Goal: Information Seeking & Learning: Check status

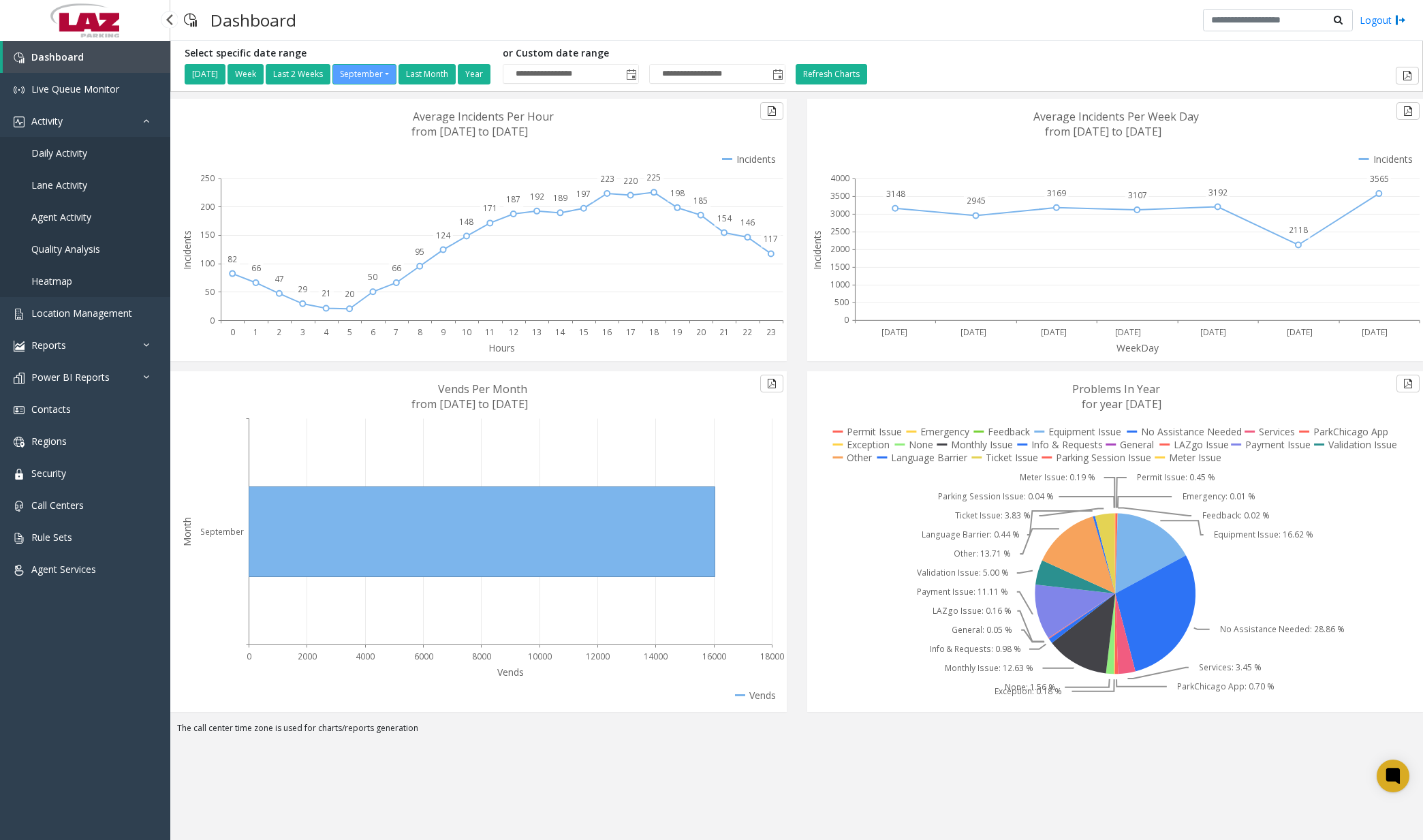
click at [82, 159] on span "Daily Activity" at bounding box center [60, 153] width 56 height 13
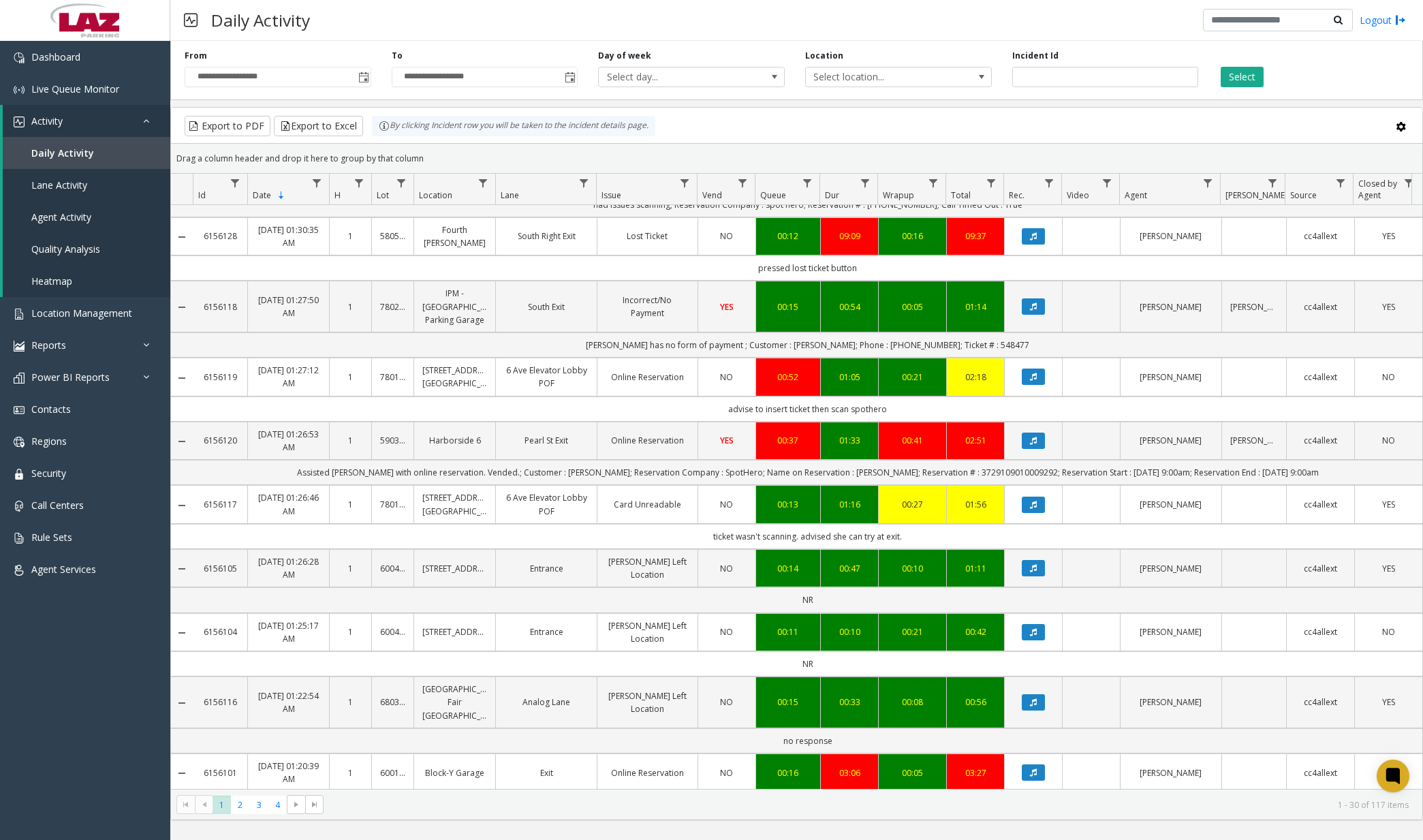
scroll to position [886, 0]
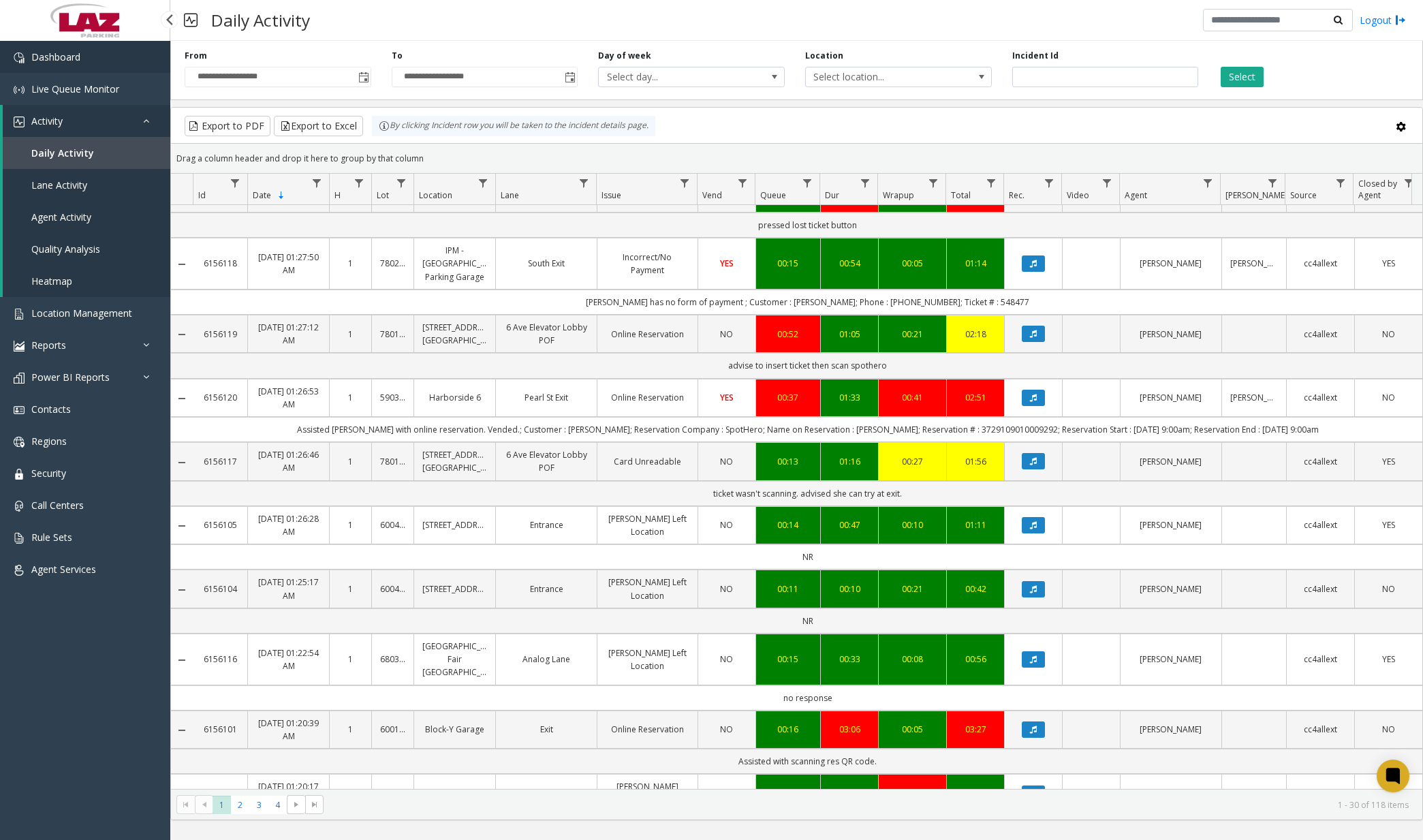
click at [121, 67] on link "Dashboard" at bounding box center [85, 57] width 171 height 32
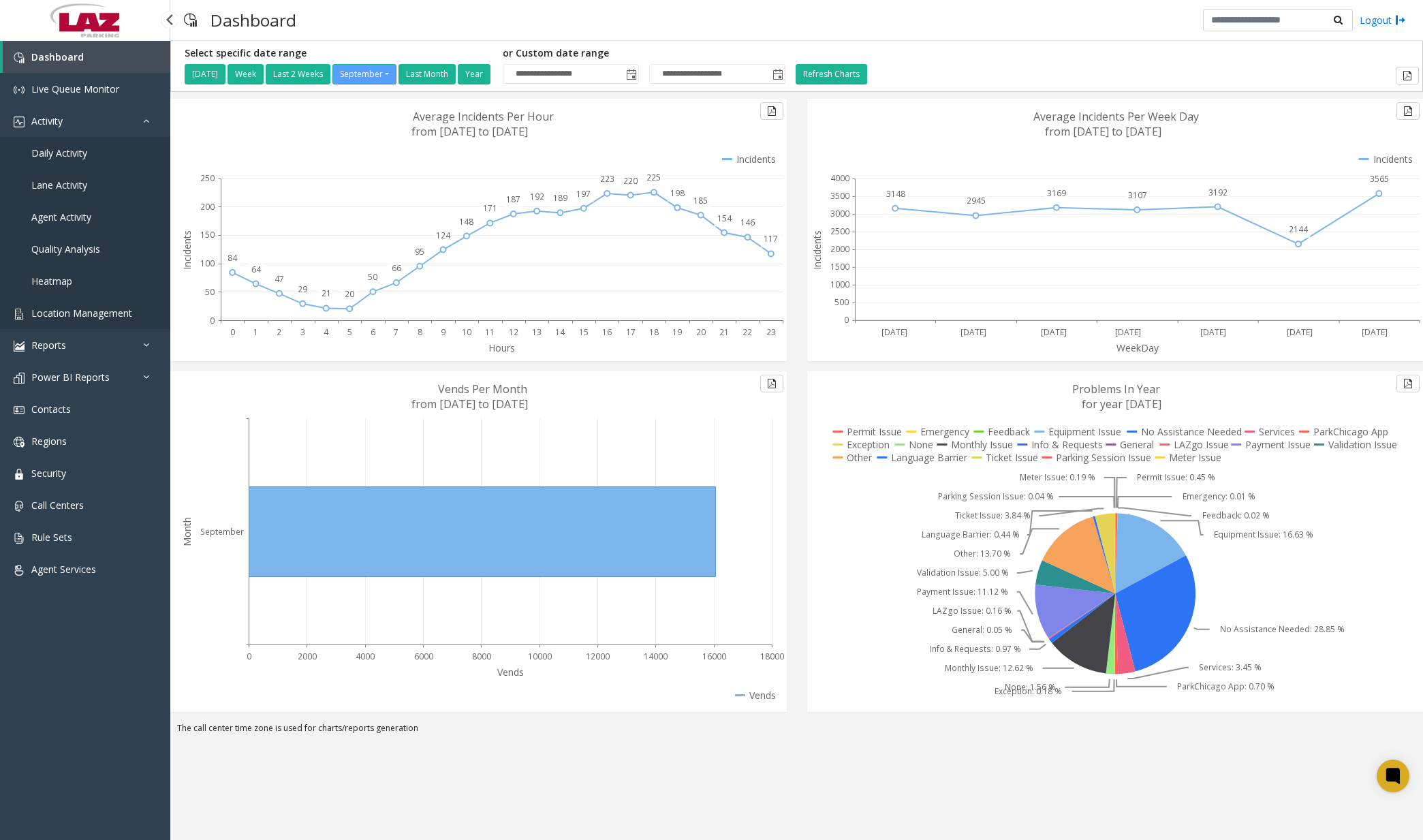
click at [104, 312] on span "Location Management" at bounding box center [82, 312] width 101 height 13
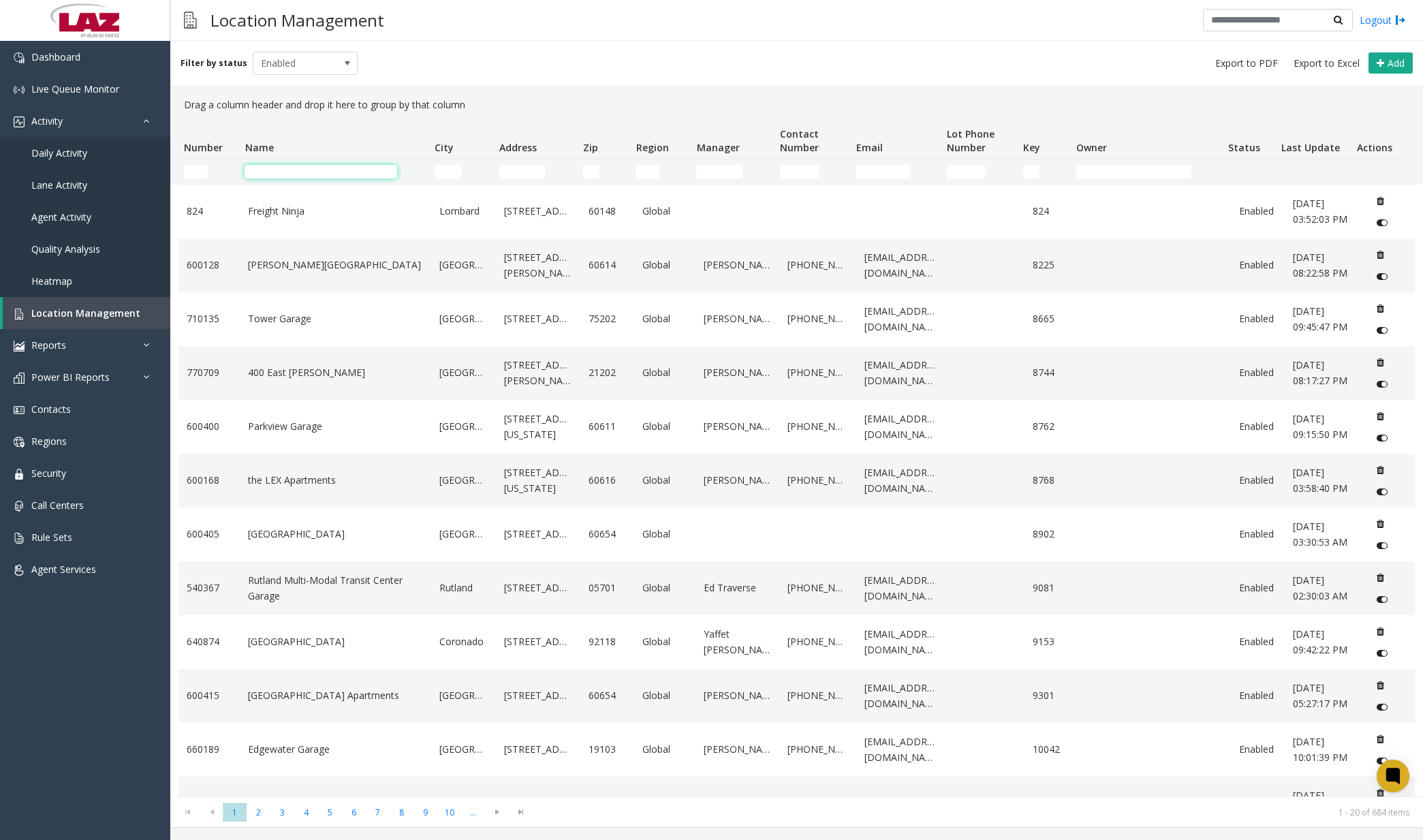
click at [324, 176] on input "Name Filter" at bounding box center [321, 172] width 153 height 14
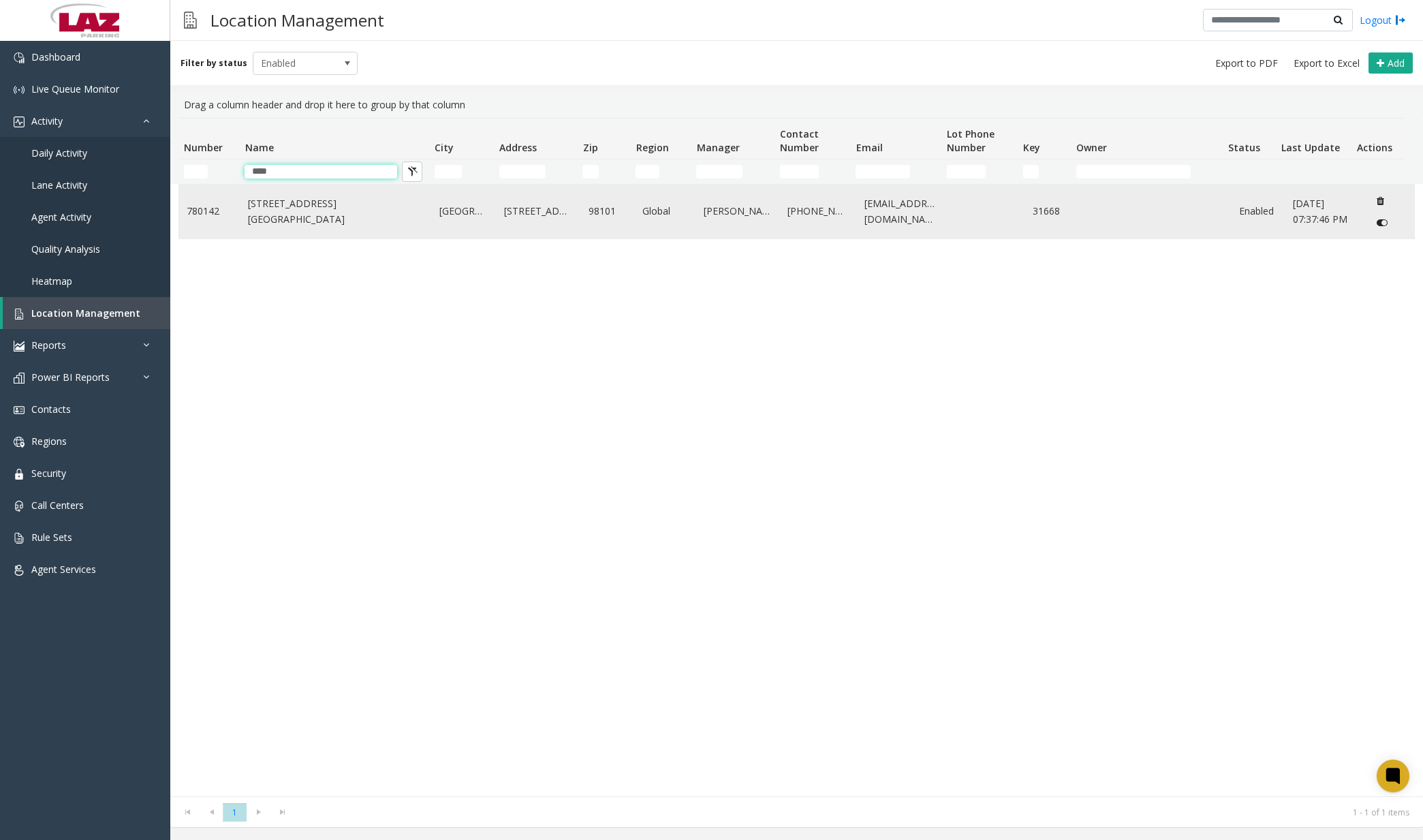
type input "****"
click at [337, 202] on td "[STREET_ADDRESS][GEOGRAPHIC_DATA]" at bounding box center [335, 211] width 191 height 54
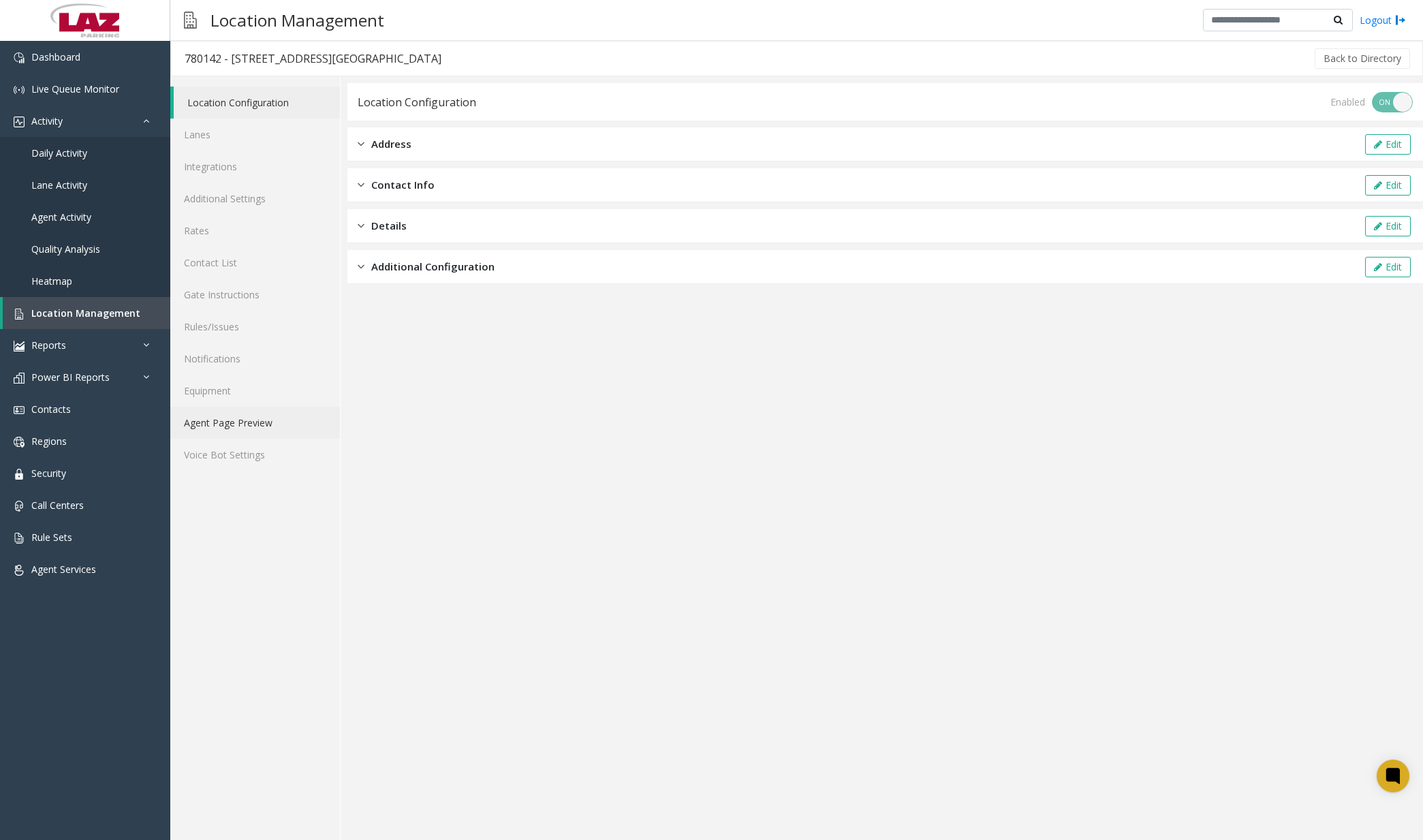
click at [248, 424] on link "Agent Page Preview" at bounding box center [256, 423] width 170 height 32
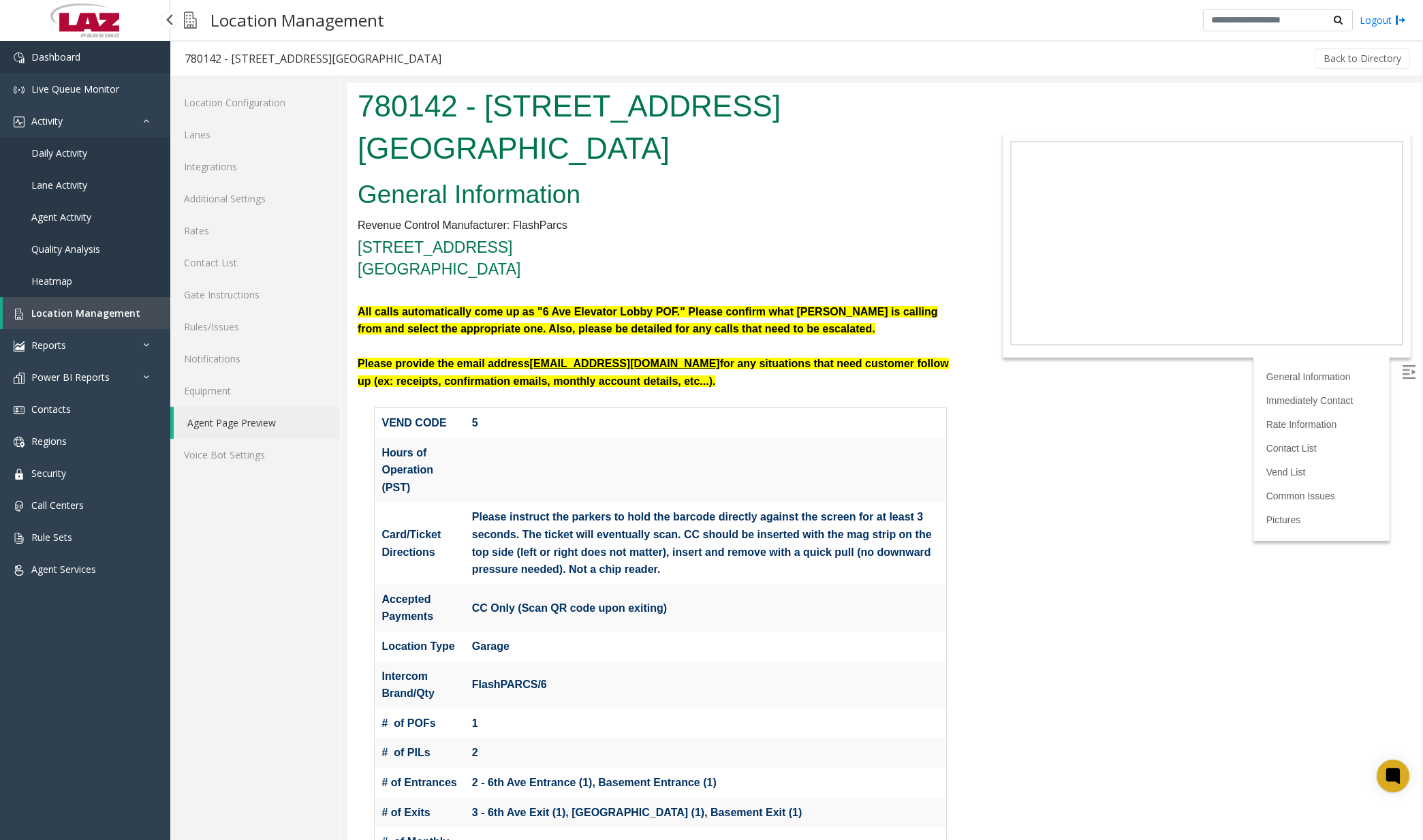
click at [67, 58] on span "Dashboard" at bounding box center [56, 57] width 49 height 13
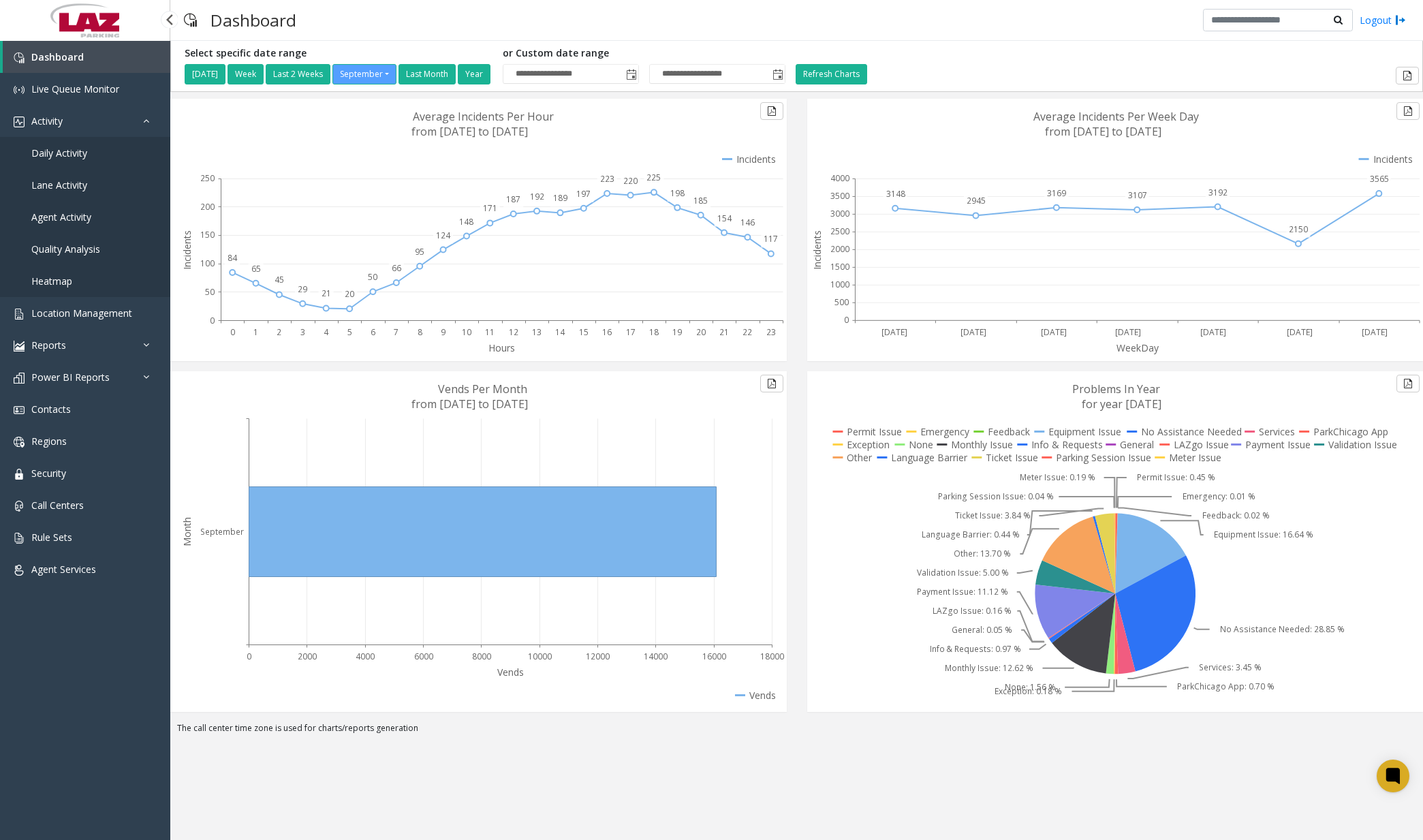
click at [84, 156] on span "Daily Activity" at bounding box center [60, 153] width 56 height 13
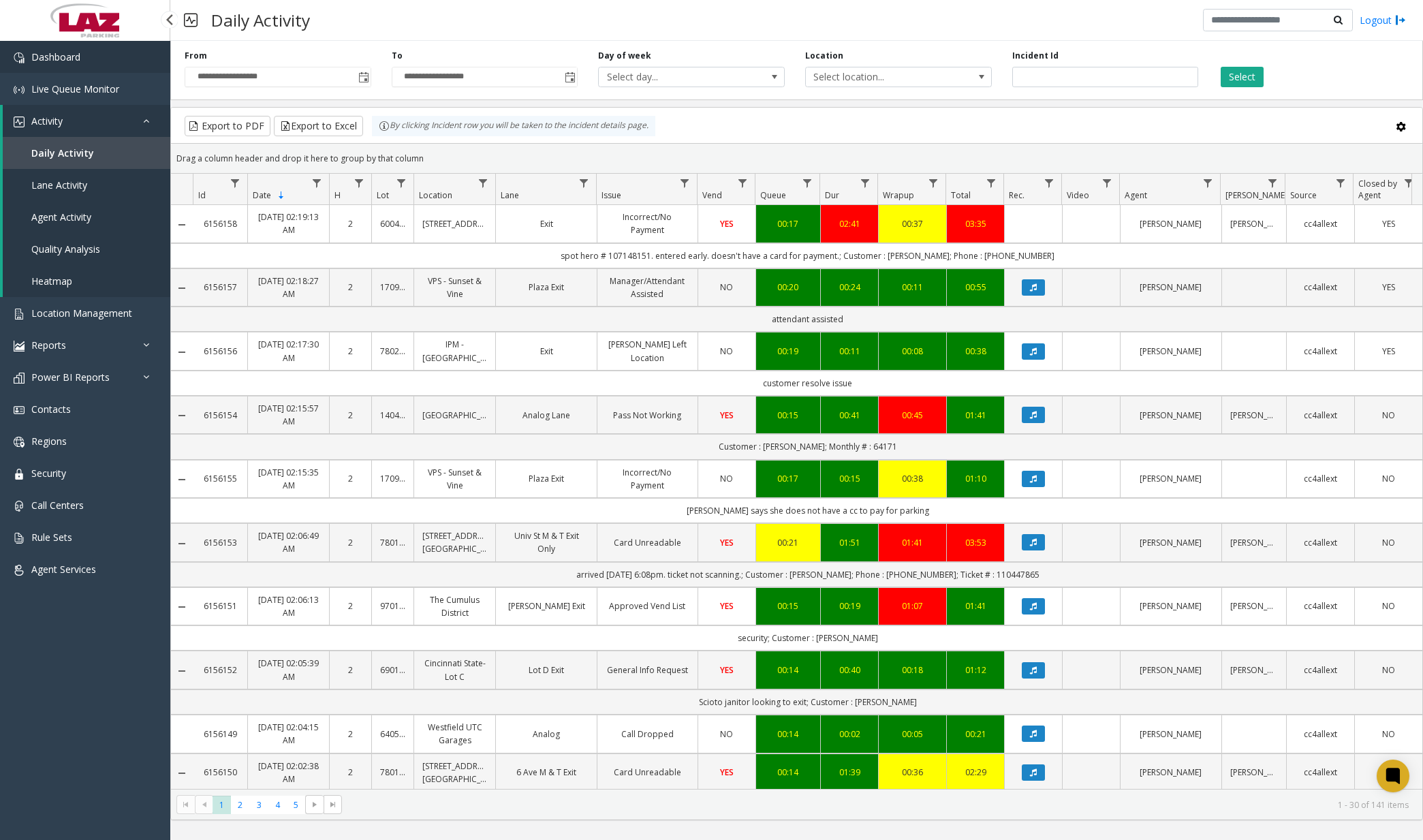
click at [80, 55] on link "Dashboard" at bounding box center [85, 57] width 171 height 32
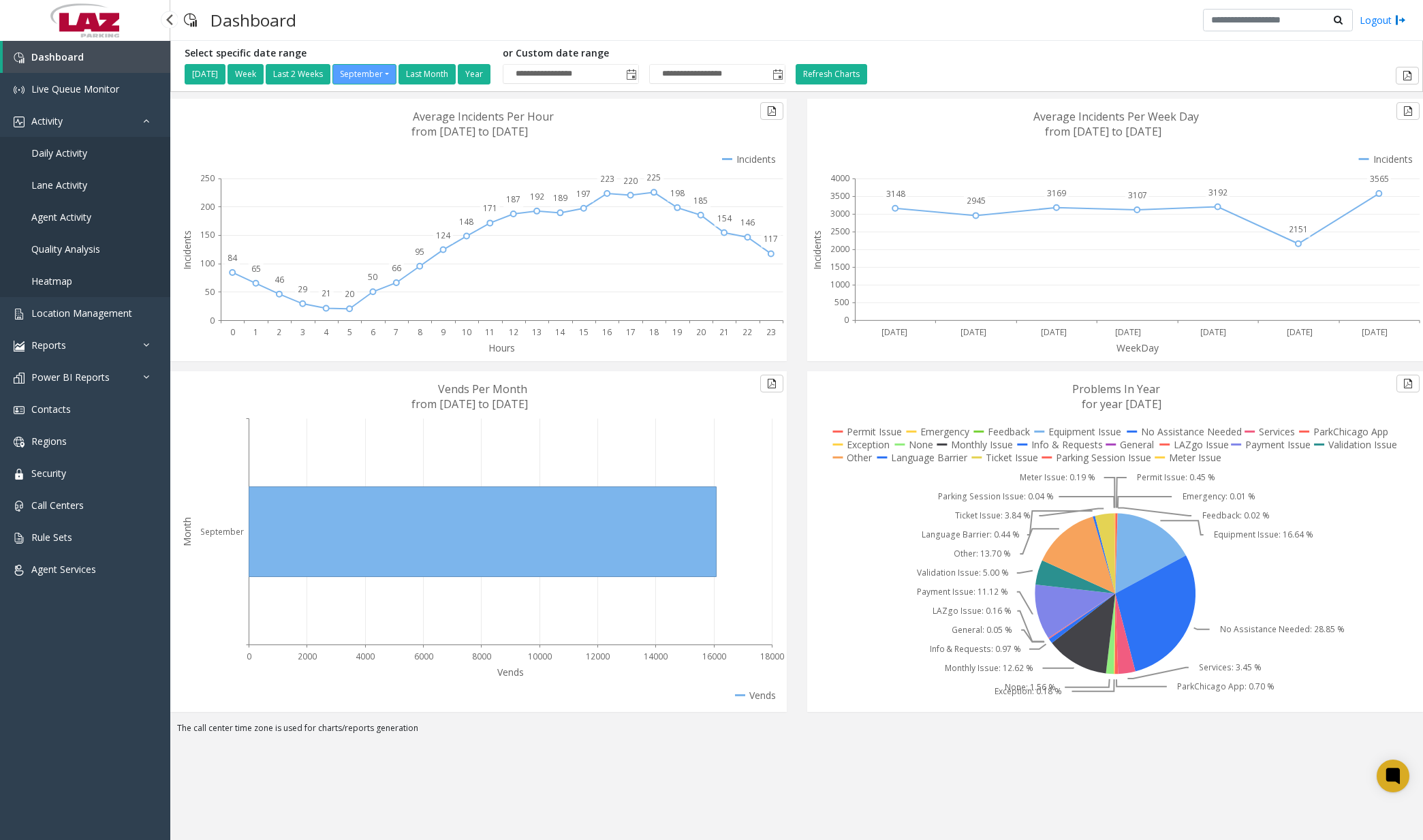
click at [74, 153] on span "Daily Activity" at bounding box center [60, 153] width 56 height 13
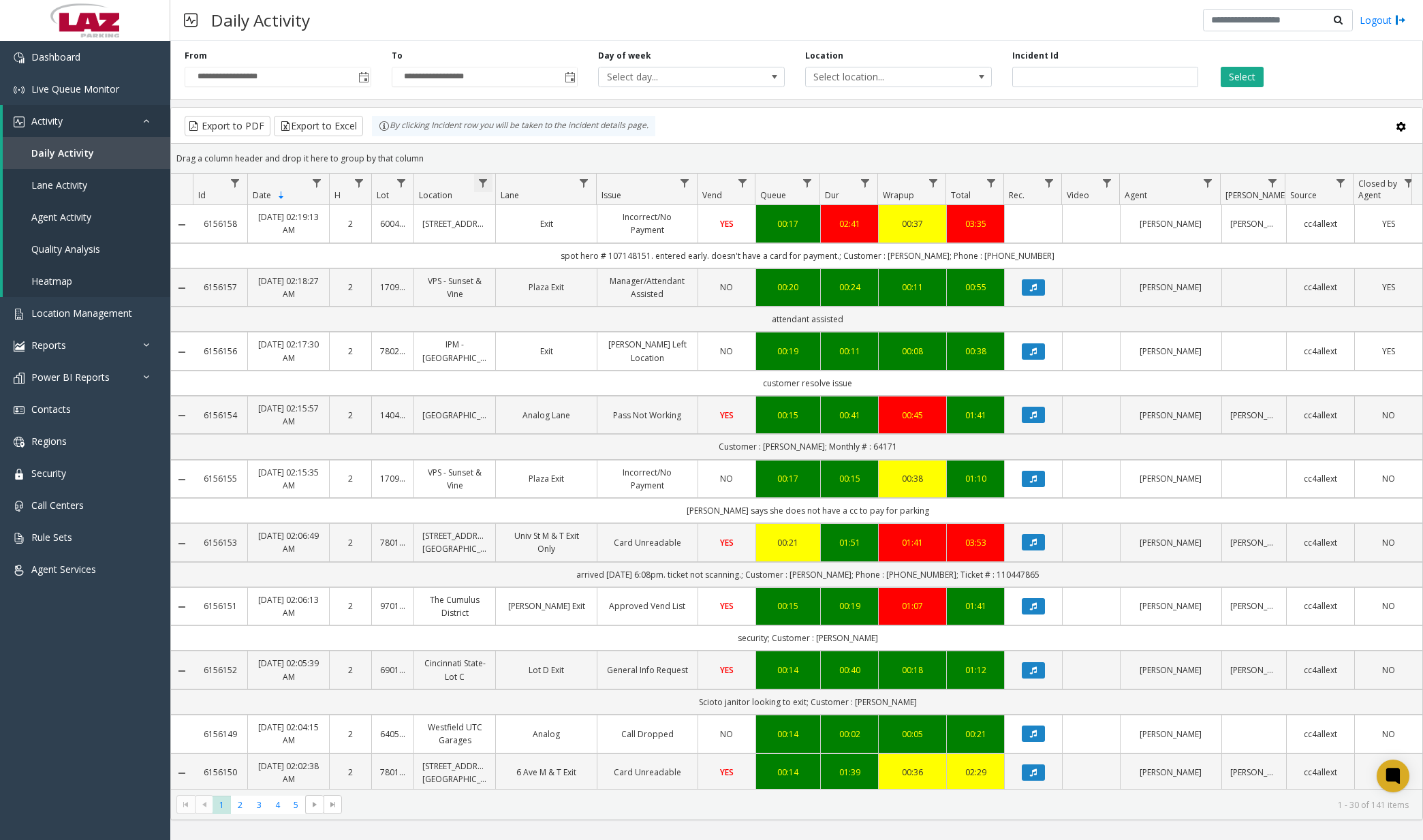
click at [483, 180] on span "Data table" at bounding box center [483, 184] width 11 height 11
click at [538, 238] on input "Location Filter" at bounding box center [542, 242] width 116 height 23
type input "******"
click at [565, 365] on button "Filter" at bounding box center [572, 369] width 56 height 30
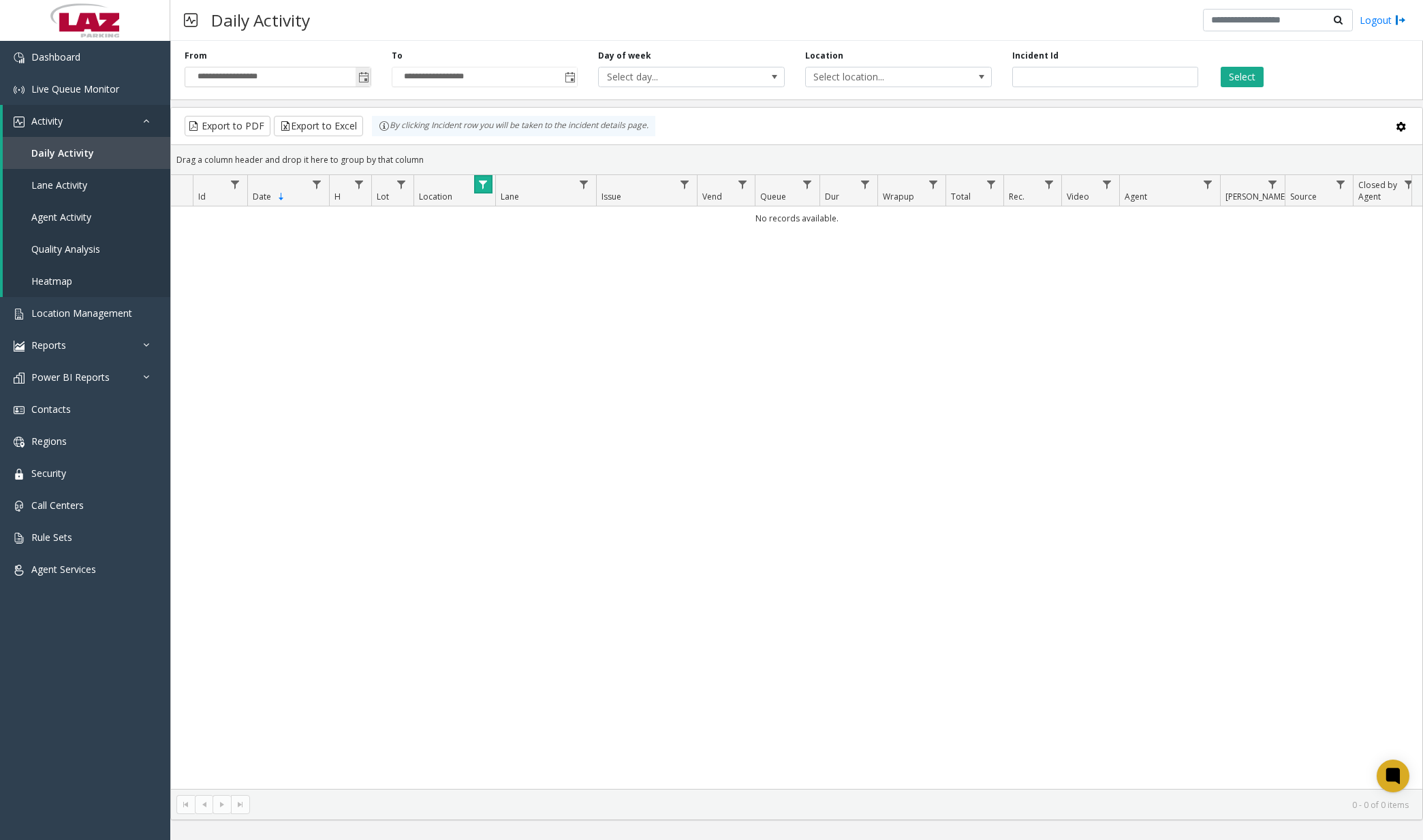
click at [360, 73] on span "Toggle popup" at bounding box center [364, 77] width 11 height 11
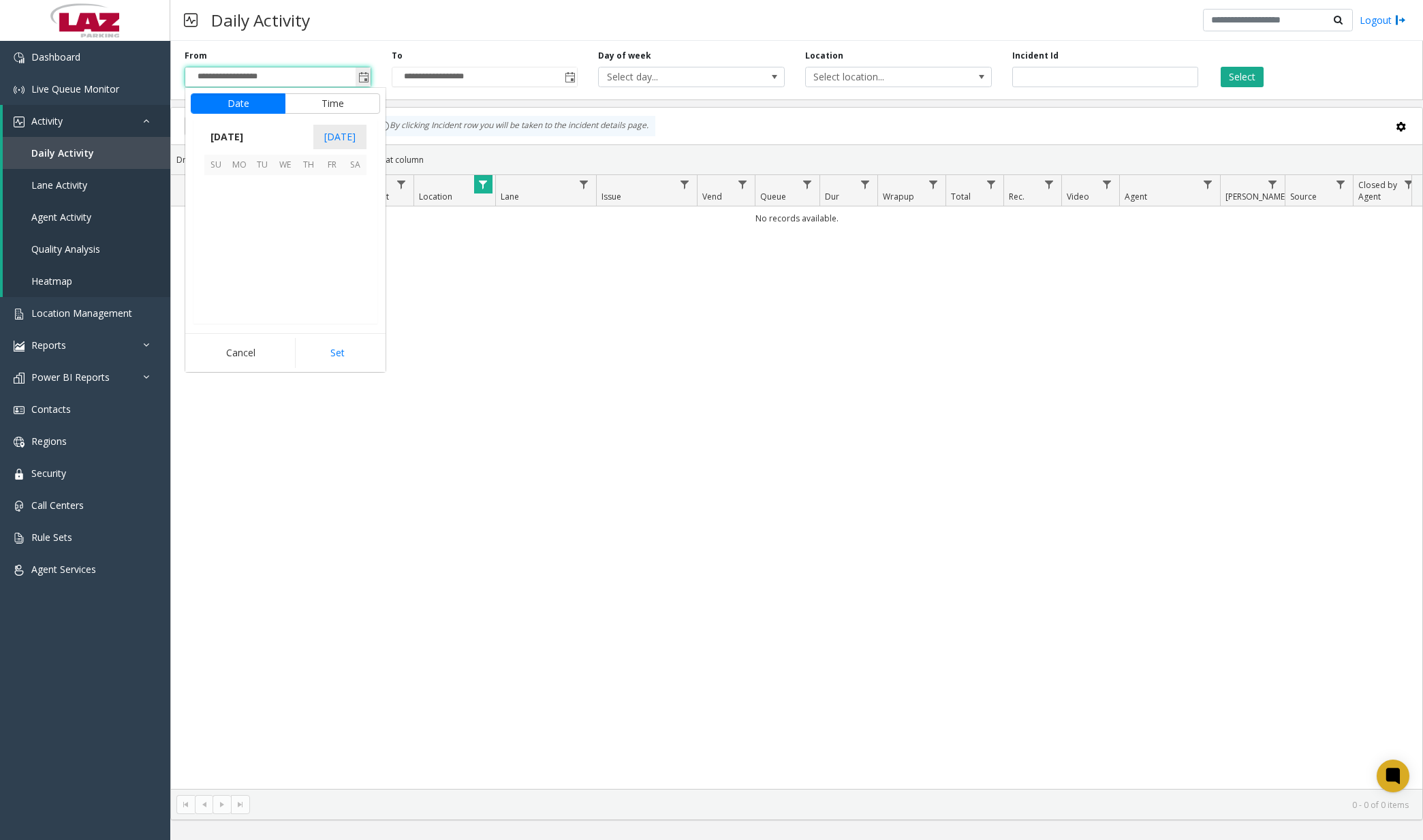
scroll to position [244509, 0]
click at [310, 231] on span "18" at bounding box center [309, 233] width 23 height 23
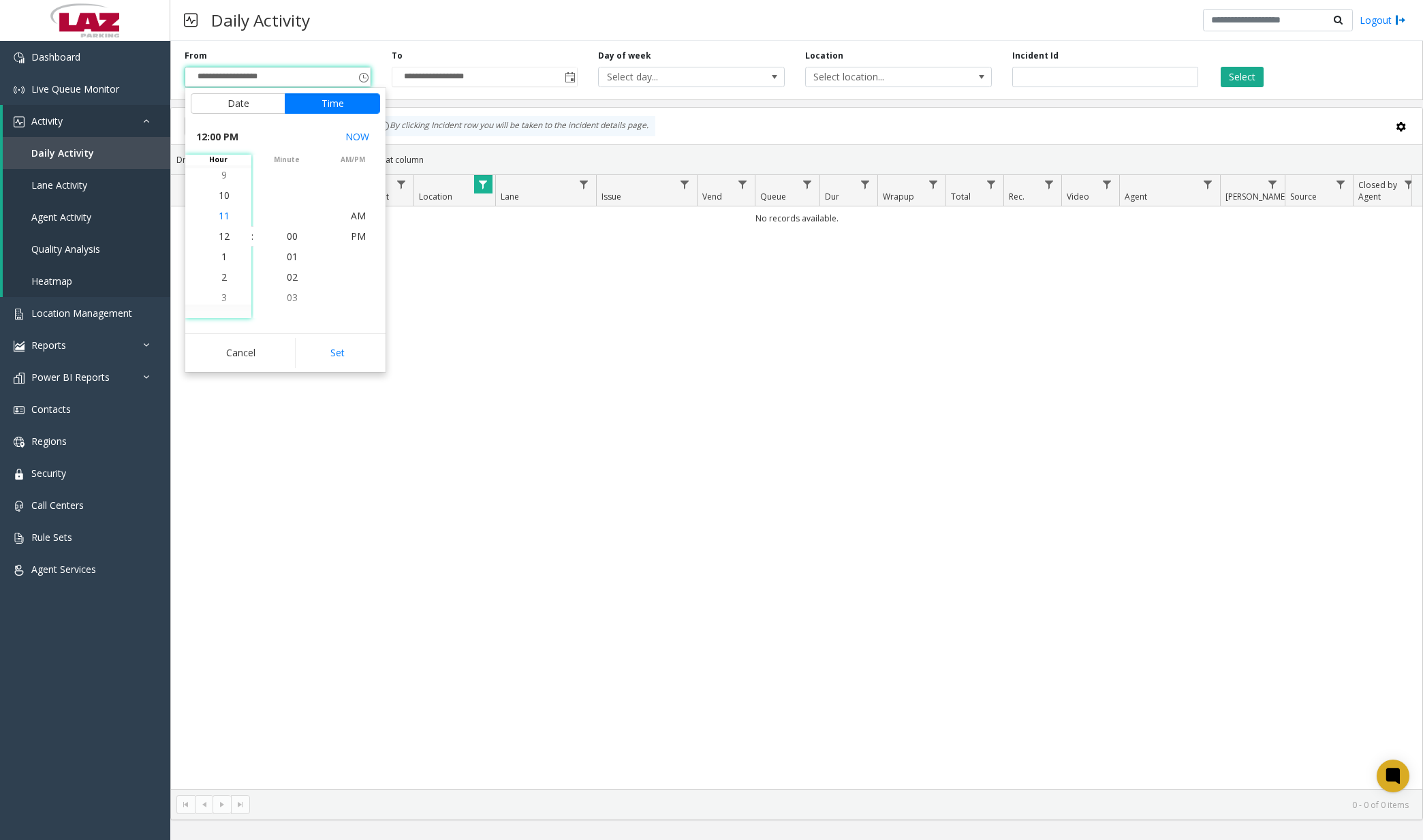
click at [219, 214] on span "11" at bounding box center [224, 215] width 11 height 13
click at [287, 215] on span "30" at bounding box center [293, 215] width 11 height 13
click at [354, 254] on span "PM" at bounding box center [358, 256] width 15 height 13
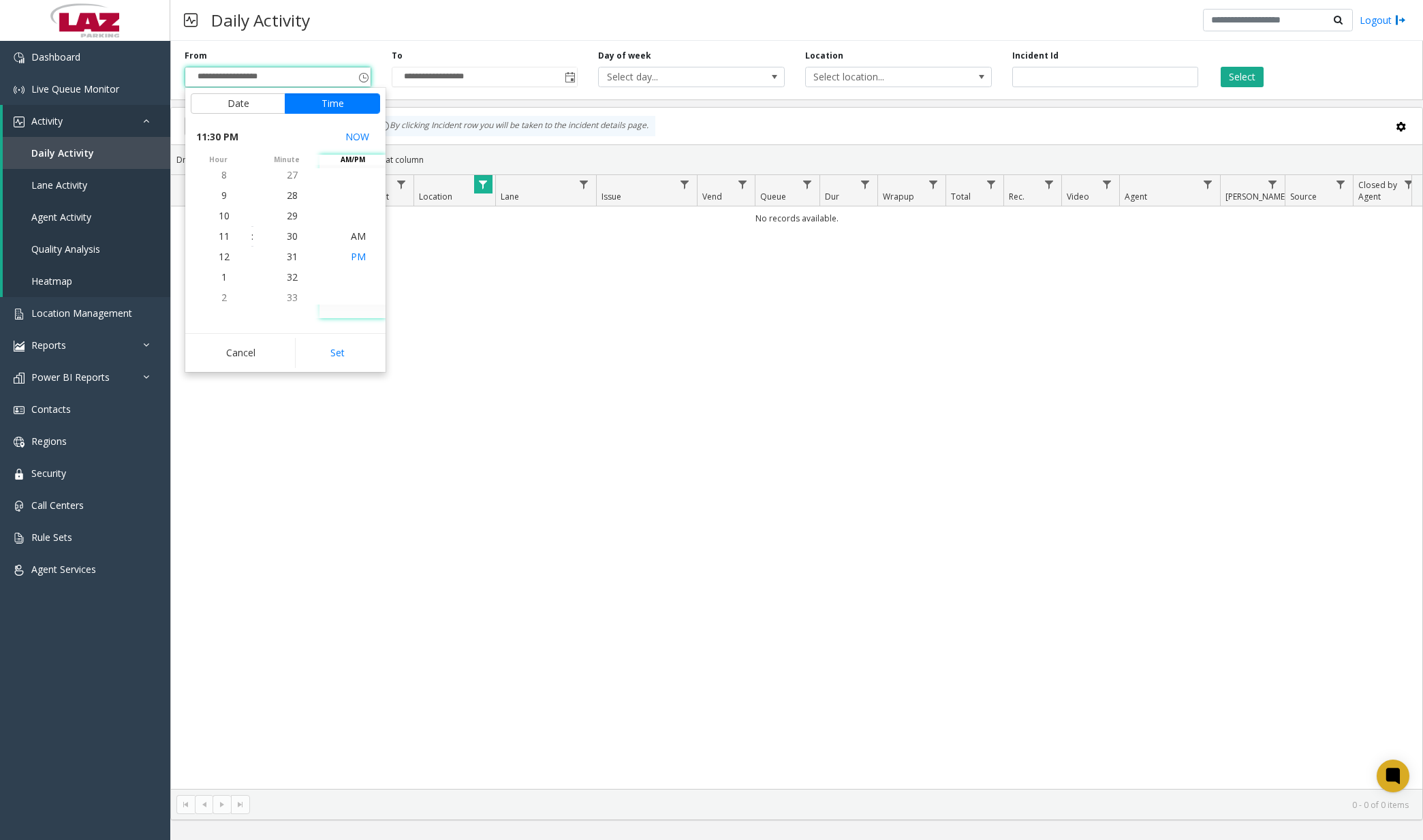
scroll to position [21, 0]
click at [346, 348] on button "Set" at bounding box center [338, 353] width 86 height 30
type input "**********"
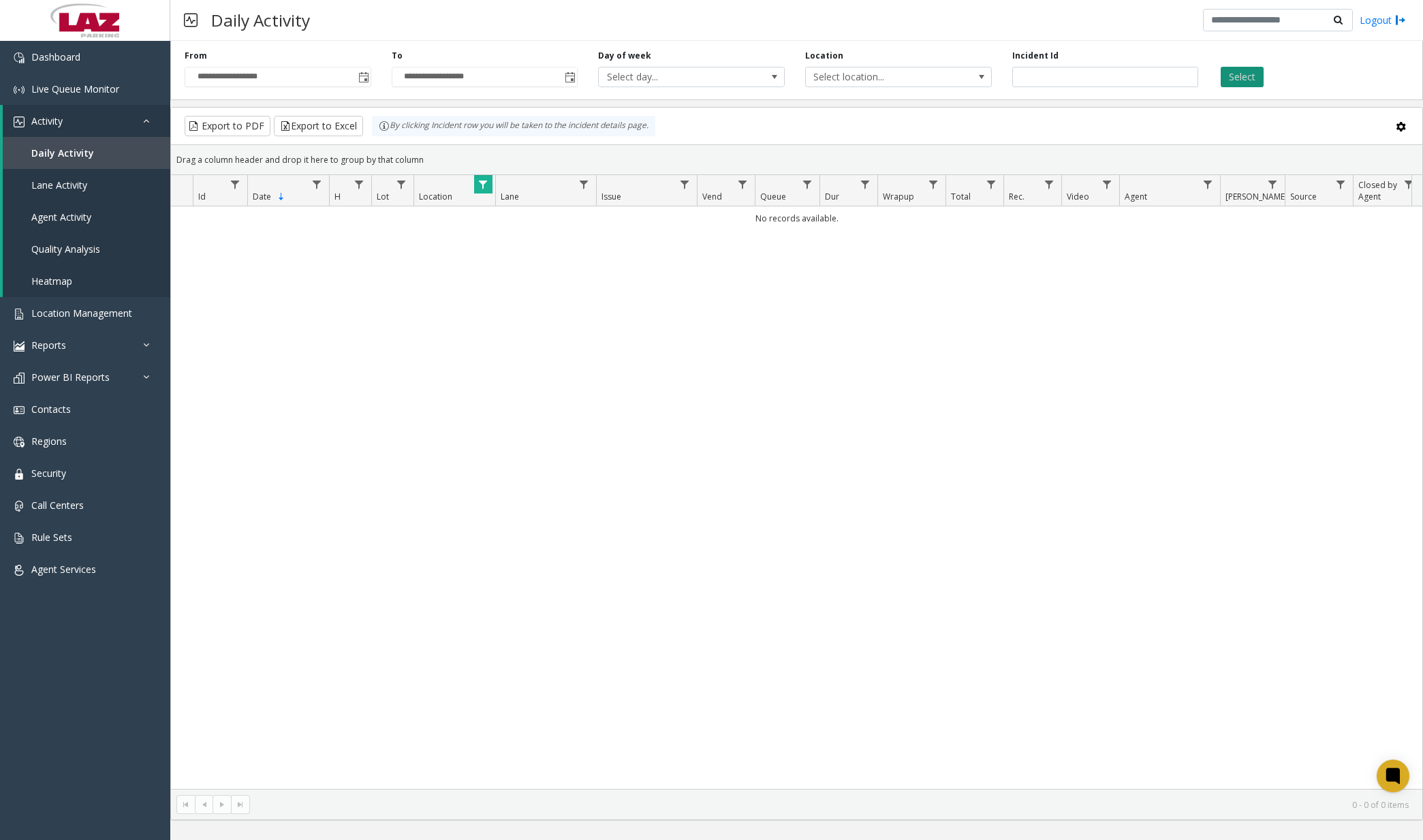
click at [1238, 78] on button "Select" at bounding box center [1242, 77] width 43 height 21
click at [84, 56] on link "Dashboard" at bounding box center [85, 57] width 171 height 32
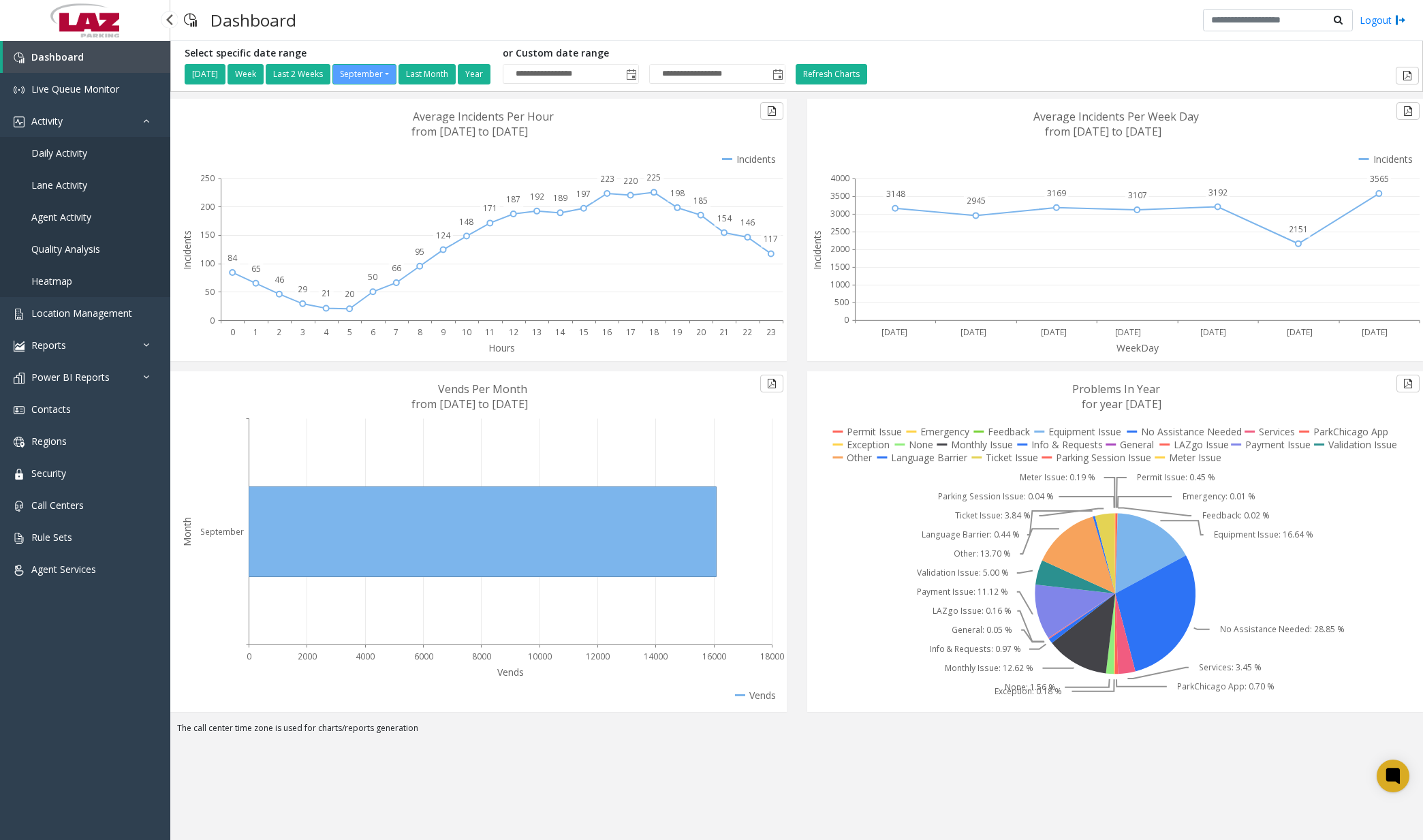
click at [75, 151] on span "Daily Activity" at bounding box center [60, 153] width 56 height 13
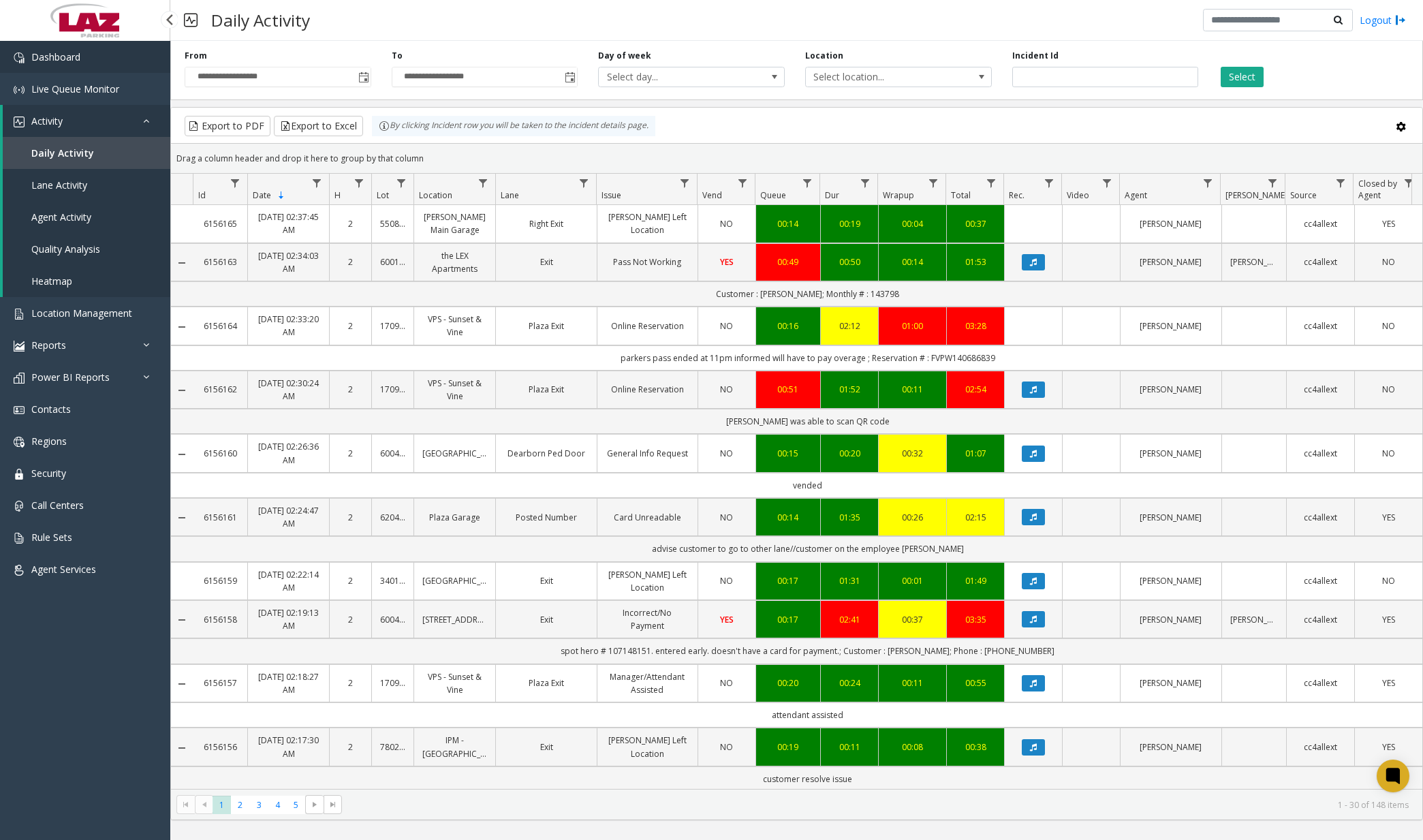
click at [88, 60] on link "Dashboard" at bounding box center [85, 57] width 171 height 32
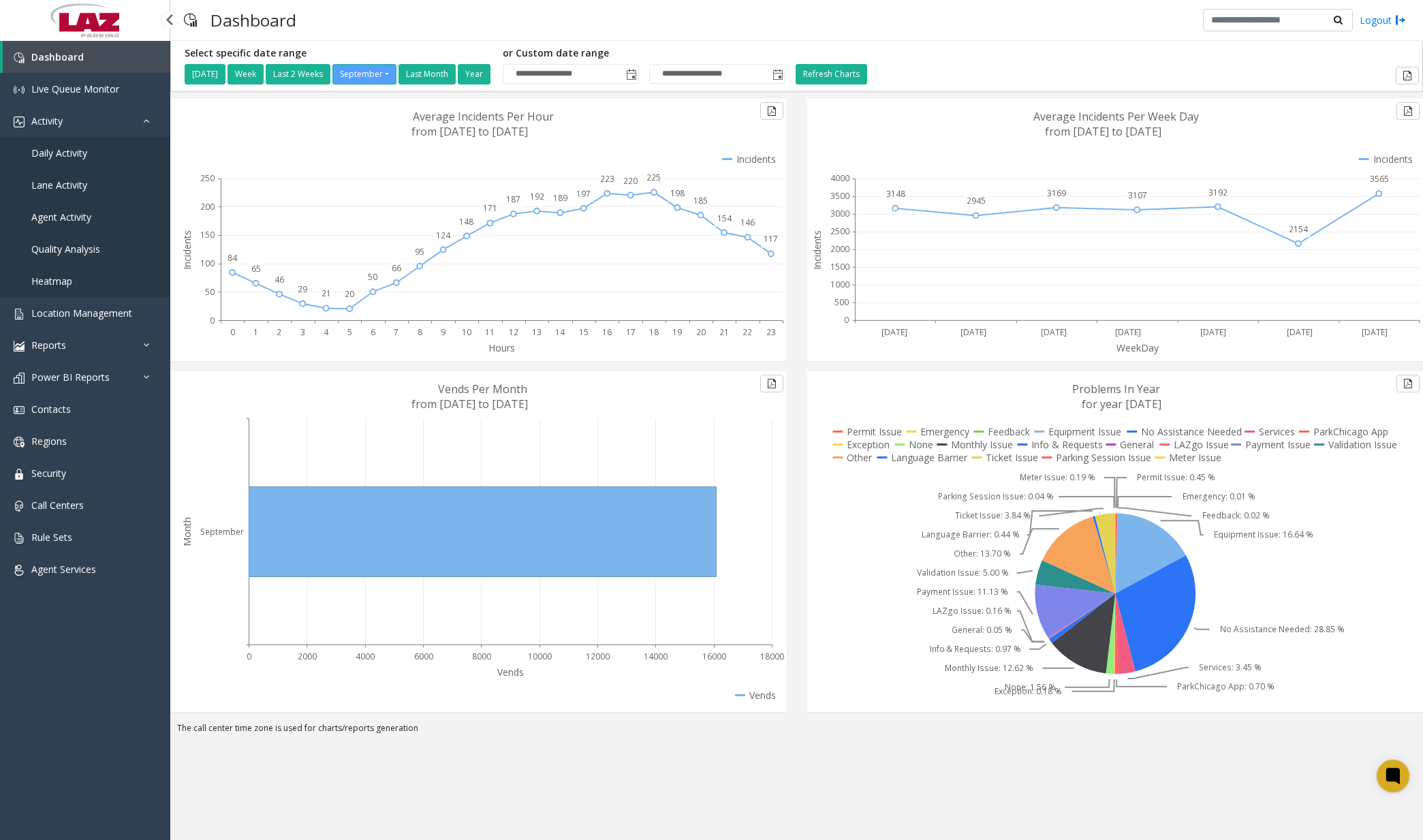
click at [64, 155] on span "Daily Activity" at bounding box center [60, 153] width 56 height 13
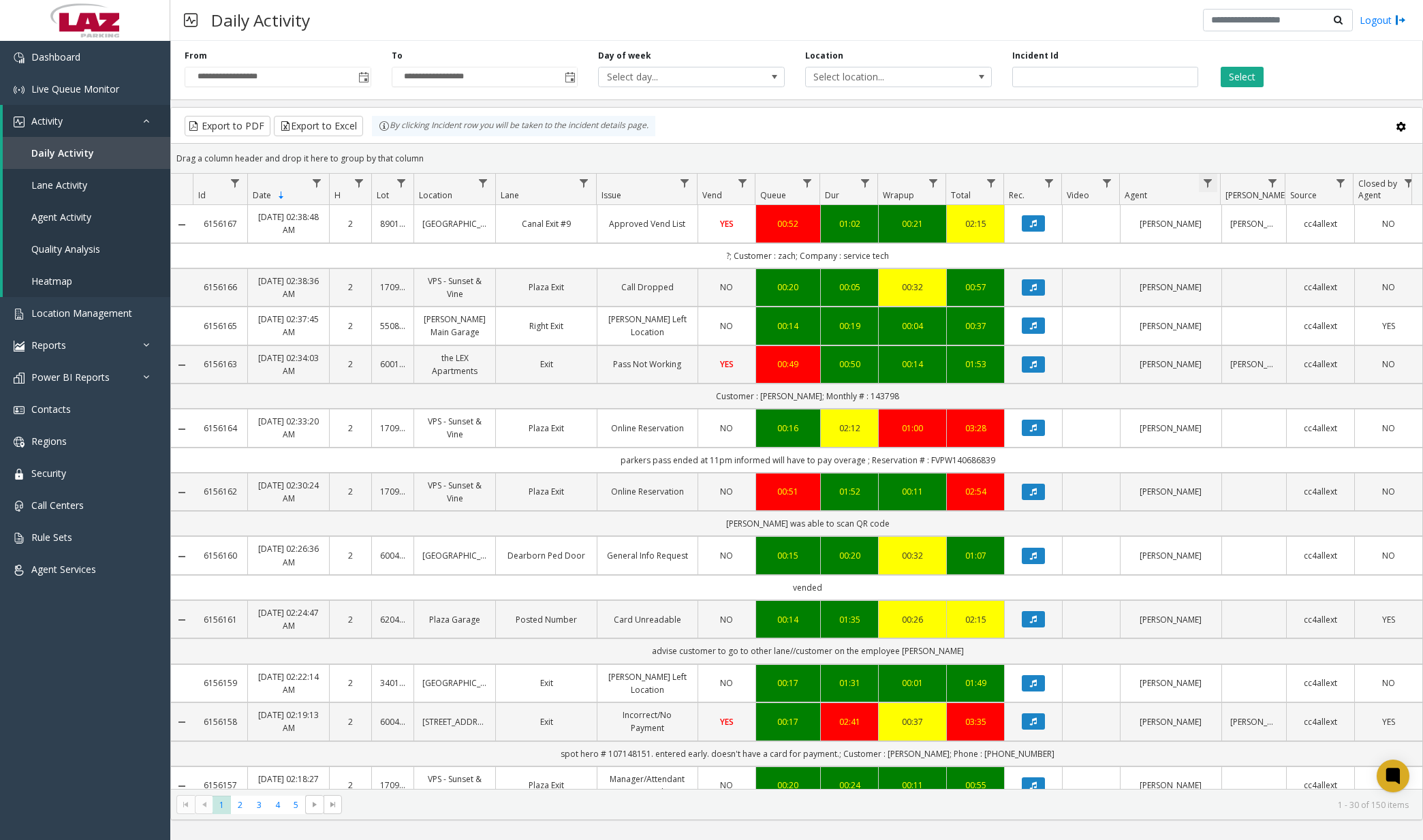
click at [1211, 185] on span "Data table" at bounding box center [1208, 184] width 11 height 11
click at [1239, 243] on input "Agent Filter" at bounding box center [1267, 242] width 116 height 23
type input "*********"
click at [1288, 370] on button "Filter" at bounding box center [1297, 369] width 56 height 30
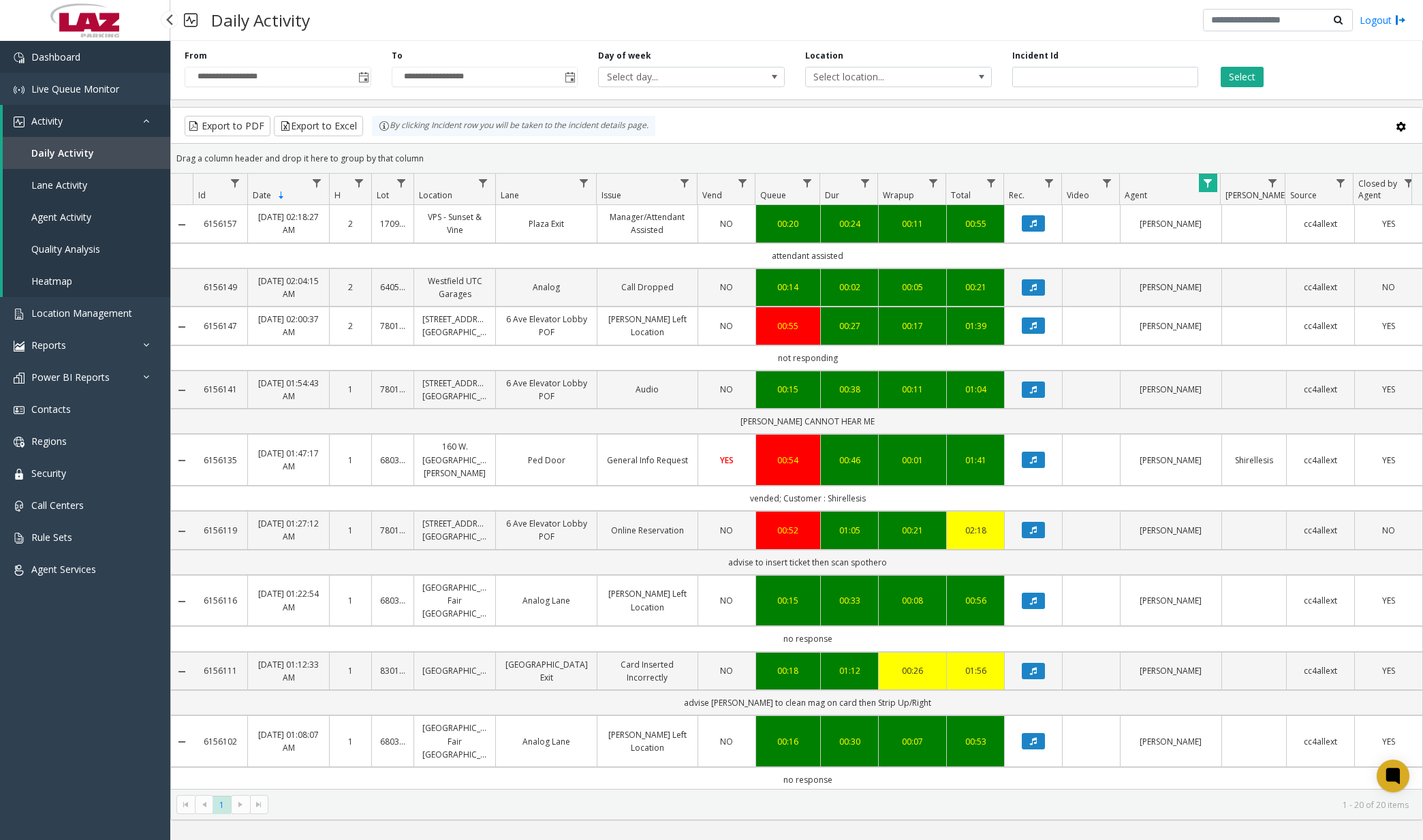
click at [98, 59] on link "Dashboard" at bounding box center [85, 57] width 171 height 32
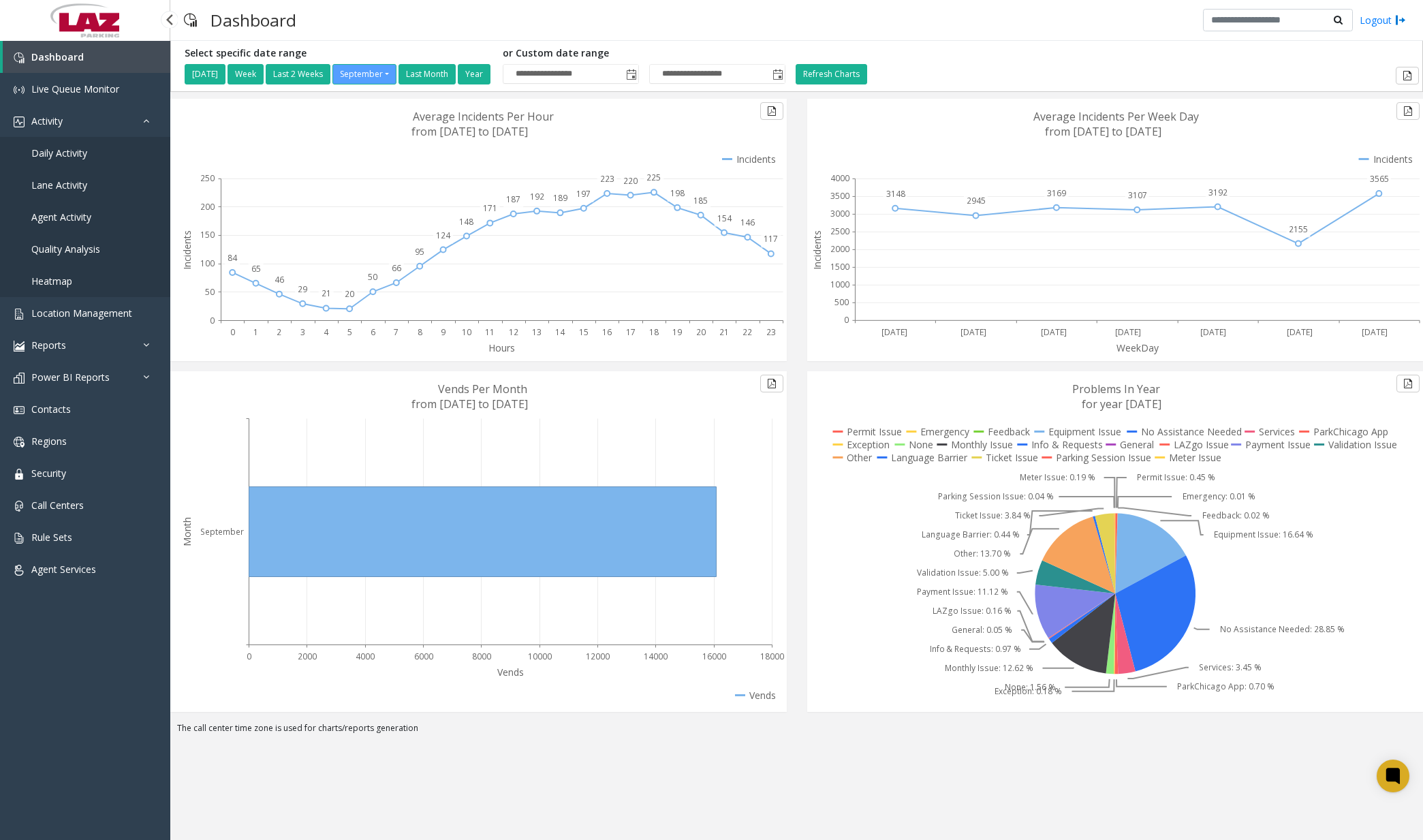
click at [88, 153] on link "Daily Activity" at bounding box center [85, 153] width 171 height 32
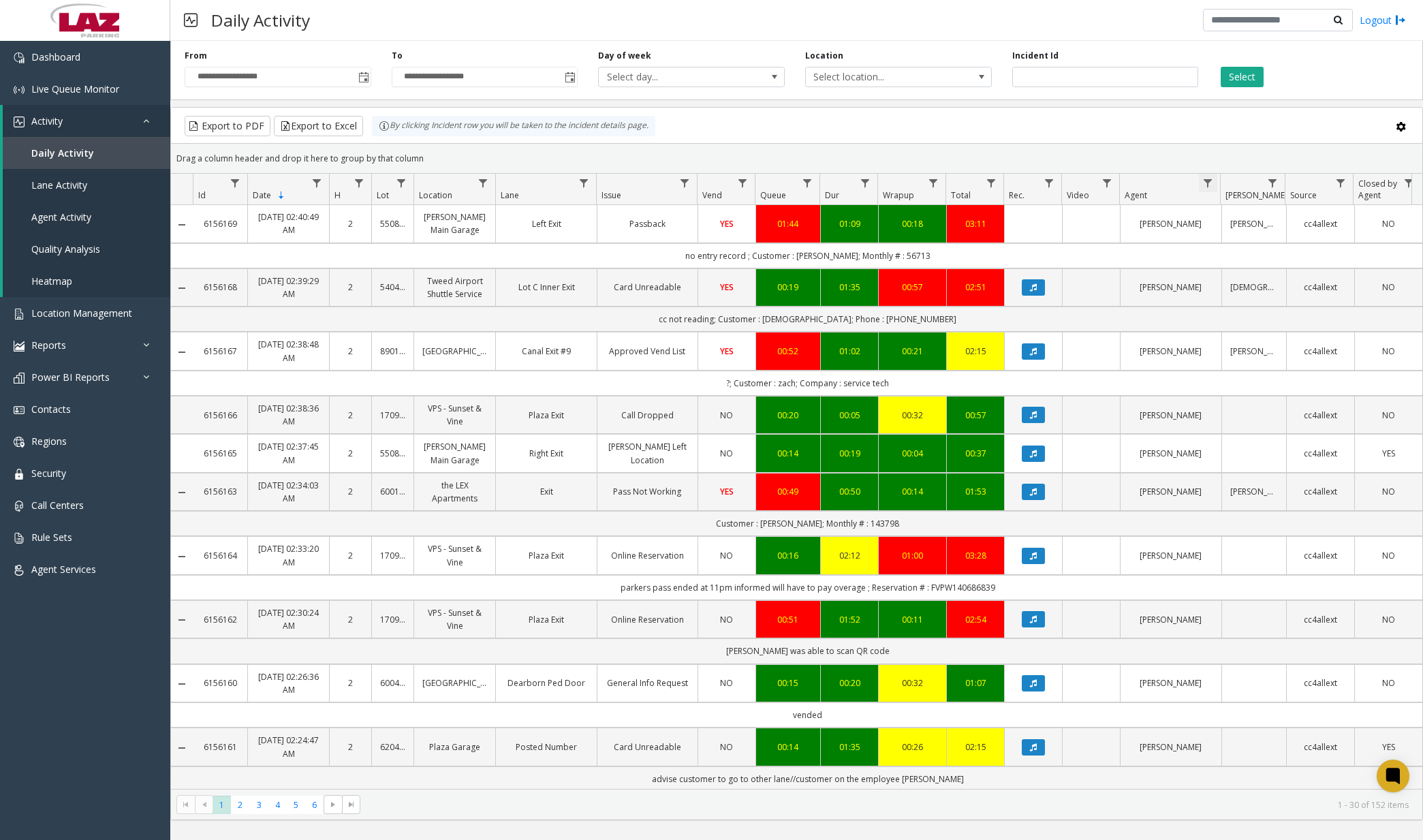
click at [1203, 183] on span "Data table" at bounding box center [1208, 184] width 11 height 11
click at [1226, 232] on input "Agent Filter" at bounding box center [1267, 242] width 116 height 23
type input "*********"
click at [1294, 365] on button "Filter" at bounding box center [1297, 369] width 56 height 30
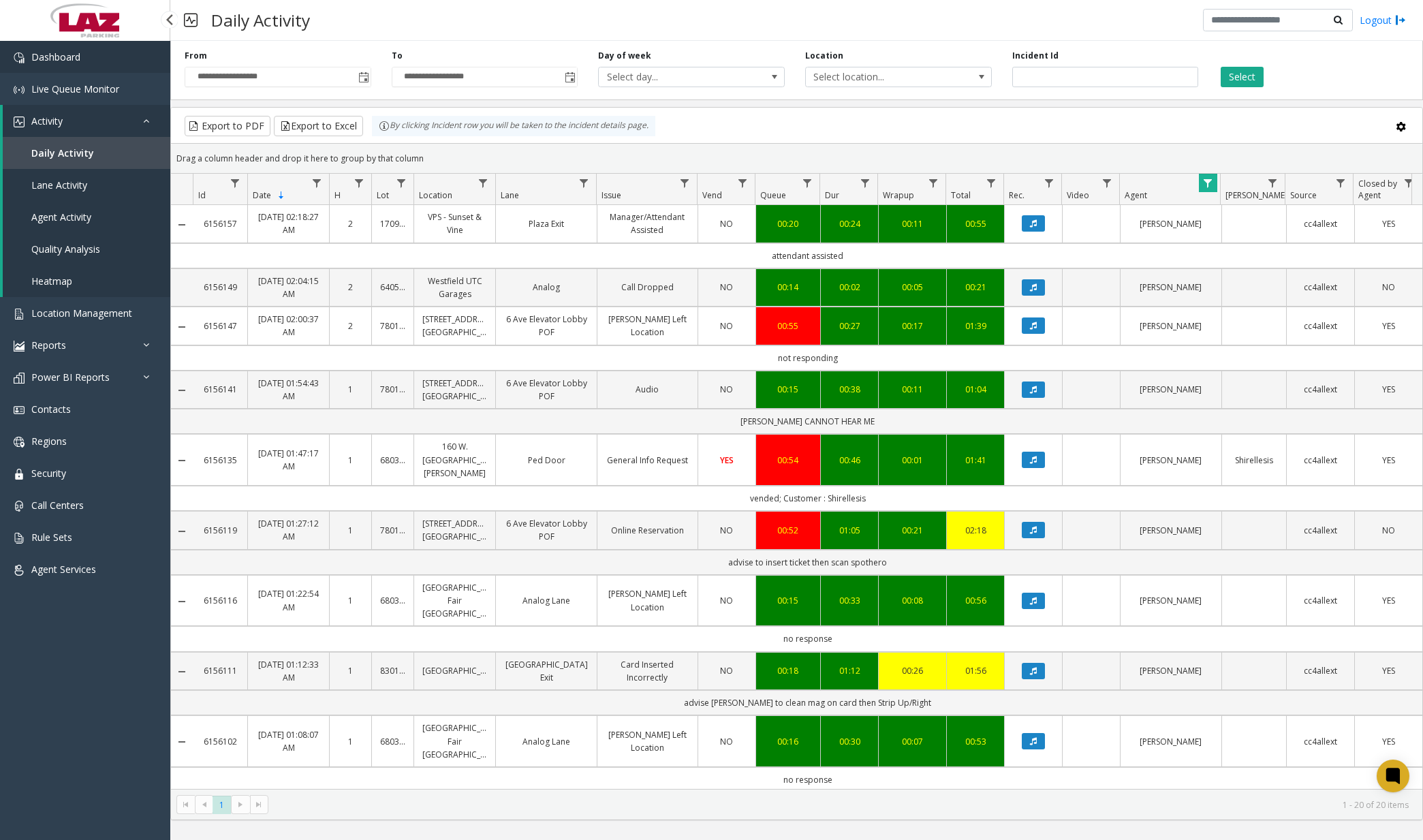
click at [55, 59] on span "Dashboard" at bounding box center [56, 57] width 49 height 13
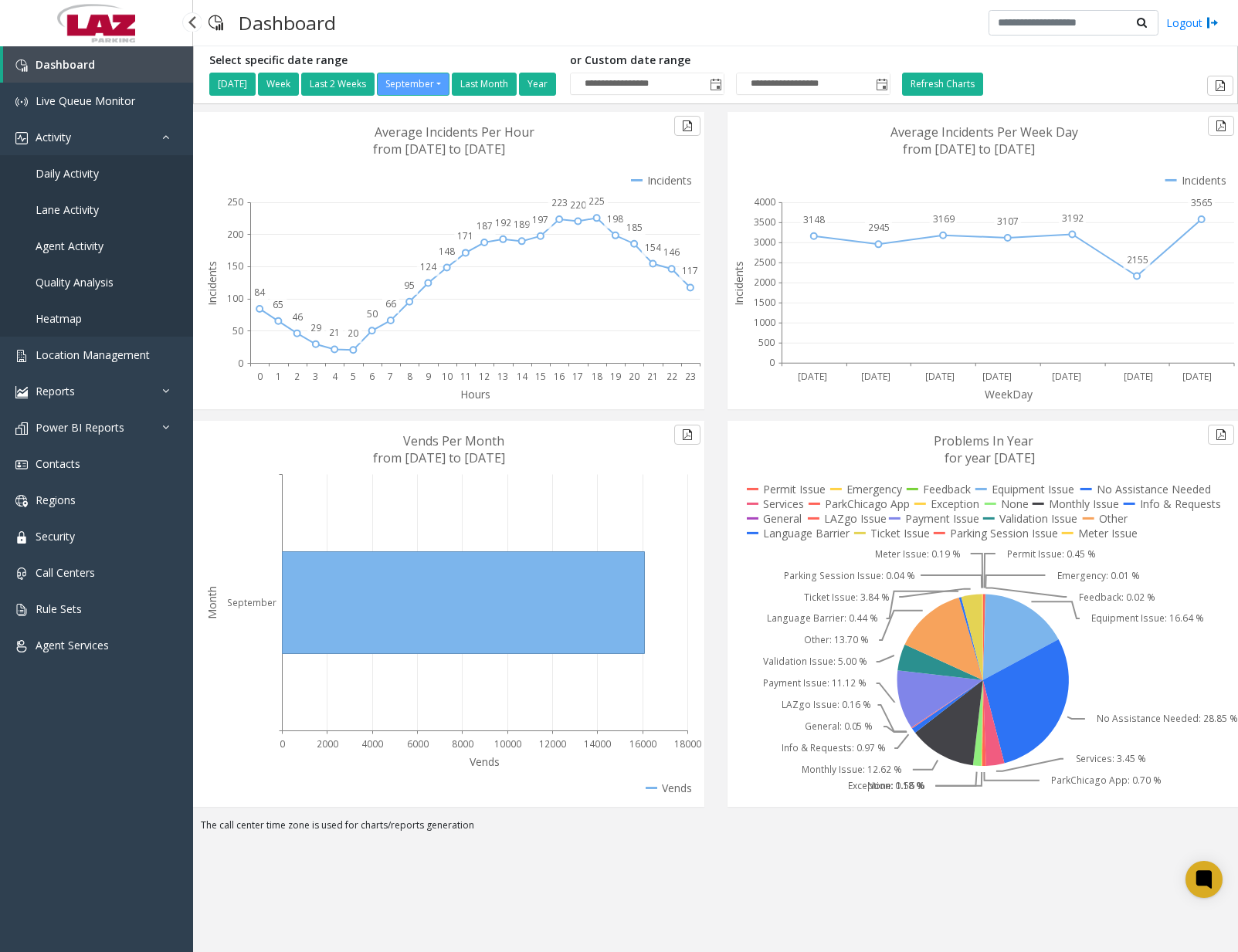
click at [90, 176] on span "Daily Activity" at bounding box center [68, 173] width 64 height 15
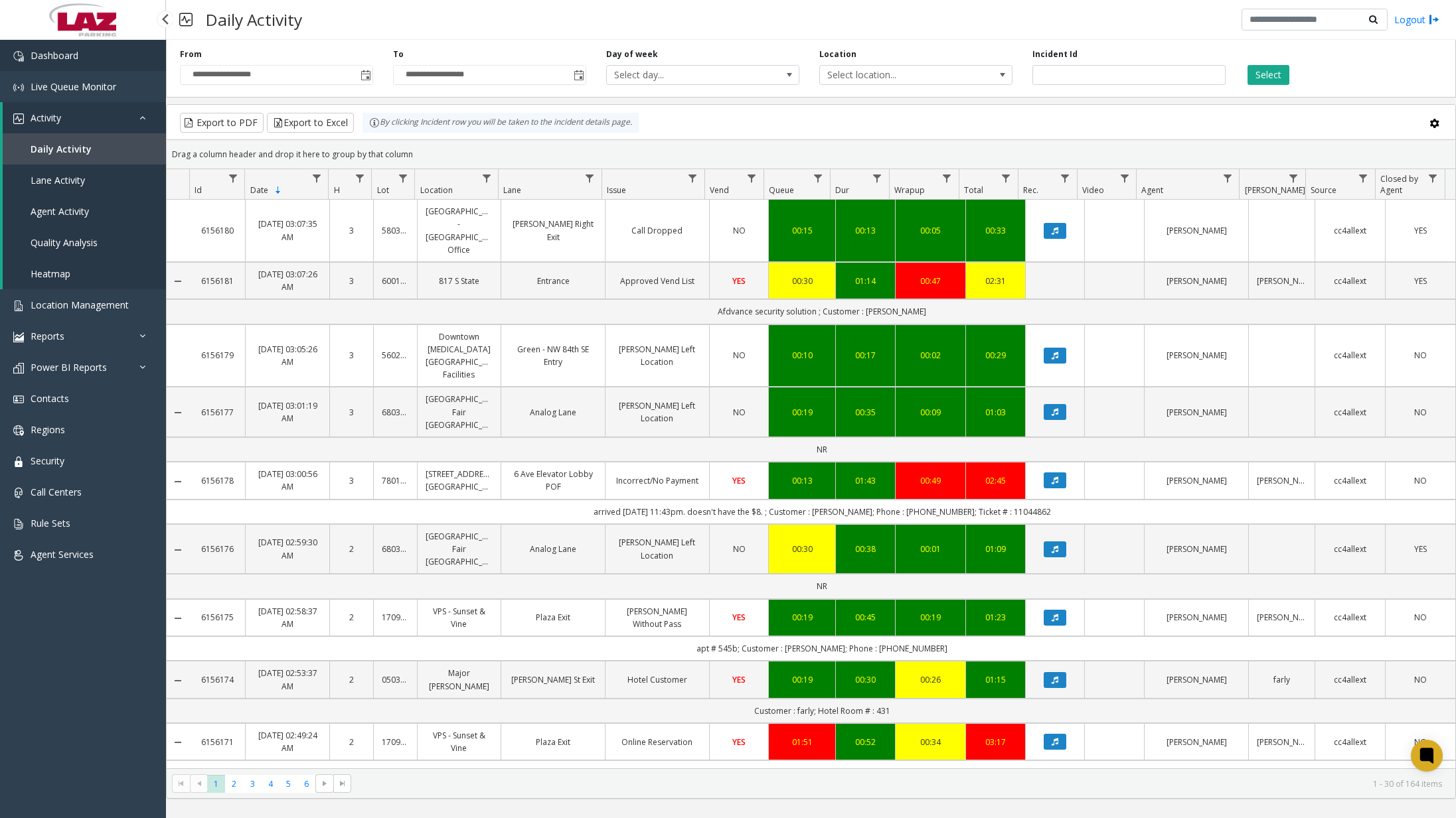
click at [79, 52] on link "Dashboard" at bounding box center [83, 55] width 166 height 31
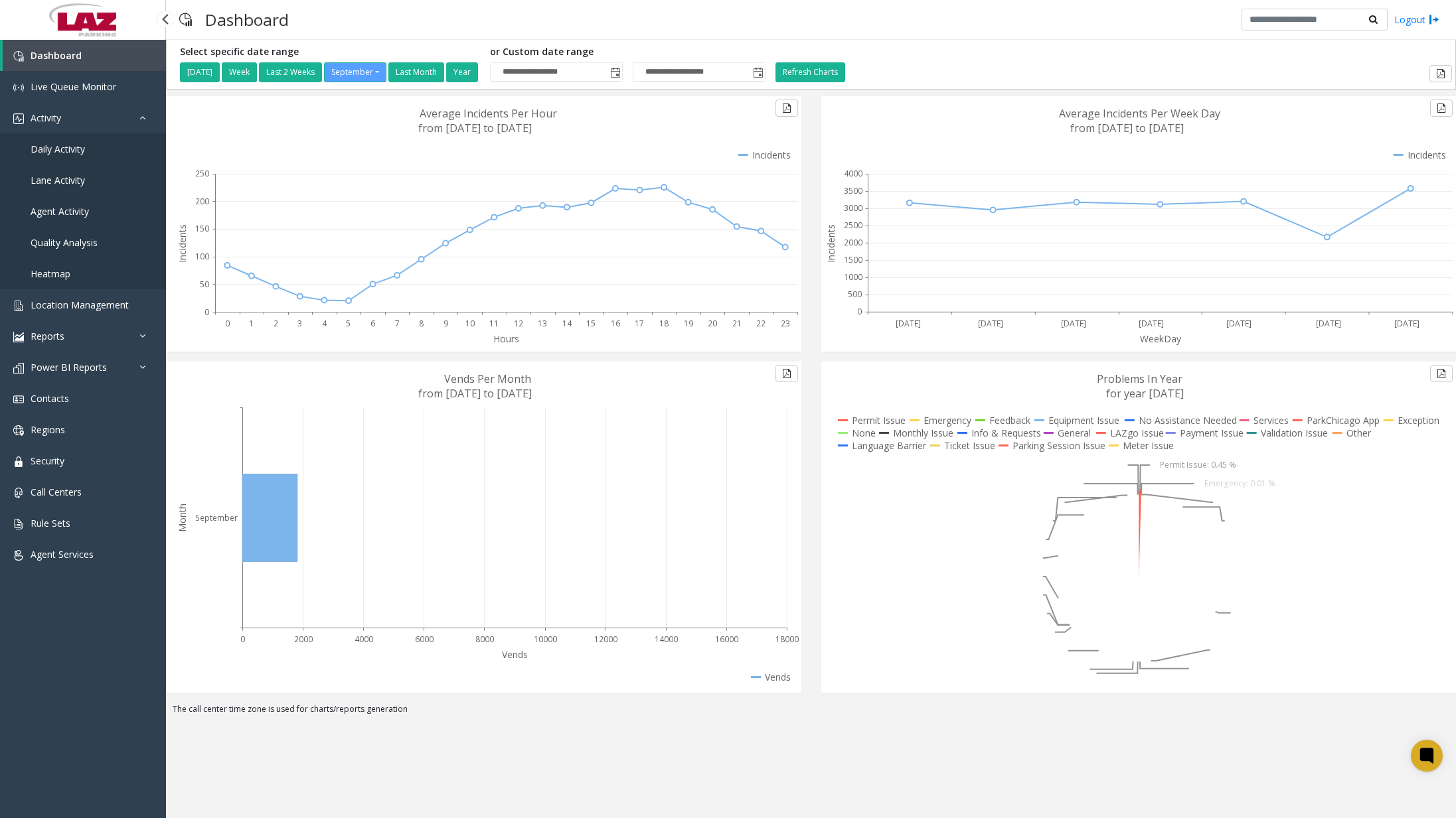
click at [79, 151] on span "Daily Activity" at bounding box center [58, 149] width 55 height 13
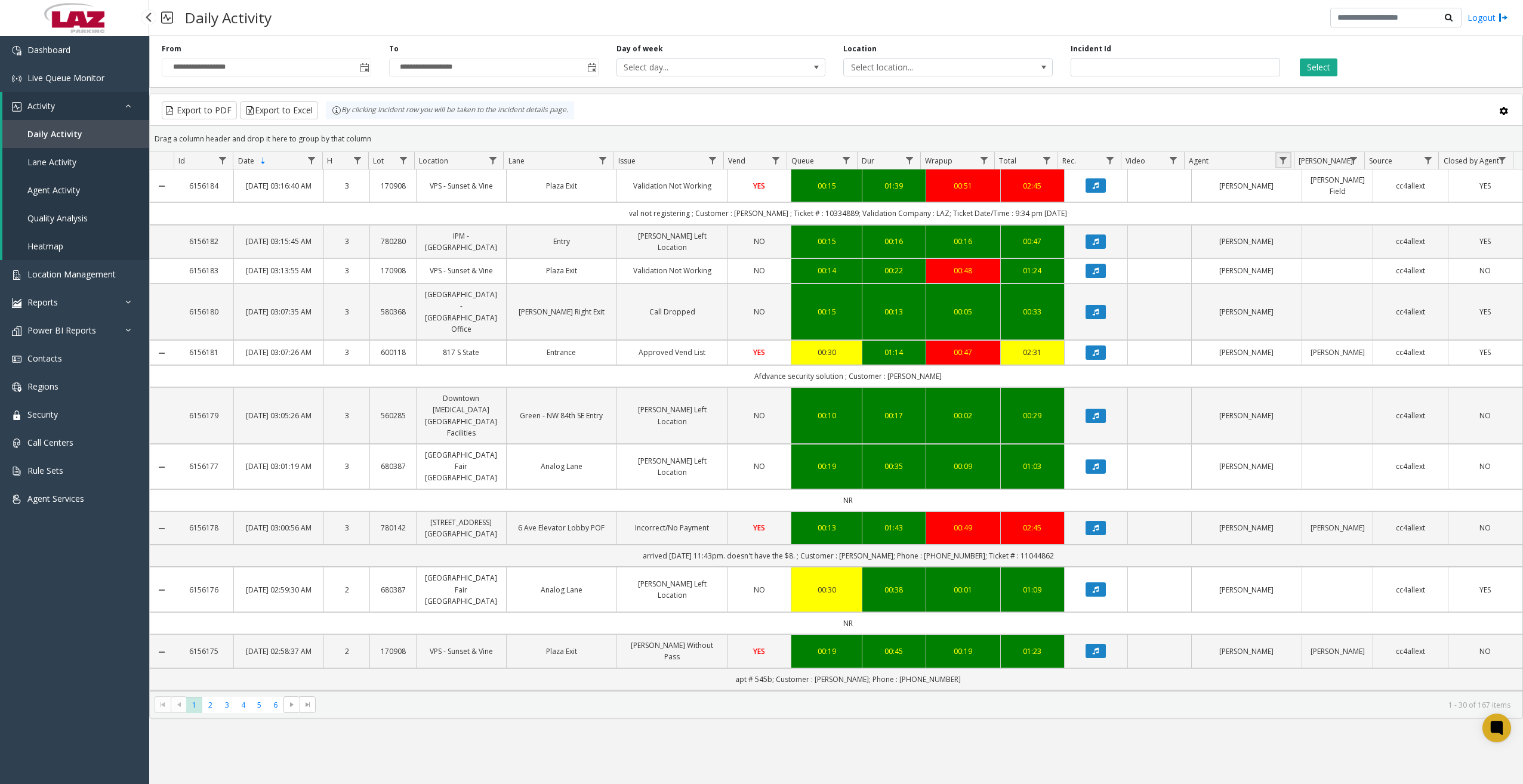
click at [1246, 156] on link "Data table" at bounding box center [1283, 160] width 16 height 16
click at [1246, 209] on input "Agent Filter" at bounding box center [1335, 212] width 101 height 20
type input "*********"
click at [1246, 322] on button "Filter" at bounding box center [1360, 323] width 49 height 26
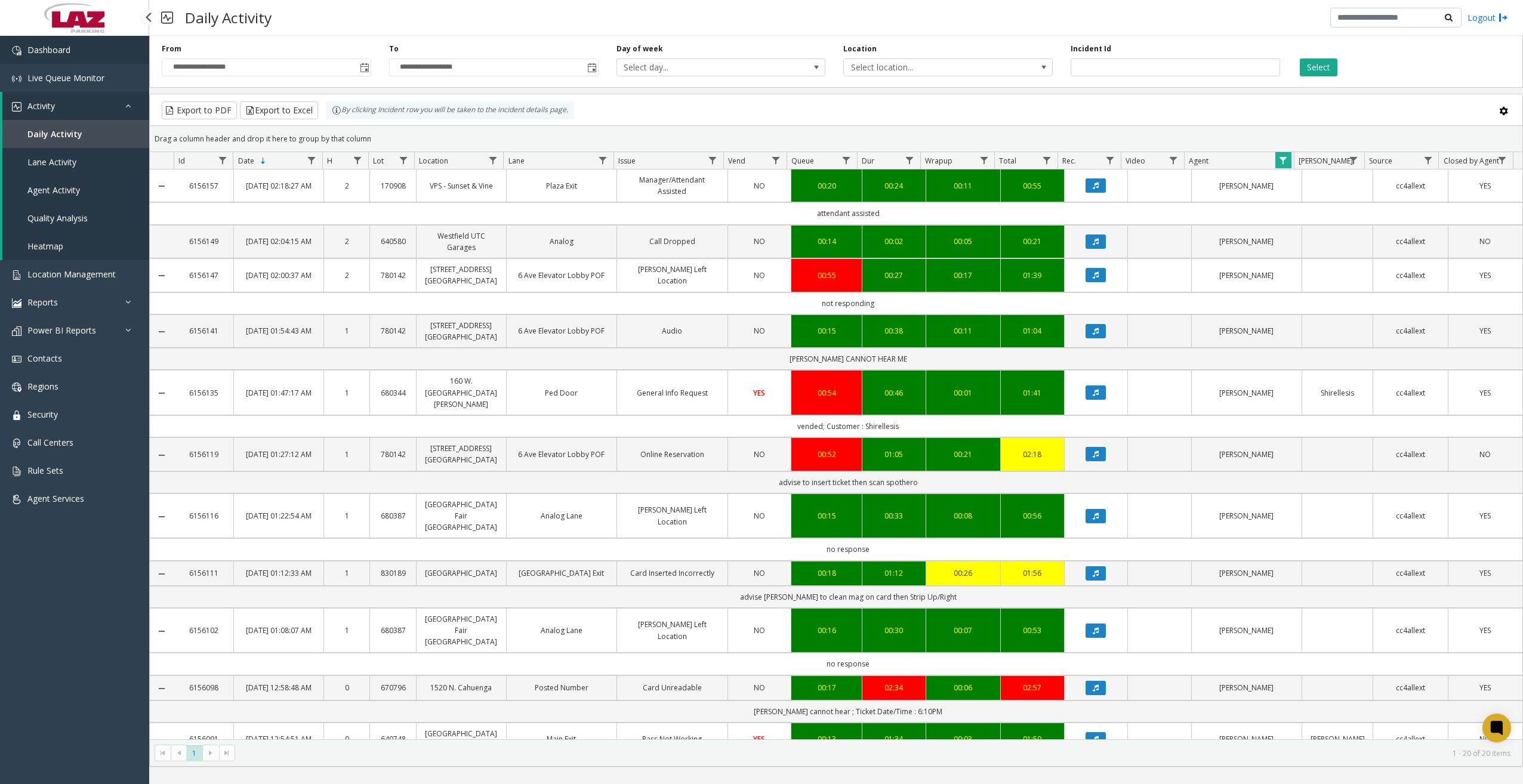
click at [92, 49] on link "Dashboard" at bounding box center [74, 50] width 149 height 28
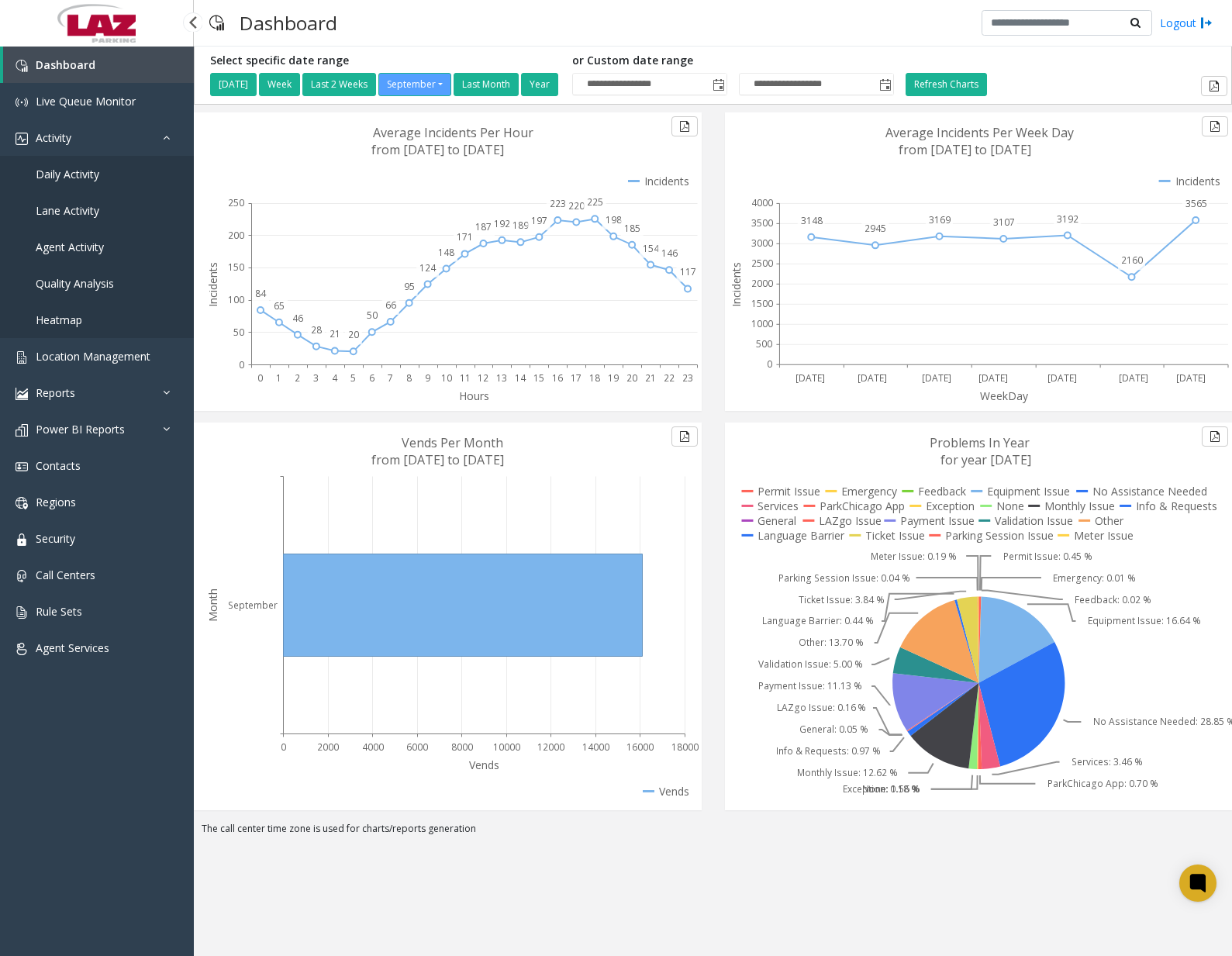
click at [88, 180] on span "Daily Activity" at bounding box center [68, 174] width 64 height 15
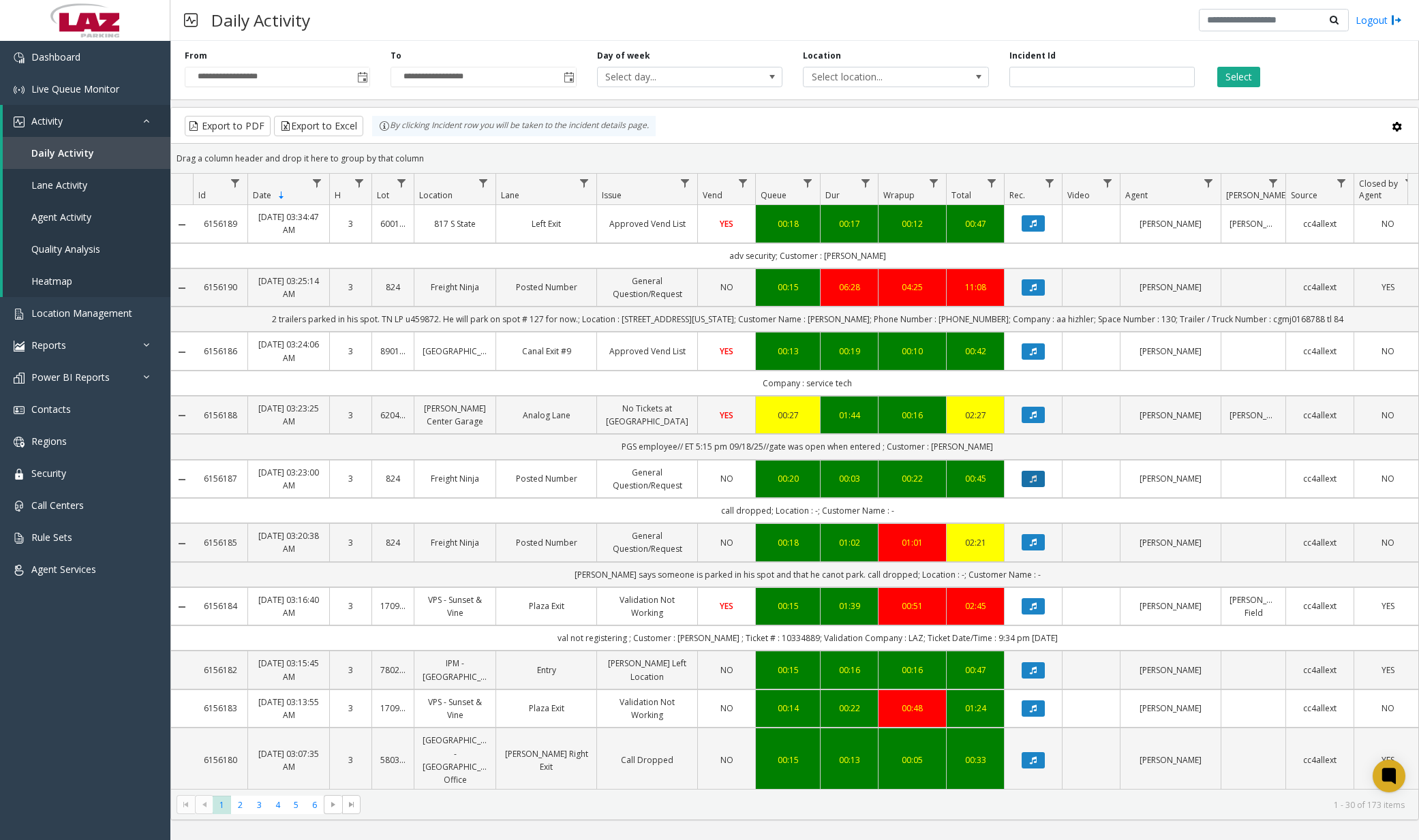
click at [1038, 483] on button "Data table" at bounding box center [1033, 479] width 23 height 16
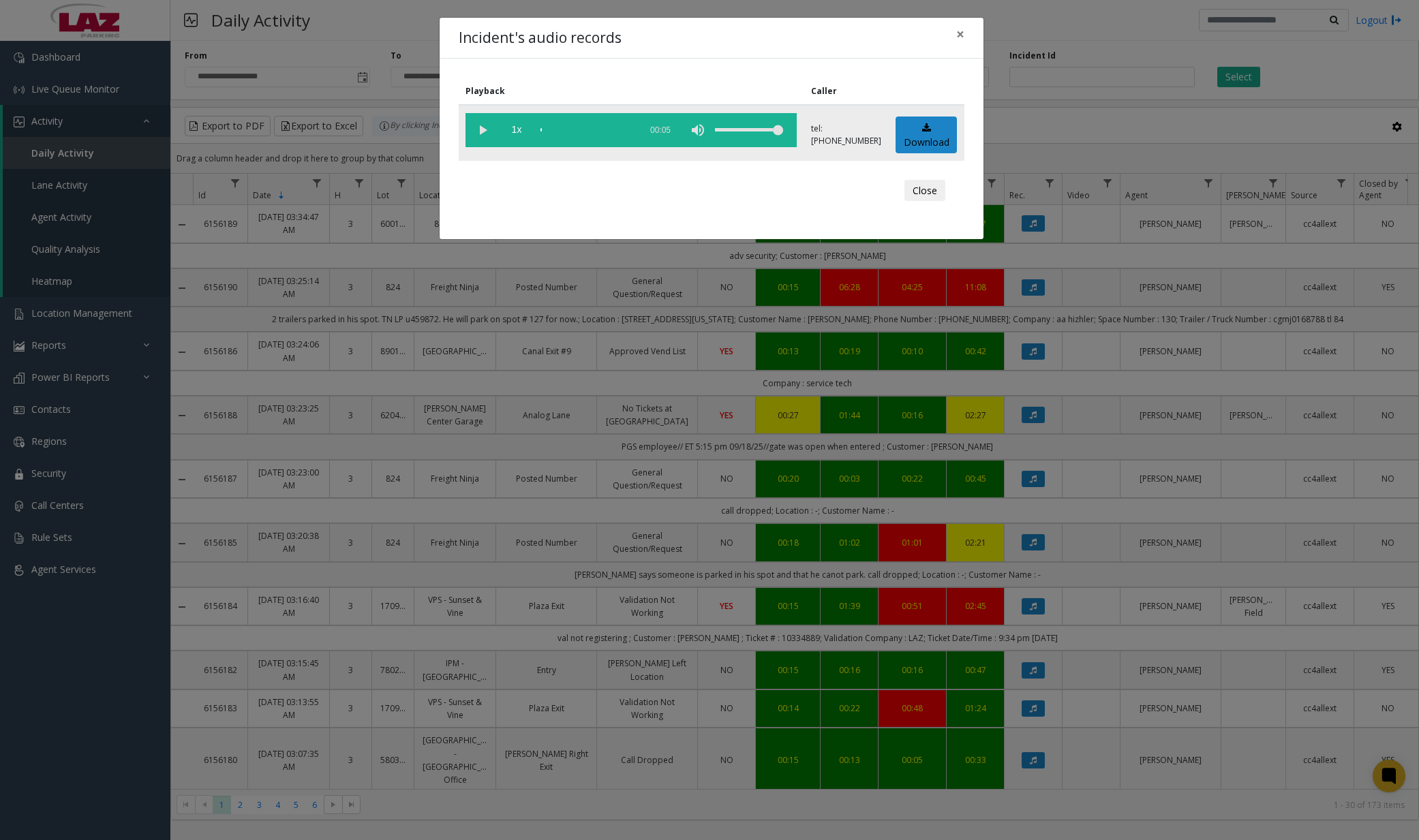
click at [488, 136] on vg-play-pause at bounding box center [483, 130] width 34 height 34
click at [559, 129] on div "scrub bar" at bounding box center [586, 130] width 93 height 34
click at [569, 129] on div "scrub bar" at bounding box center [586, 130] width 93 height 34
click at [577, 129] on div "scrub bar" at bounding box center [586, 130] width 93 height 34
click at [586, 129] on div "scrub bar" at bounding box center [586, 130] width 93 height 34
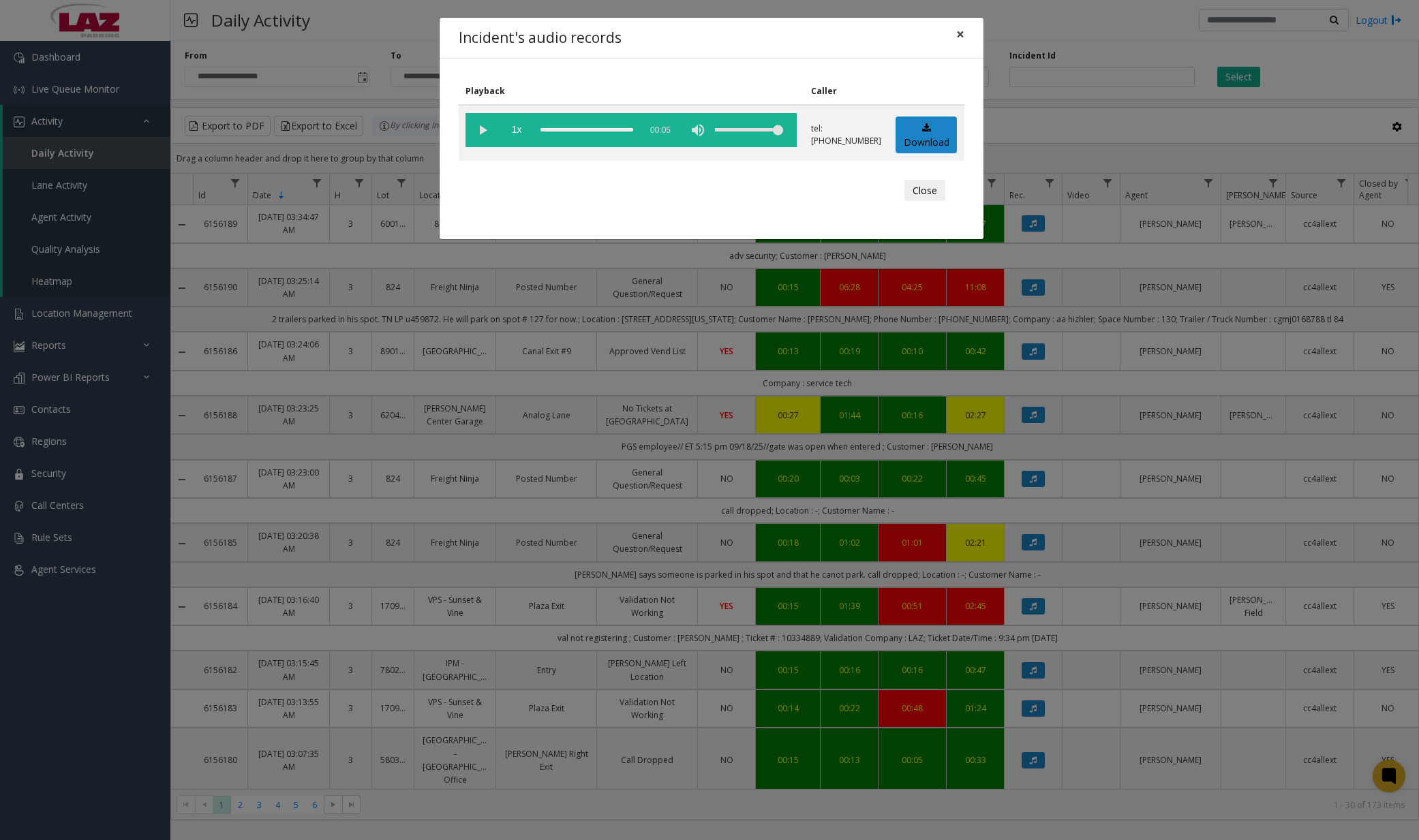
click at [962, 38] on span "×" at bounding box center [960, 34] width 8 height 19
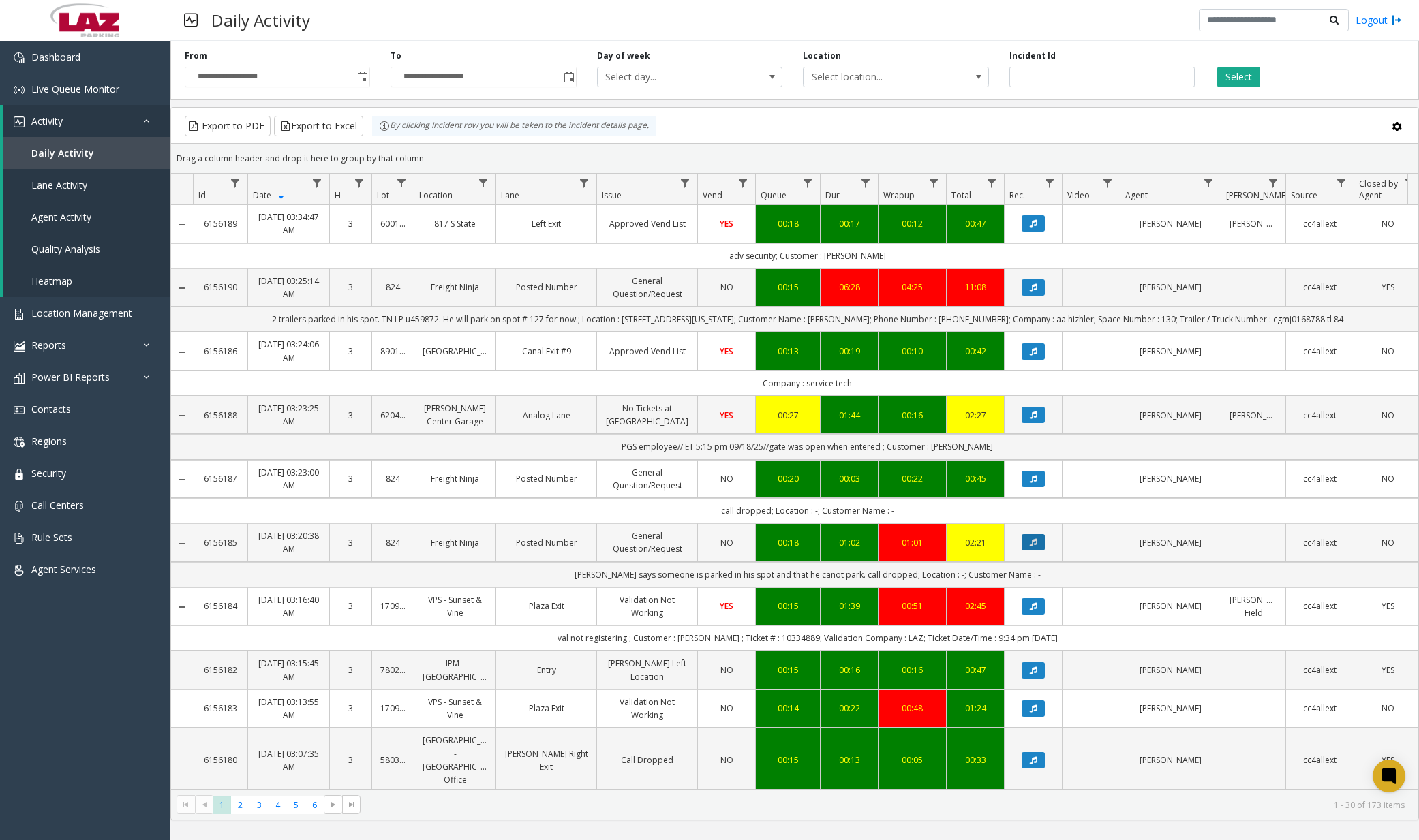
click at [1036, 544] on icon "Data table" at bounding box center [1033, 543] width 7 height 8
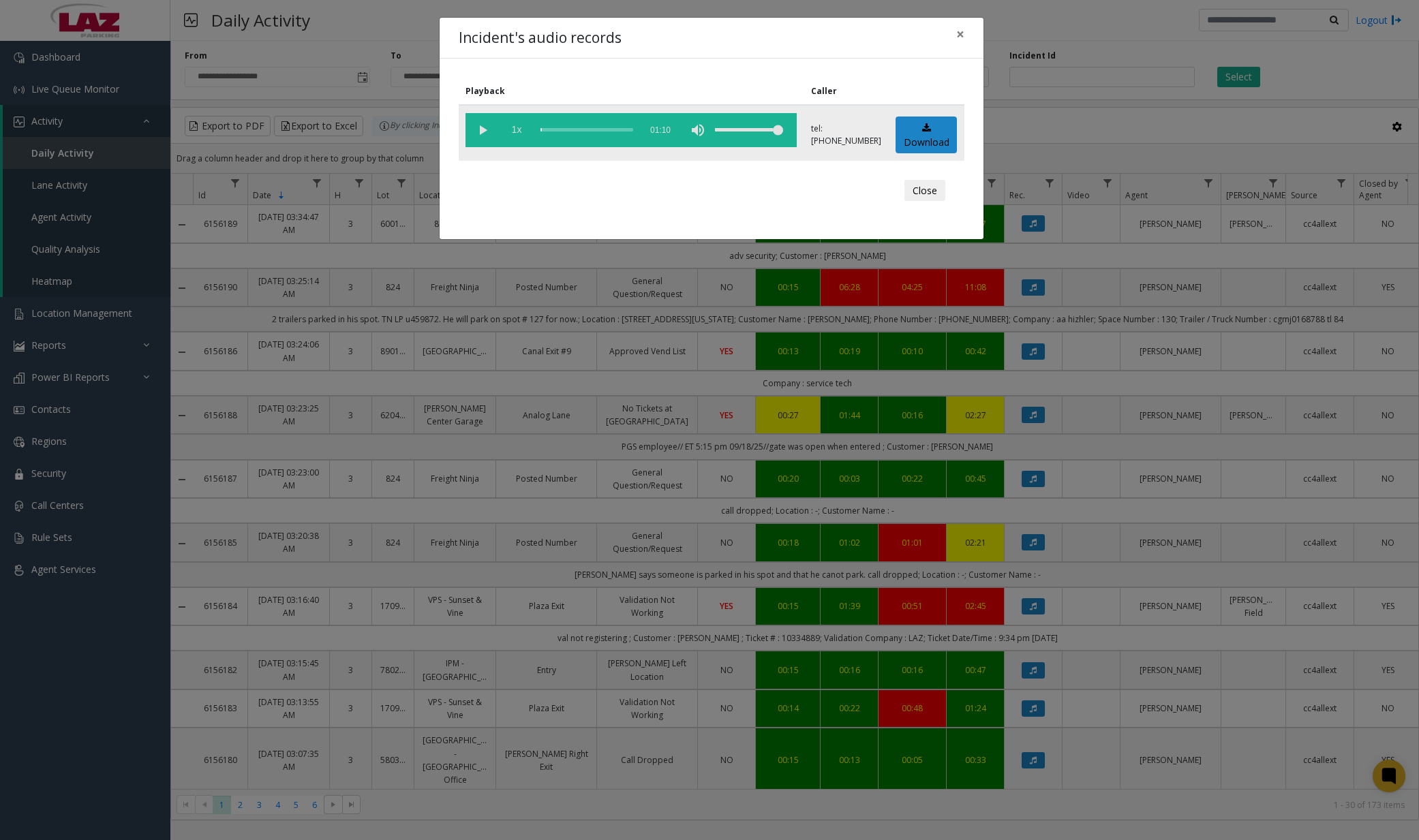
drag, startPoint x: 481, startPoint y: 136, endPoint x: 510, endPoint y: 135, distance: 29.0
click at [481, 135] on vg-play-pause at bounding box center [483, 130] width 34 height 34
click at [555, 134] on div "scrub bar" at bounding box center [586, 130] width 93 height 34
click at [551, 130] on div "scrub bar" at bounding box center [586, 130] width 93 height 34
click at [574, 129] on div "scrub bar" at bounding box center [586, 130] width 93 height 34
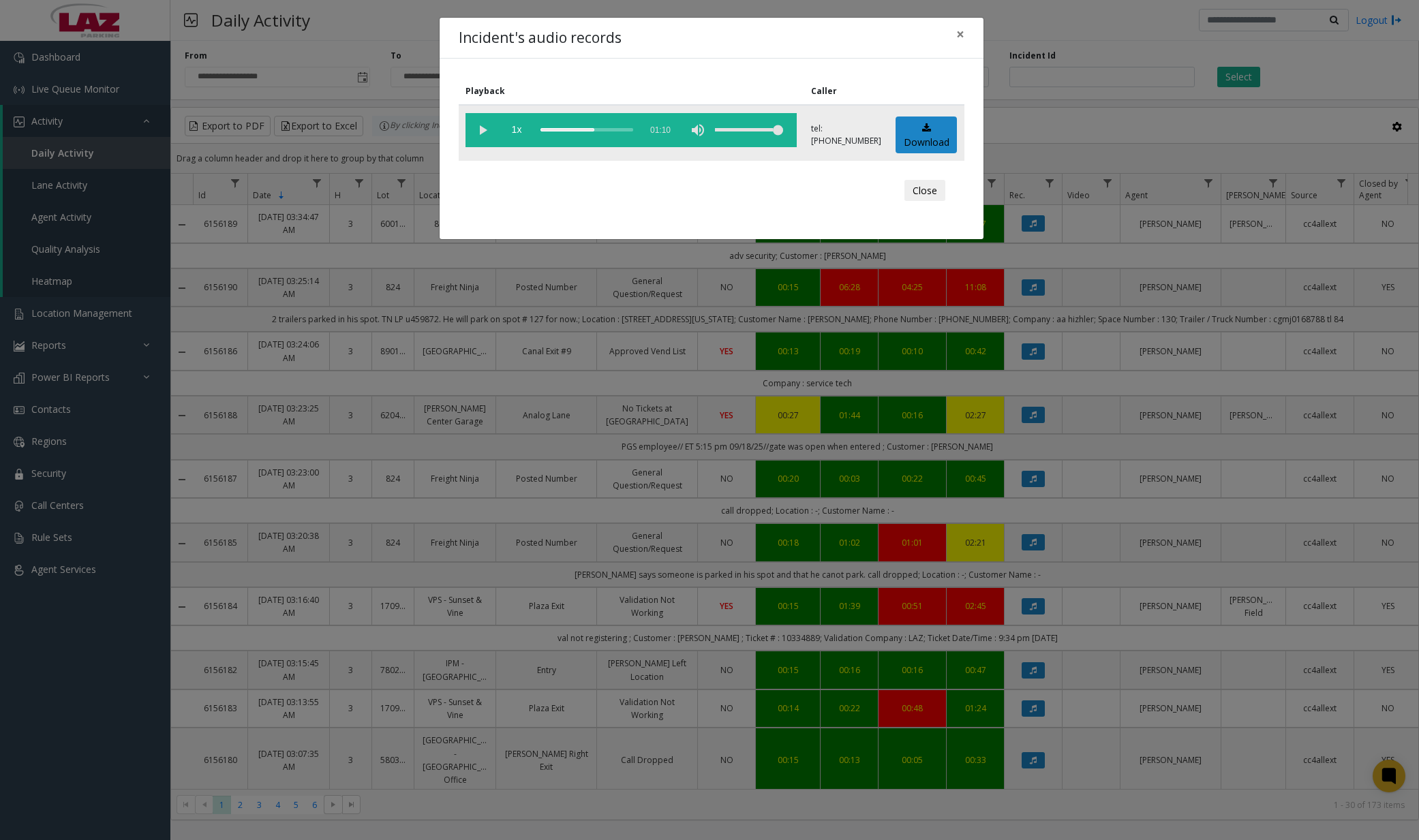
click at [579, 129] on div "scrub bar" at bounding box center [586, 130] width 93 height 34
click at [585, 130] on div "scrub bar" at bounding box center [586, 130] width 93 height 34
click at [590, 130] on div "scrub bar" at bounding box center [586, 130] width 93 height 34
click at [594, 130] on div "scrub bar" at bounding box center [586, 130] width 93 height 34
click at [599, 130] on vg-controls "1x 01:10" at bounding box center [631, 130] width 331 height 34
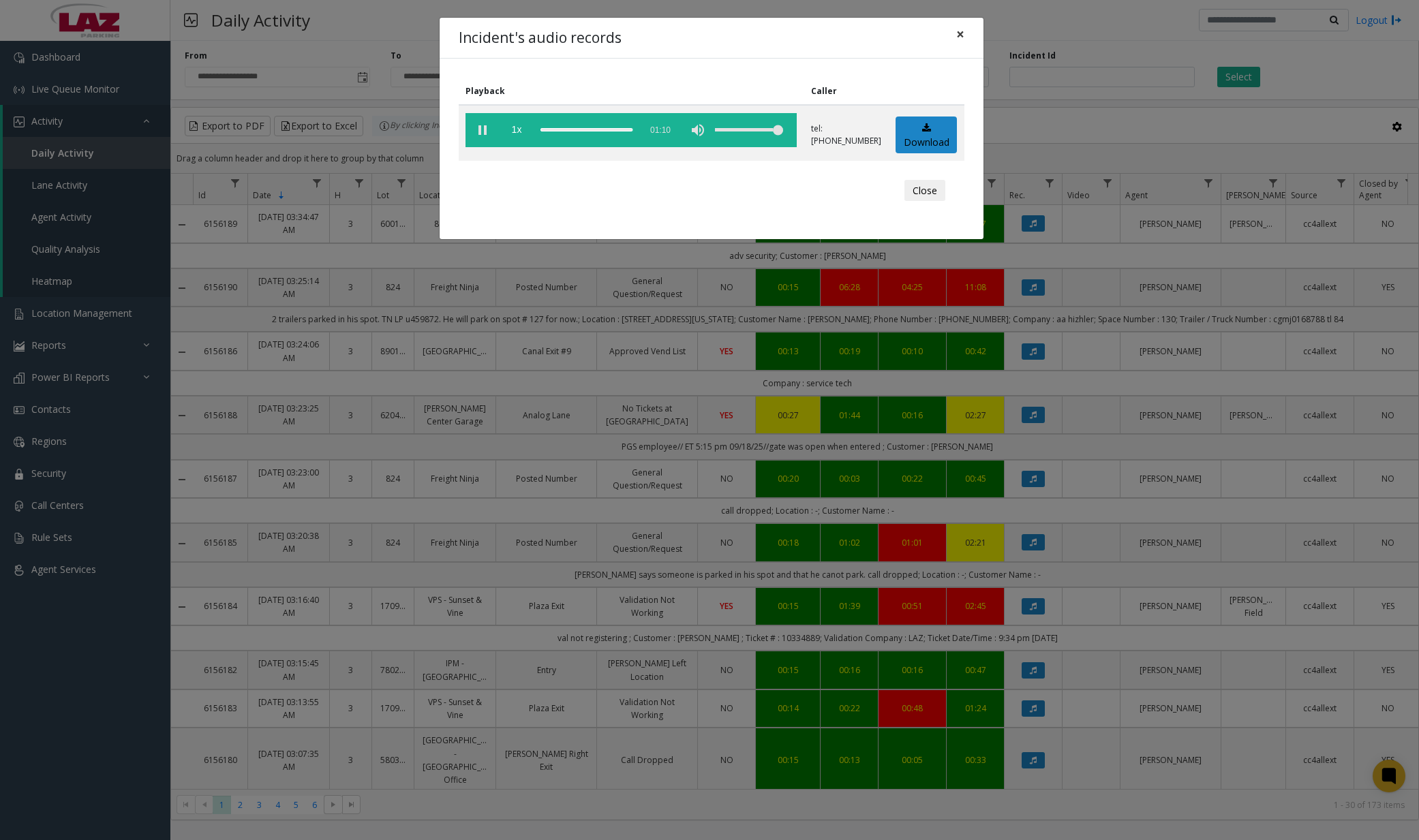
click at [958, 36] on span "×" at bounding box center [960, 34] width 8 height 19
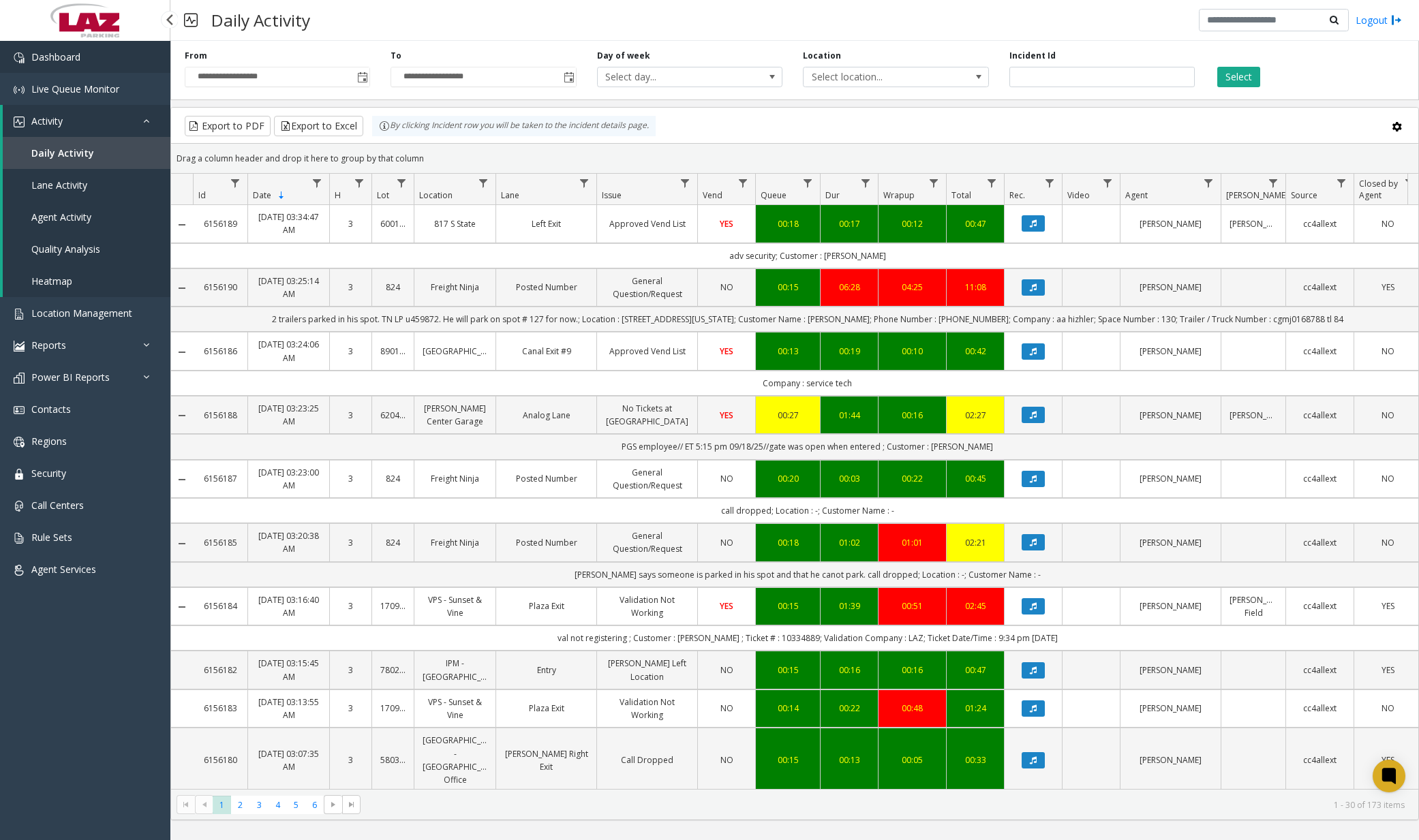
click at [104, 64] on link "Dashboard" at bounding box center [85, 57] width 171 height 32
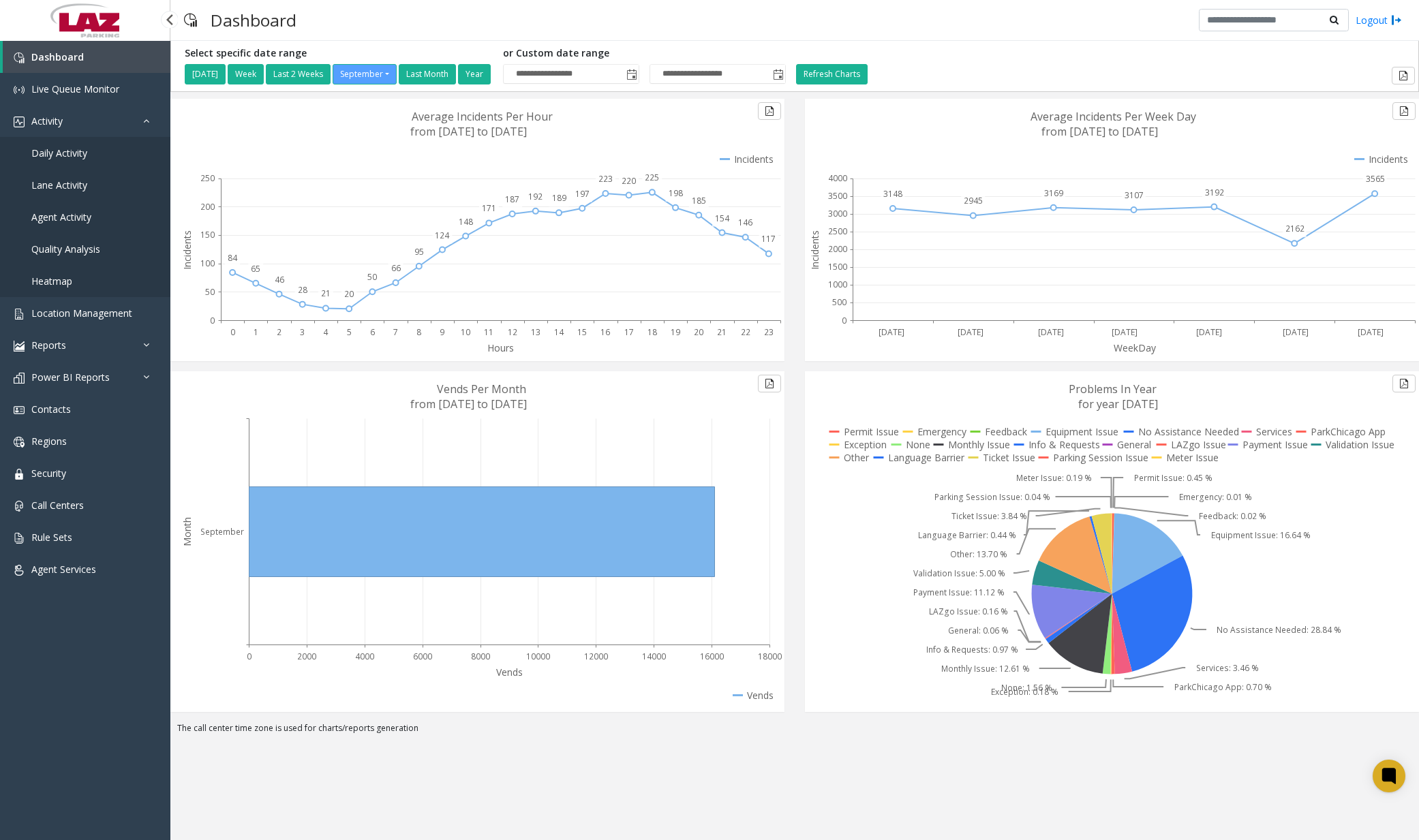
click at [77, 156] on span "Daily Activity" at bounding box center [60, 153] width 56 height 13
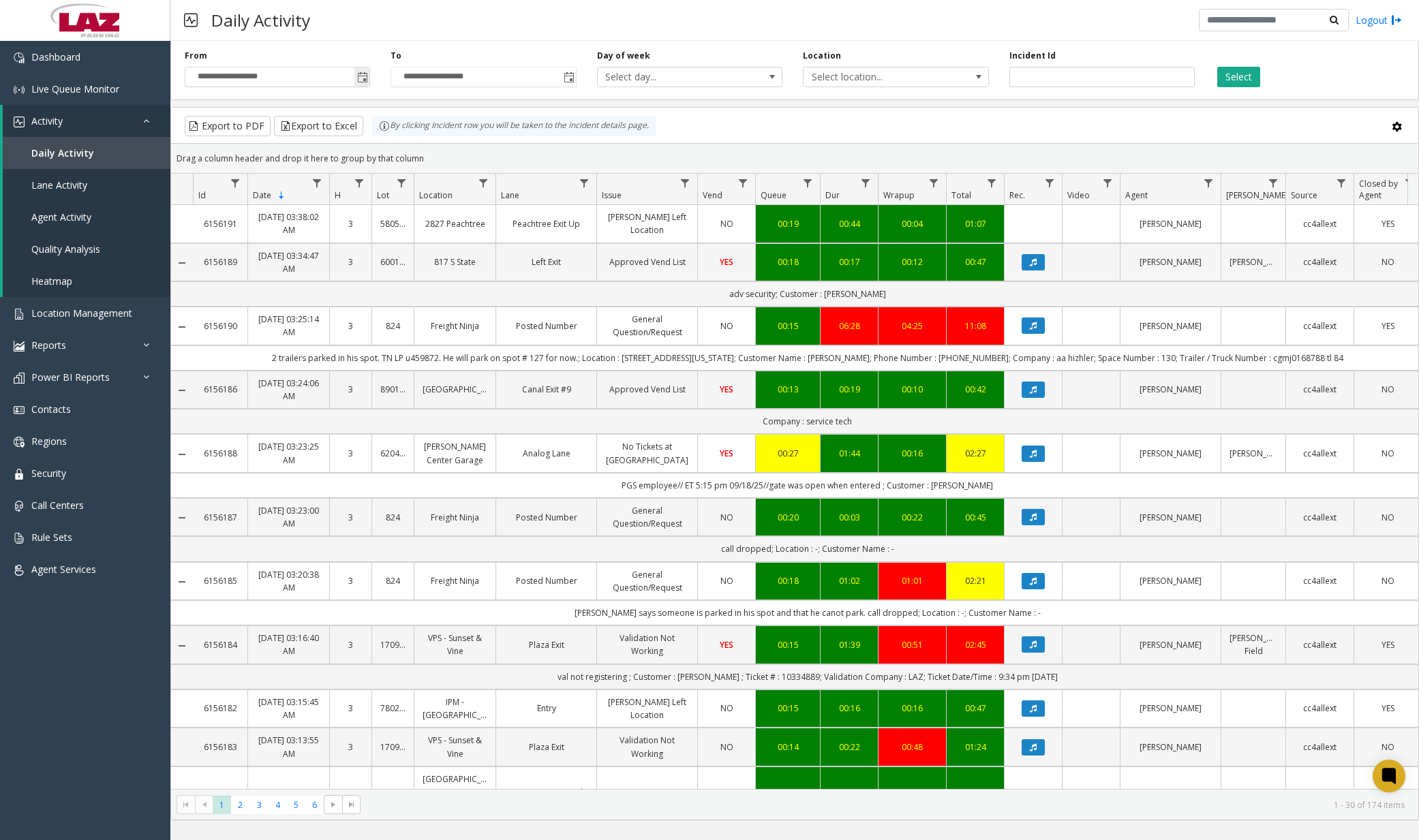
click at [363, 82] on span "Toggle popup" at bounding box center [363, 77] width 11 height 11
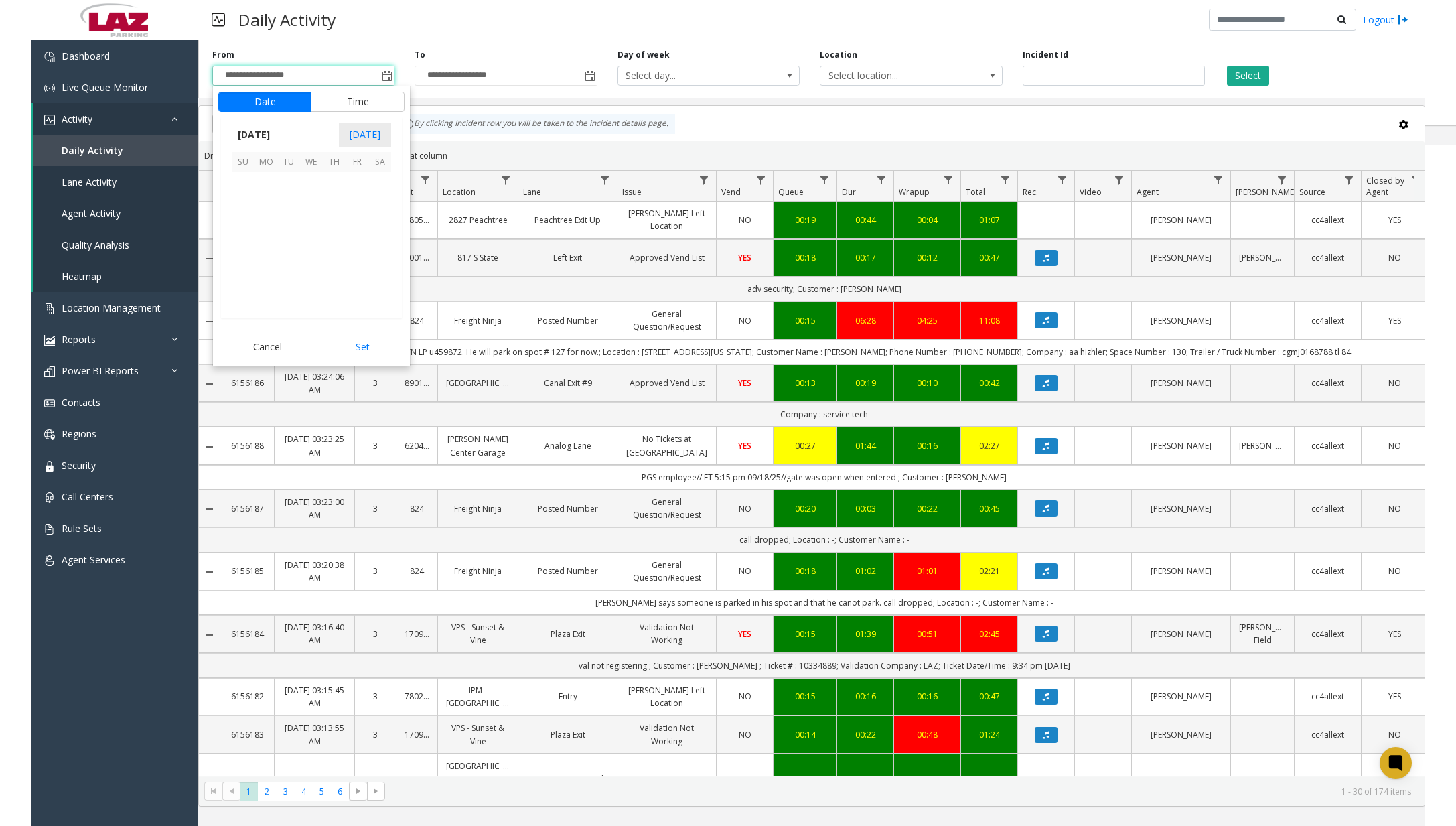
scroll to position [240433, 0]
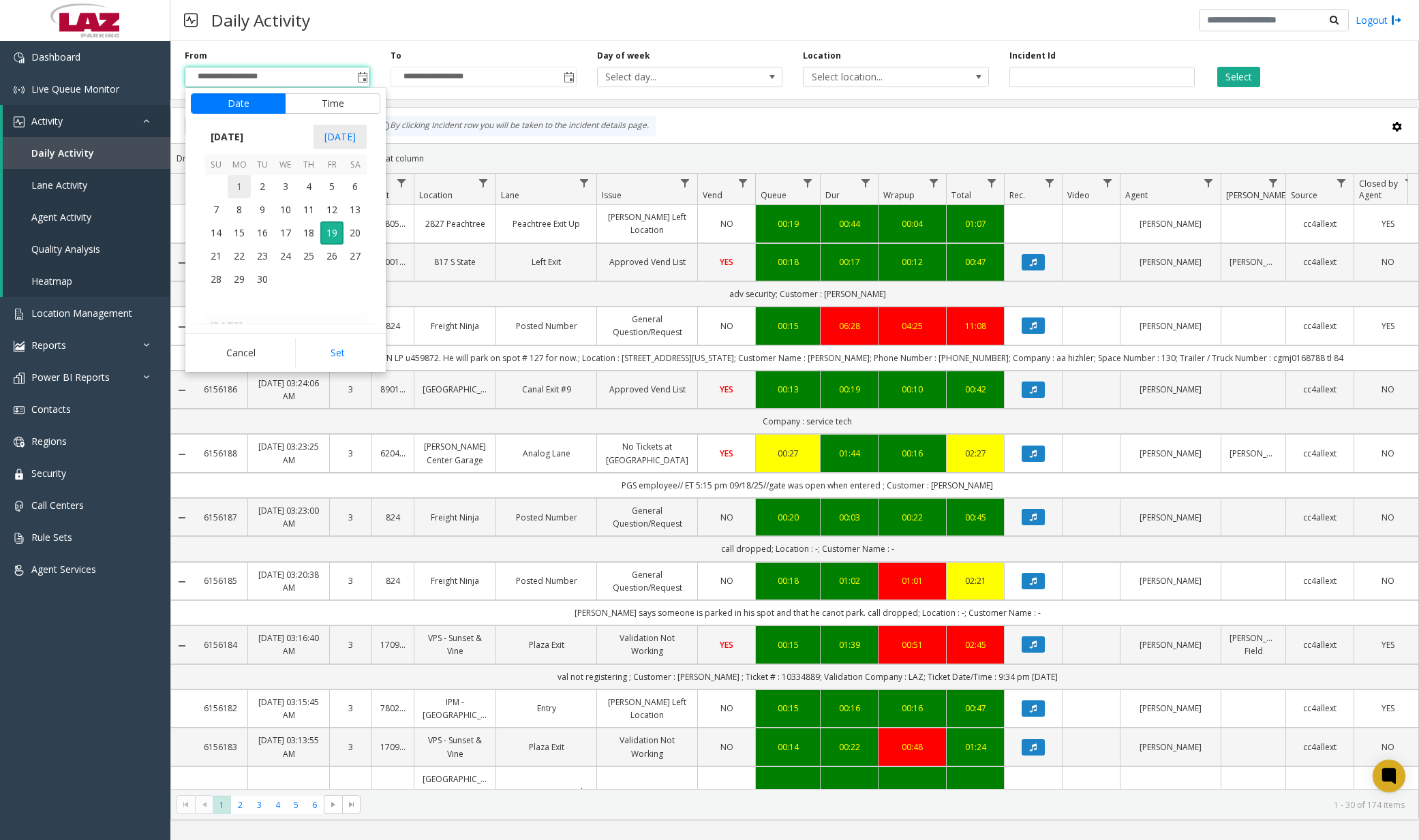
click at [234, 186] on span "1" at bounding box center [239, 187] width 23 height 23
click at [220, 234] on span "12" at bounding box center [224, 236] width 11 height 13
click at [287, 238] on span "00" at bounding box center [293, 236] width 11 height 13
click at [367, 237] on li "AM" at bounding box center [359, 236] width 48 height 21
click at [361, 237] on span "AM" at bounding box center [359, 236] width 15 height 13
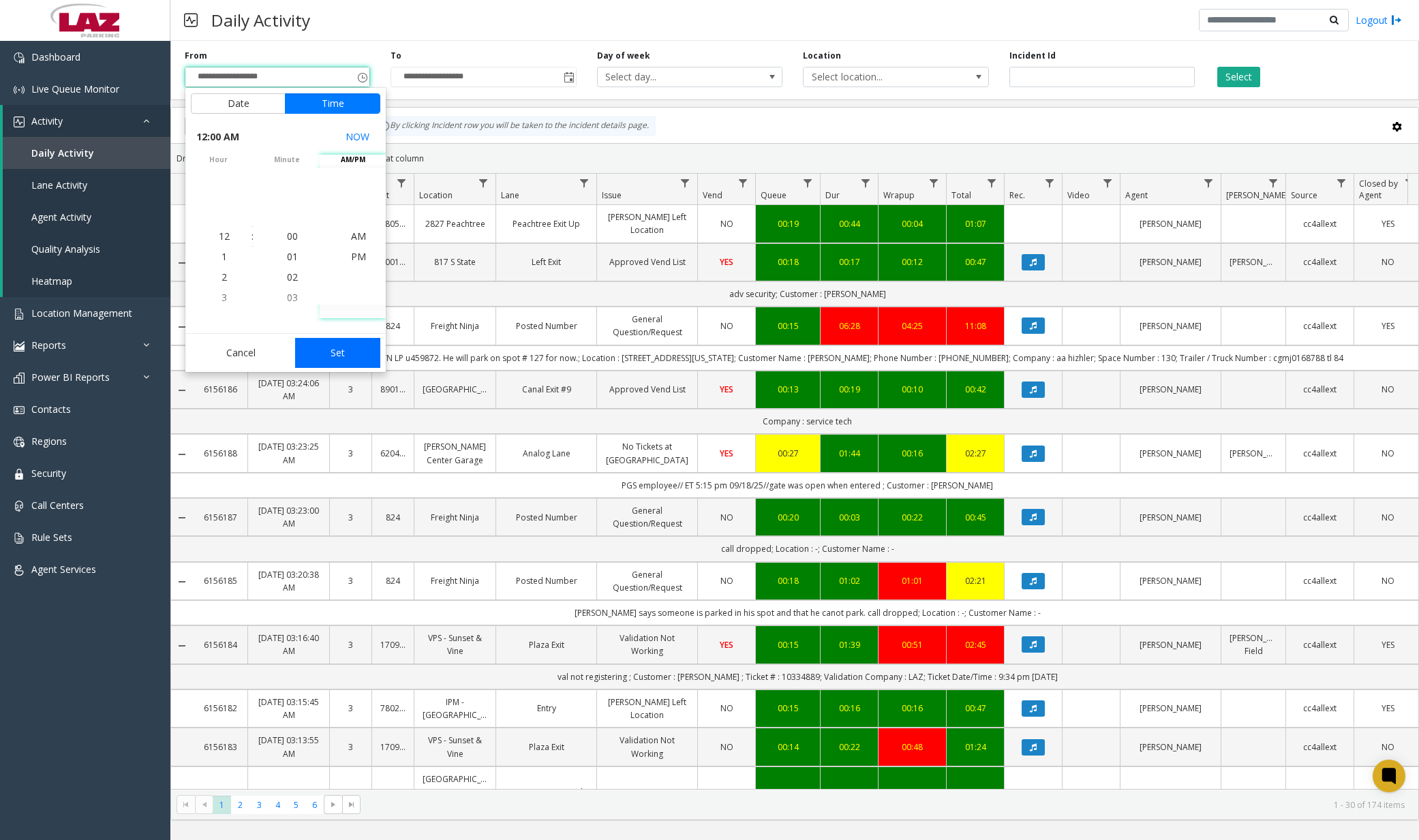
click at [335, 345] on button "Set" at bounding box center [338, 353] width 86 height 30
type input "**********"
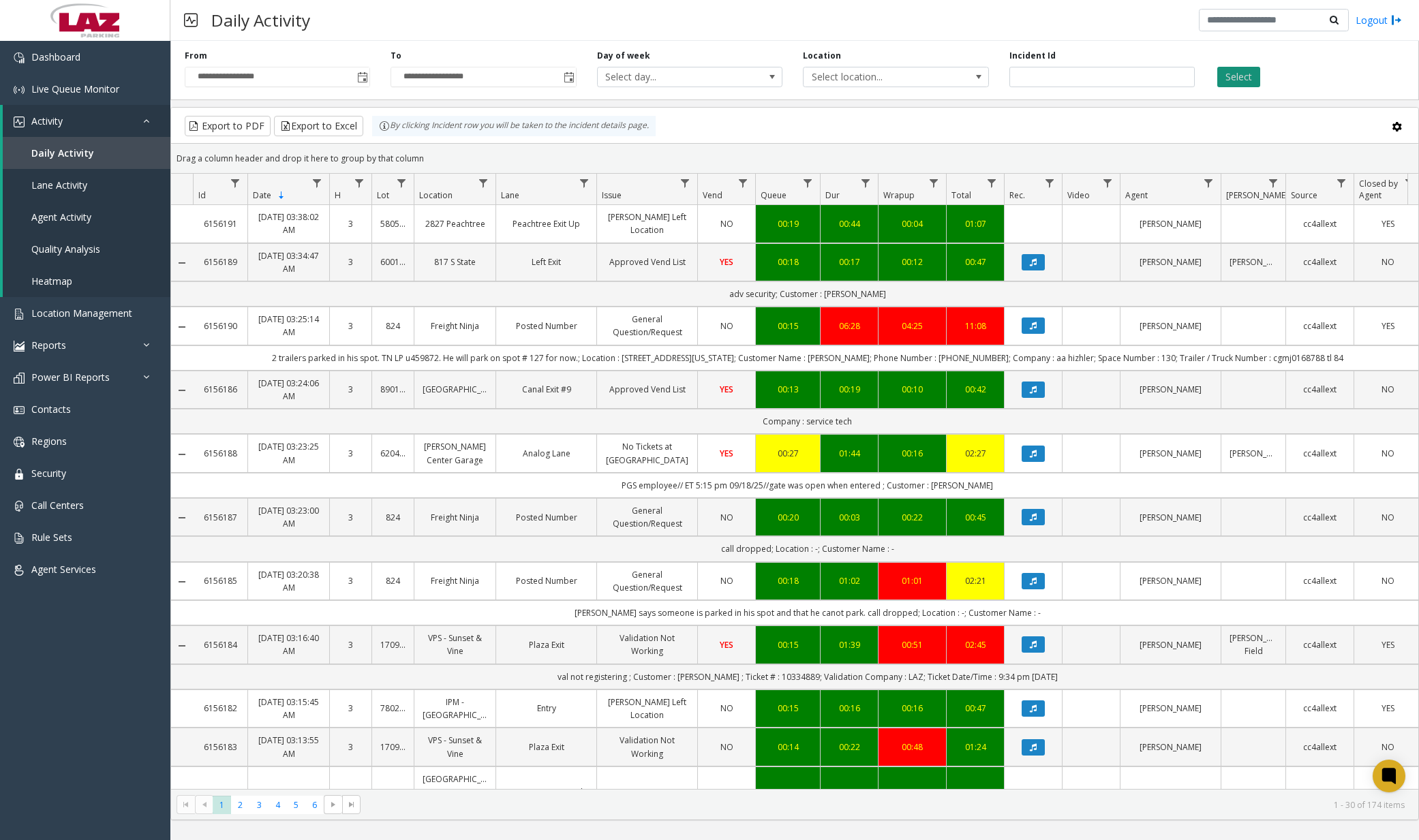
click at [1249, 78] on button "Select" at bounding box center [1239, 77] width 43 height 21
click at [483, 184] on span "Data table" at bounding box center [483, 184] width 11 height 11
drag, startPoint x: 515, startPoint y: 245, endPoint x: 524, endPoint y: 246, distance: 9.1
click at [516, 245] on input "Location Filter" at bounding box center [542, 242] width 116 height 23
type input "*"
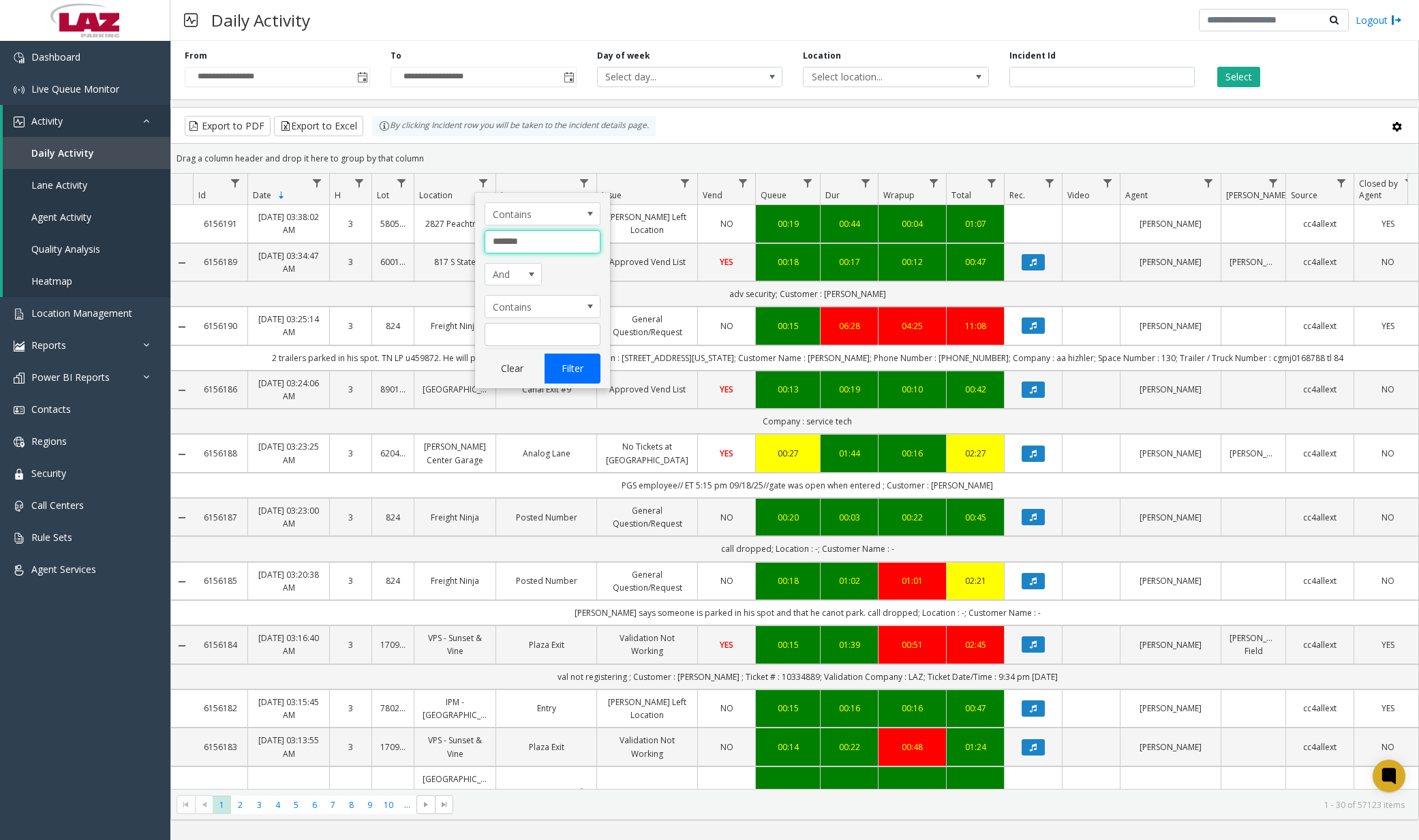
type input "*******"
click at [581, 375] on button "Filter" at bounding box center [572, 369] width 56 height 30
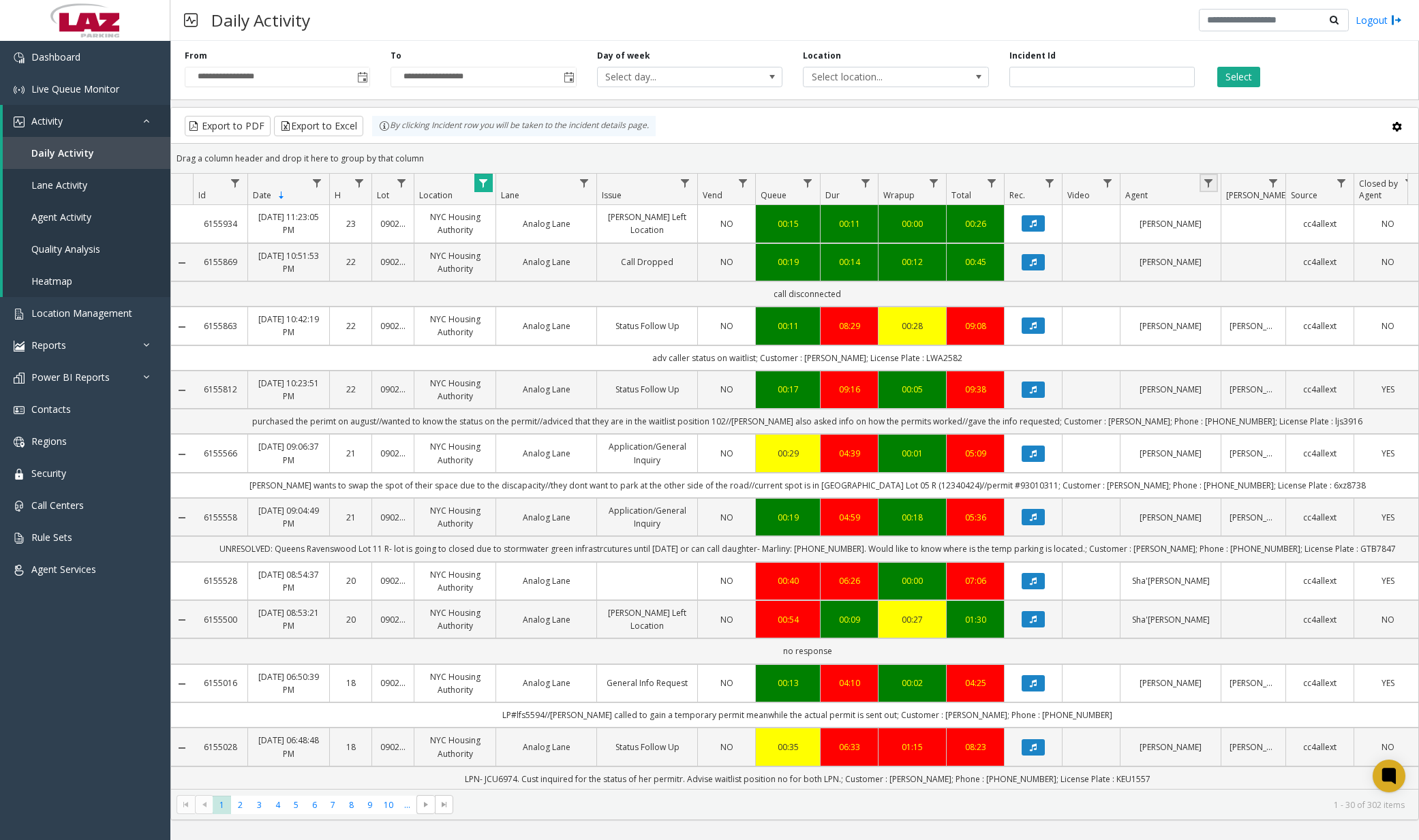
click at [1215, 180] on link "Data table" at bounding box center [1209, 183] width 19 height 18
click at [1230, 240] on input "Agent Filter" at bounding box center [1268, 242] width 116 height 23
type input "******"
click at [1293, 365] on button "Filter" at bounding box center [1298, 369] width 56 height 30
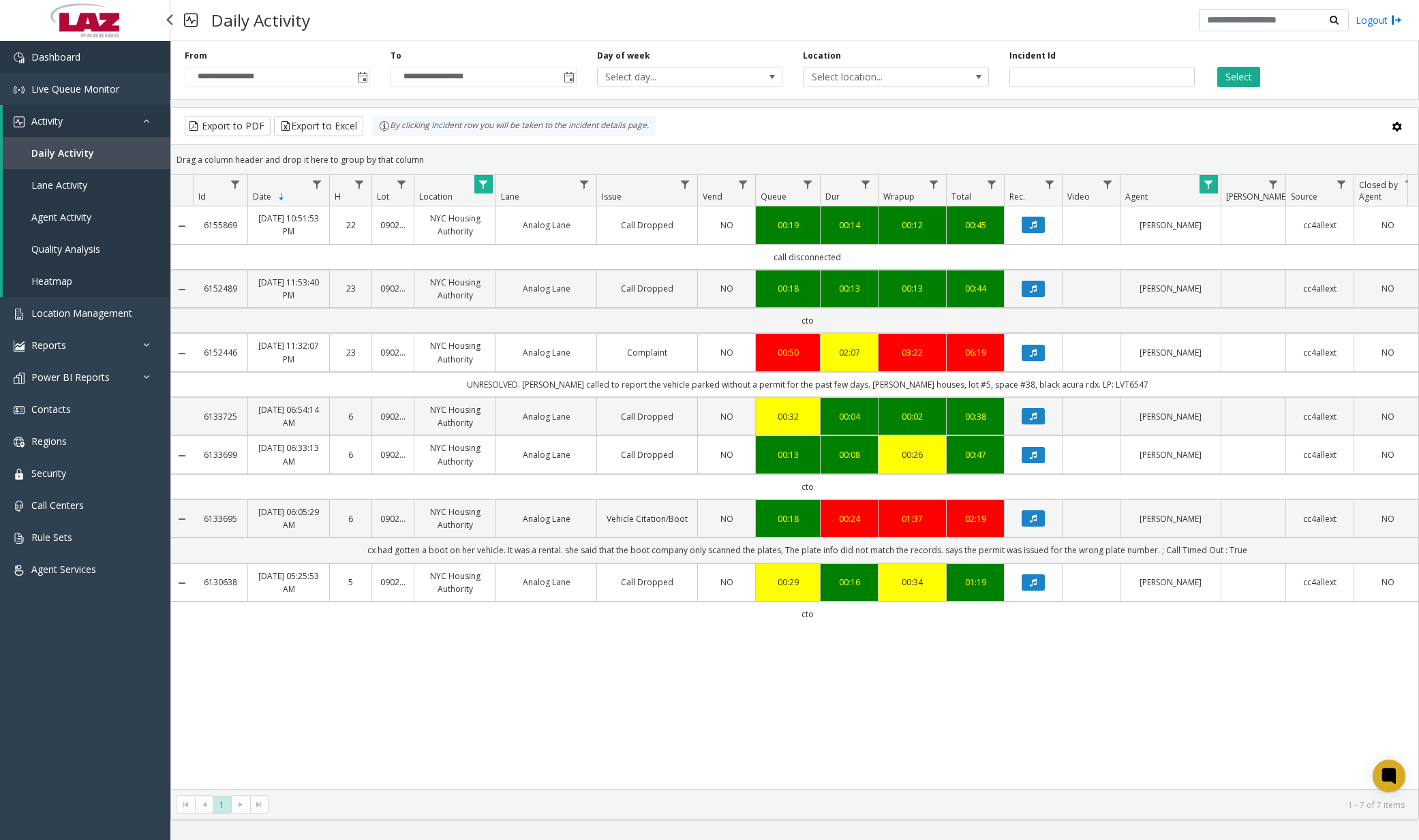
click at [87, 59] on link "Dashboard" at bounding box center [85, 57] width 171 height 32
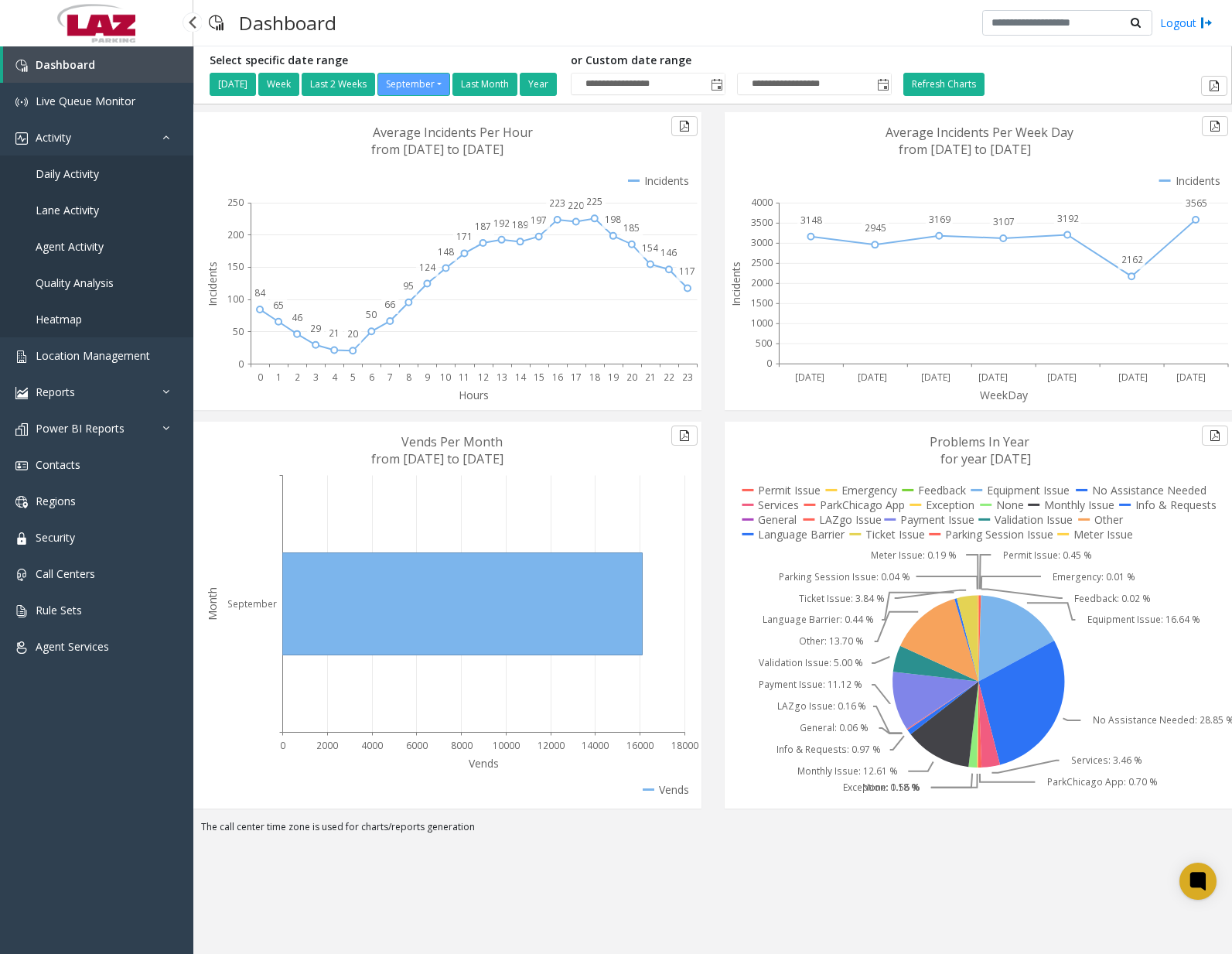
click at [78, 180] on span "Daily Activity" at bounding box center [68, 174] width 64 height 15
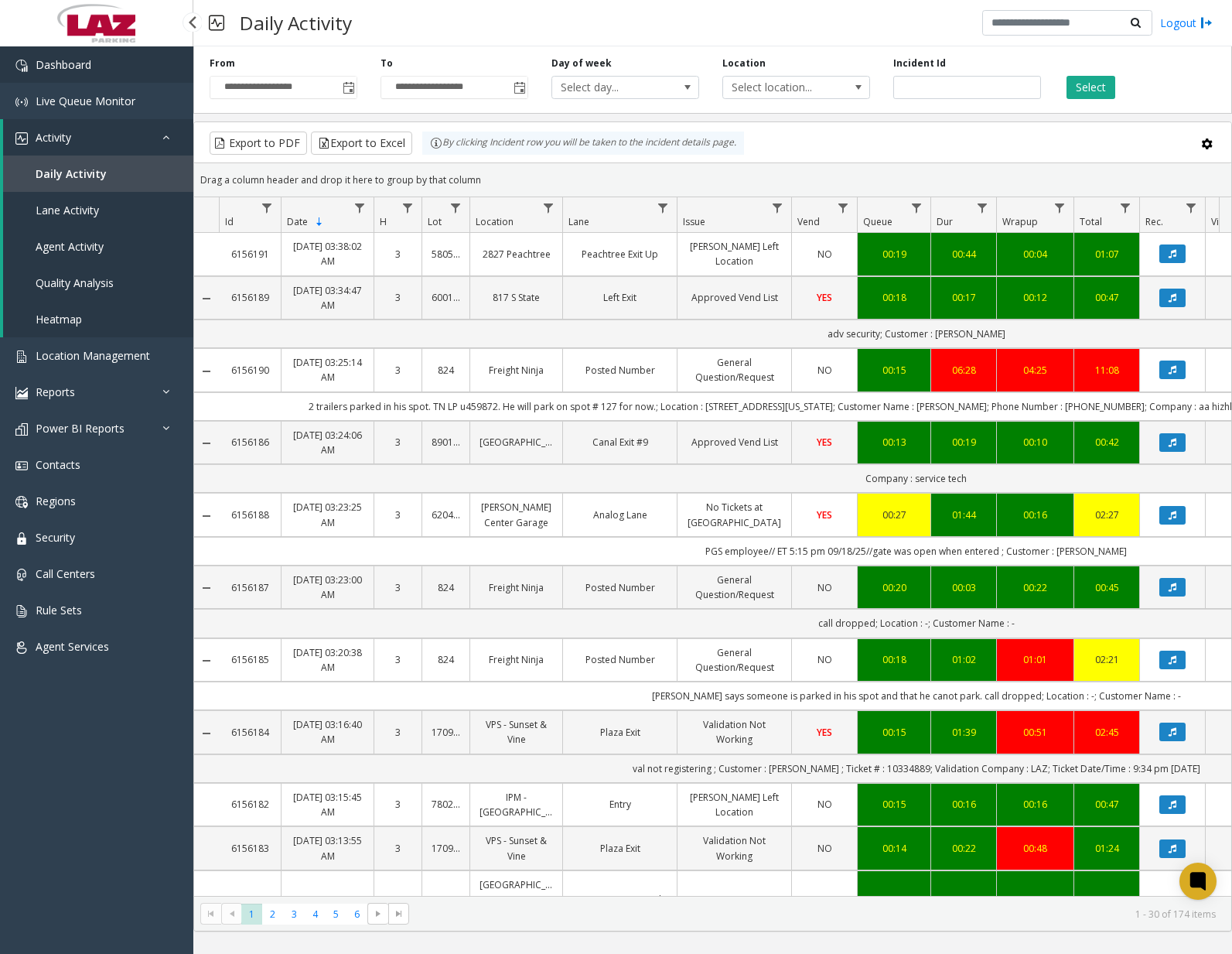
click at [136, 79] on link "Dashboard" at bounding box center [96, 65] width 194 height 37
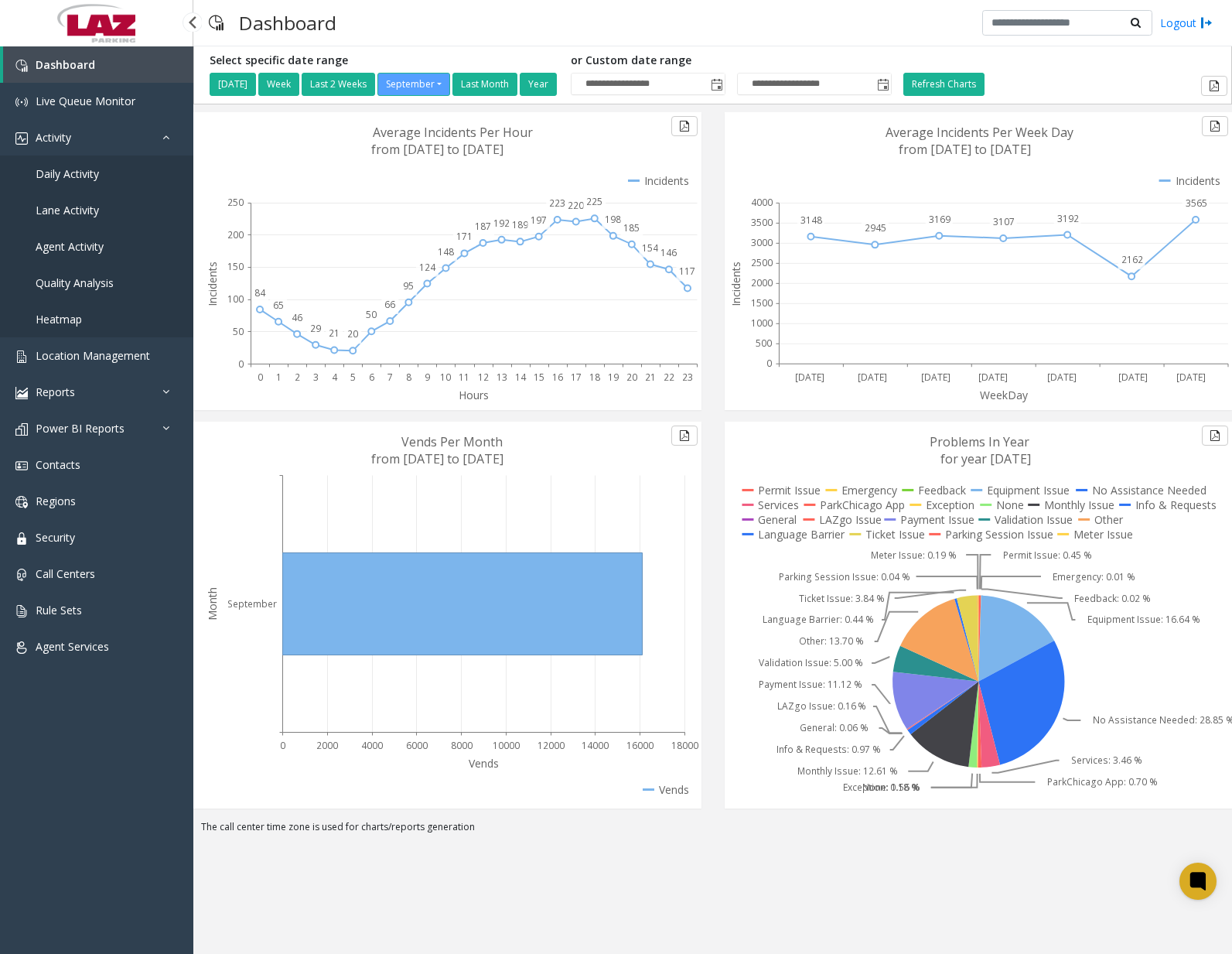
click at [86, 177] on span "Daily Activity" at bounding box center [68, 174] width 64 height 15
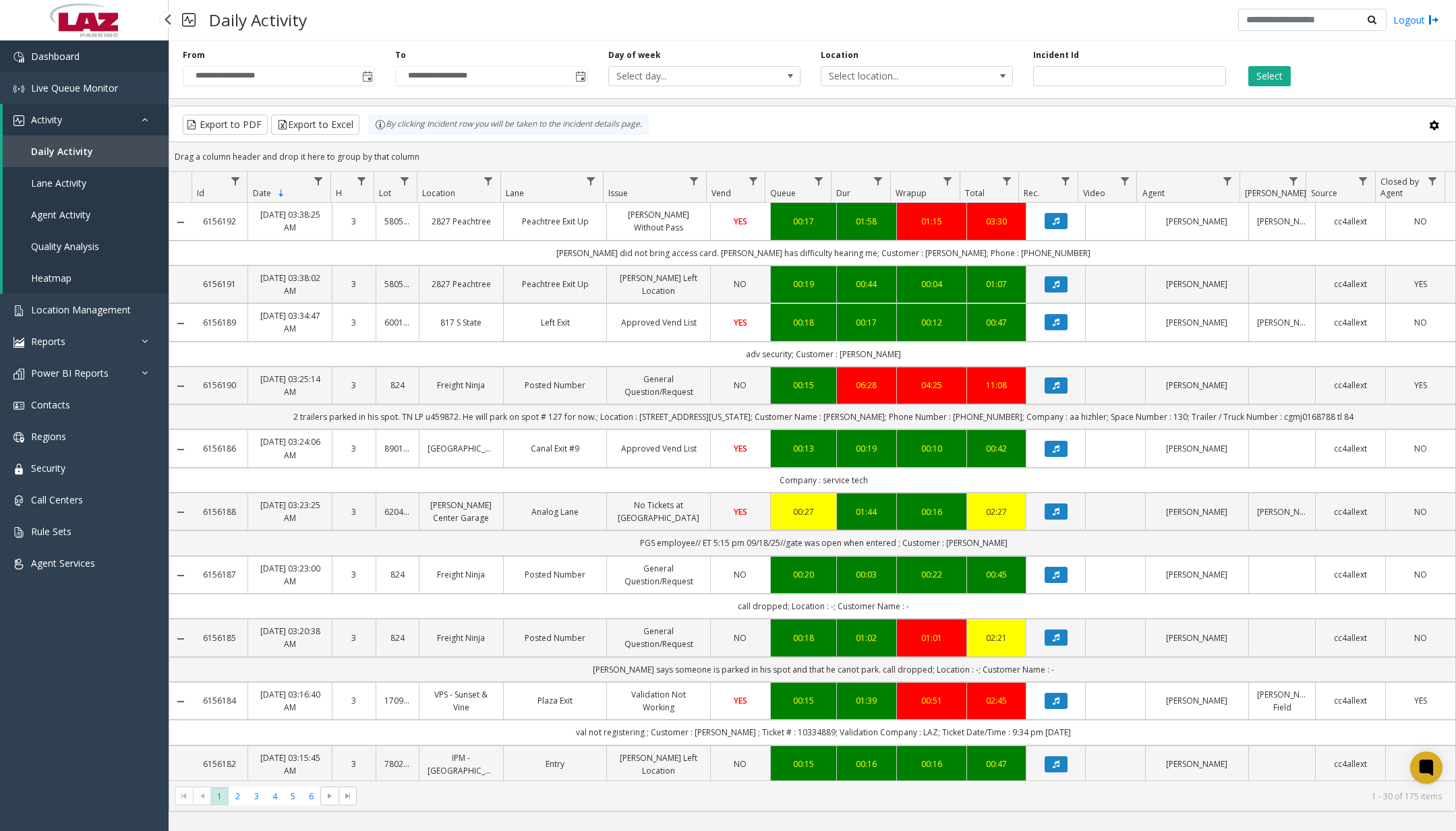
click at [78, 60] on span "Dashboard" at bounding box center [56, 56] width 49 height 13
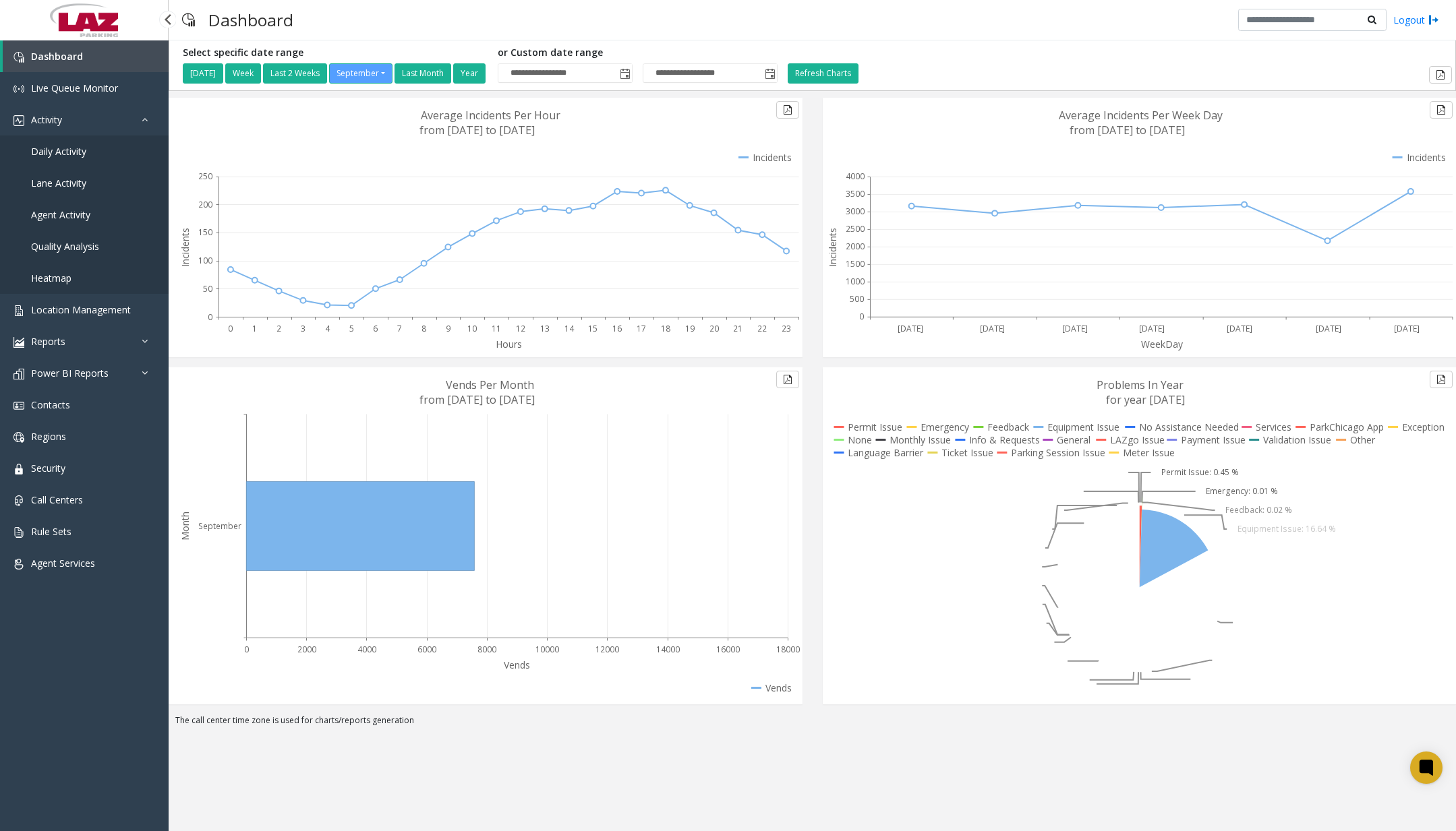
click at [81, 155] on span "Daily Activity" at bounding box center [59, 151] width 56 height 13
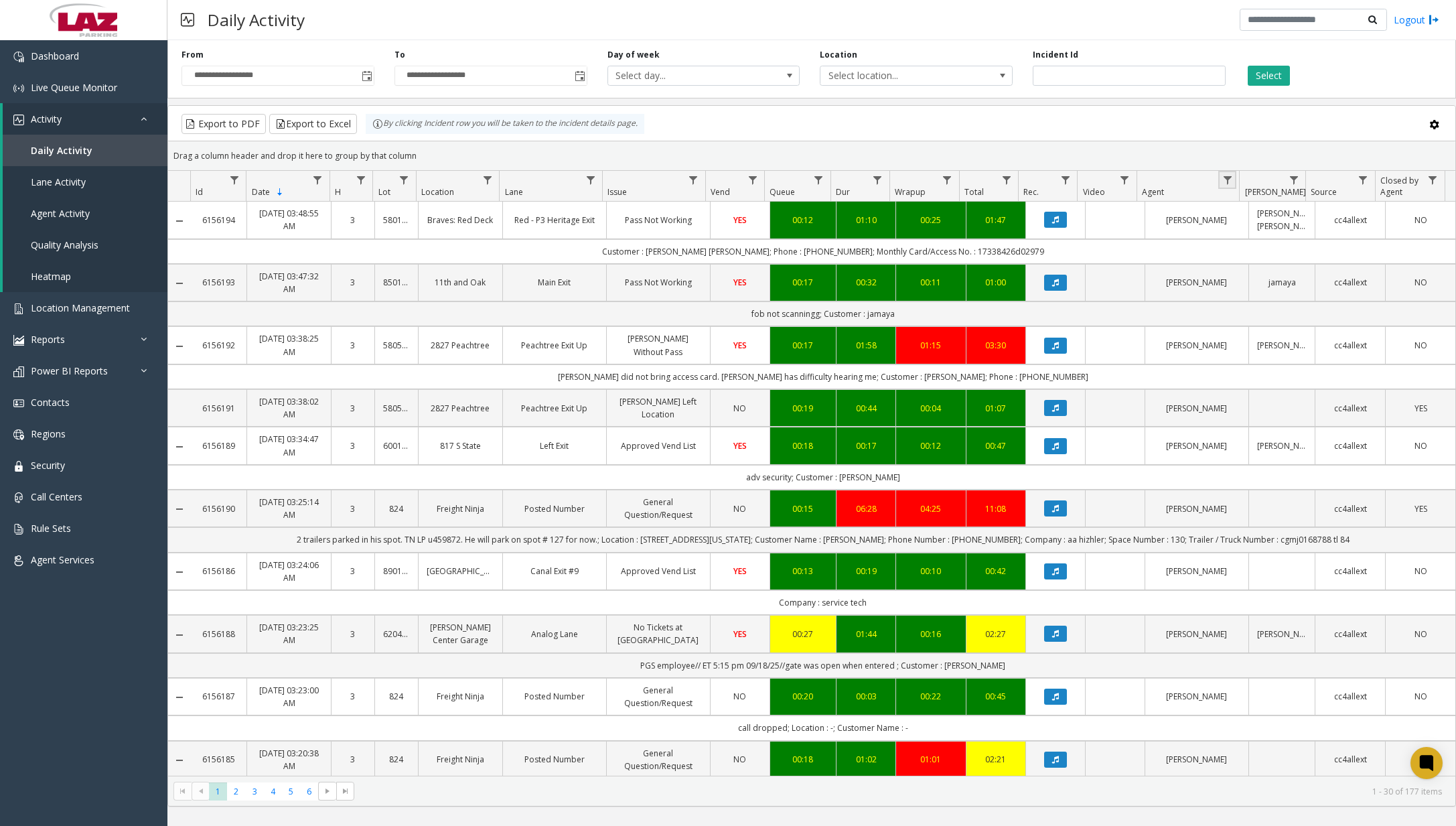
click at [1234, 181] on link "Data table" at bounding box center [1227, 180] width 18 height 18
click at [1245, 232] on input "Agent Filter" at bounding box center [1285, 238] width 114 height 23
type input "*"
click at [490, 181] on span "Data table" at bounding box center [488, 181] width 11 height 11
click at [525, 235] on input "Location Filter" at bounding box center [545, 238] width 114 height 23
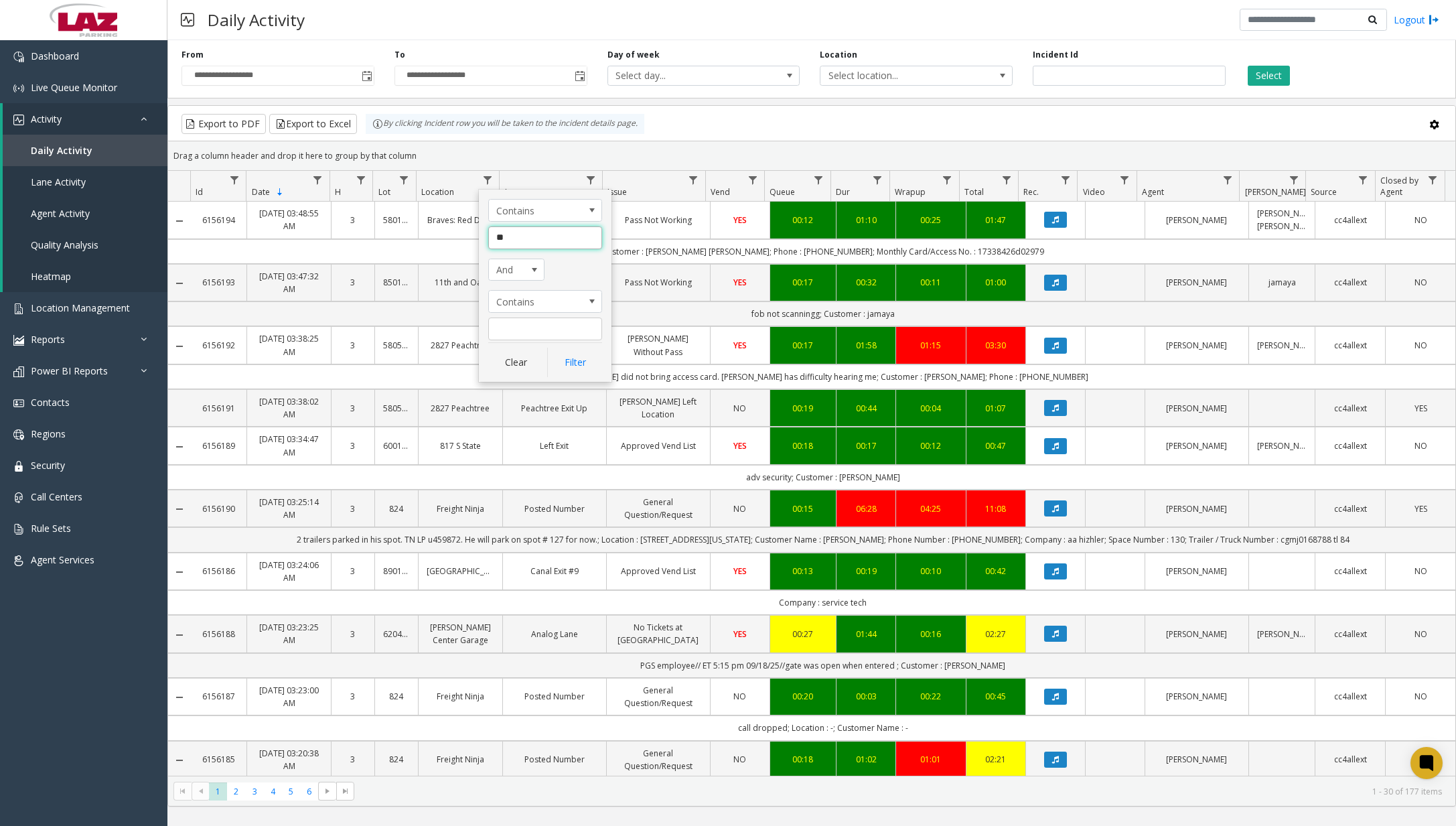
type input "*"
type input "*****"
click at [579, 367] on button "Filter" at bounding box center [574, 362] width 55 height 30
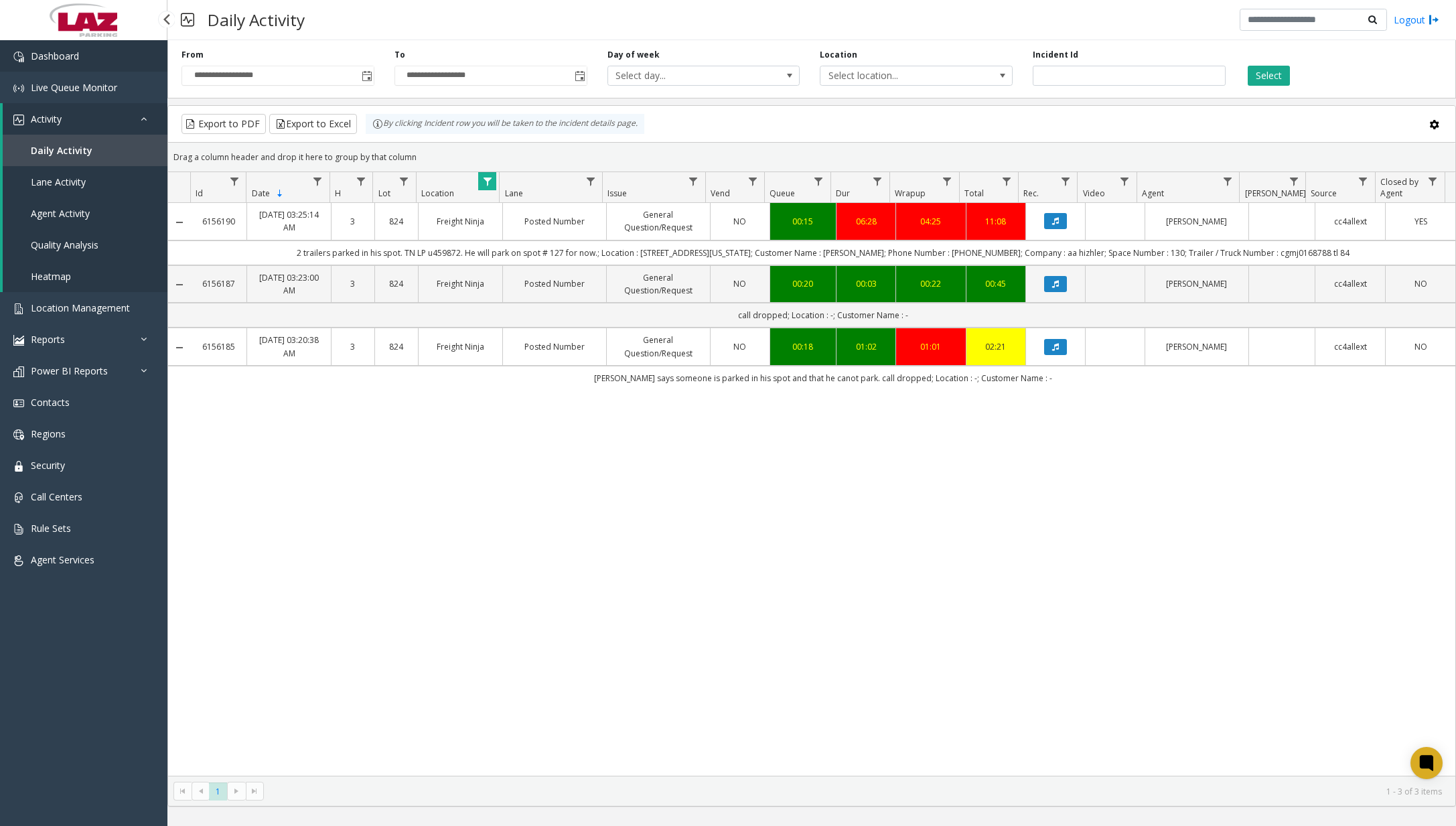
click at [110, 68] on link "Dashboard" at bounding box center [84, 56] width 168 height 32
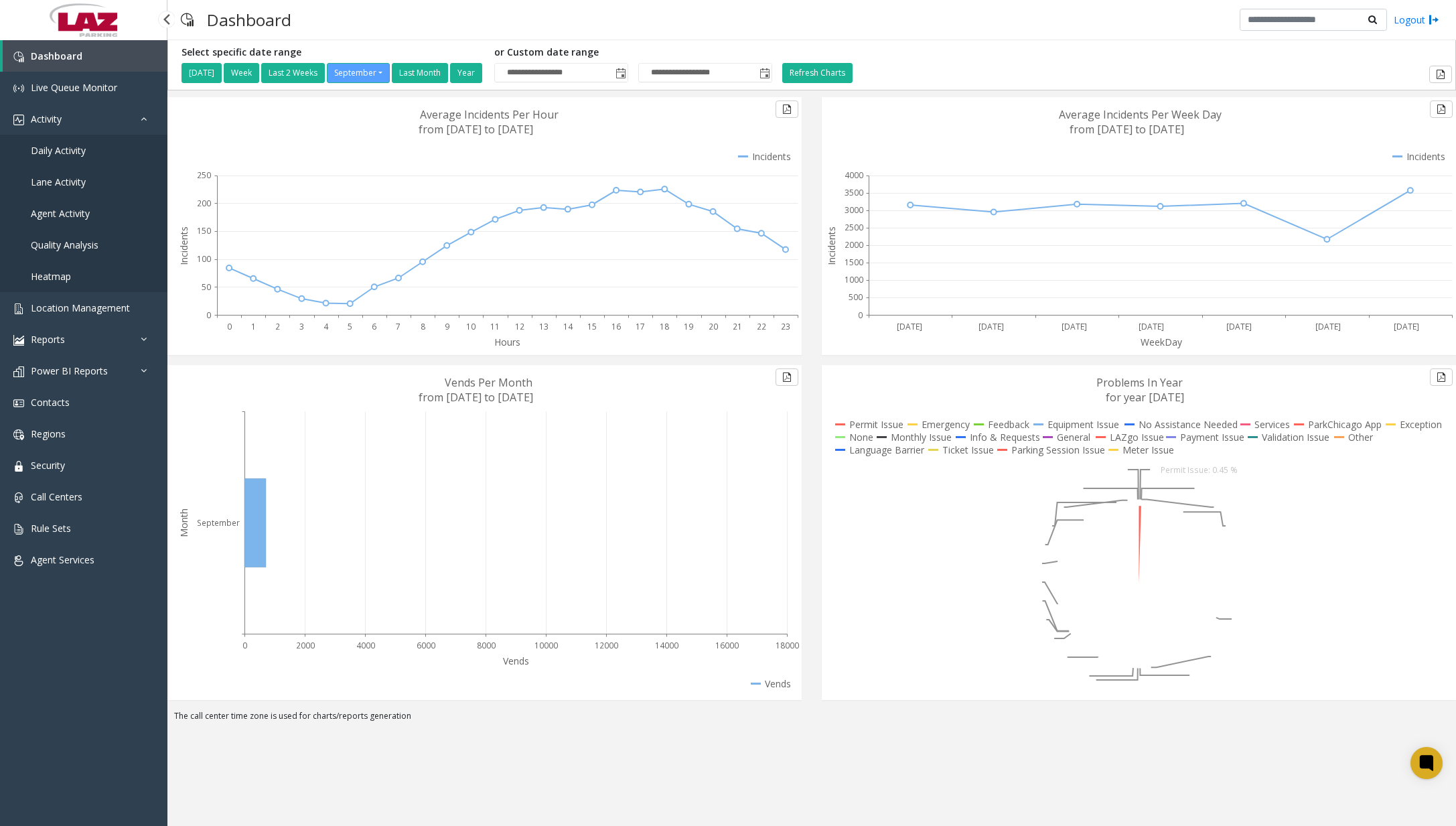
click at [76, 150] on span "Daily Activity" at bounding box center [59, 150] width 55 height 13
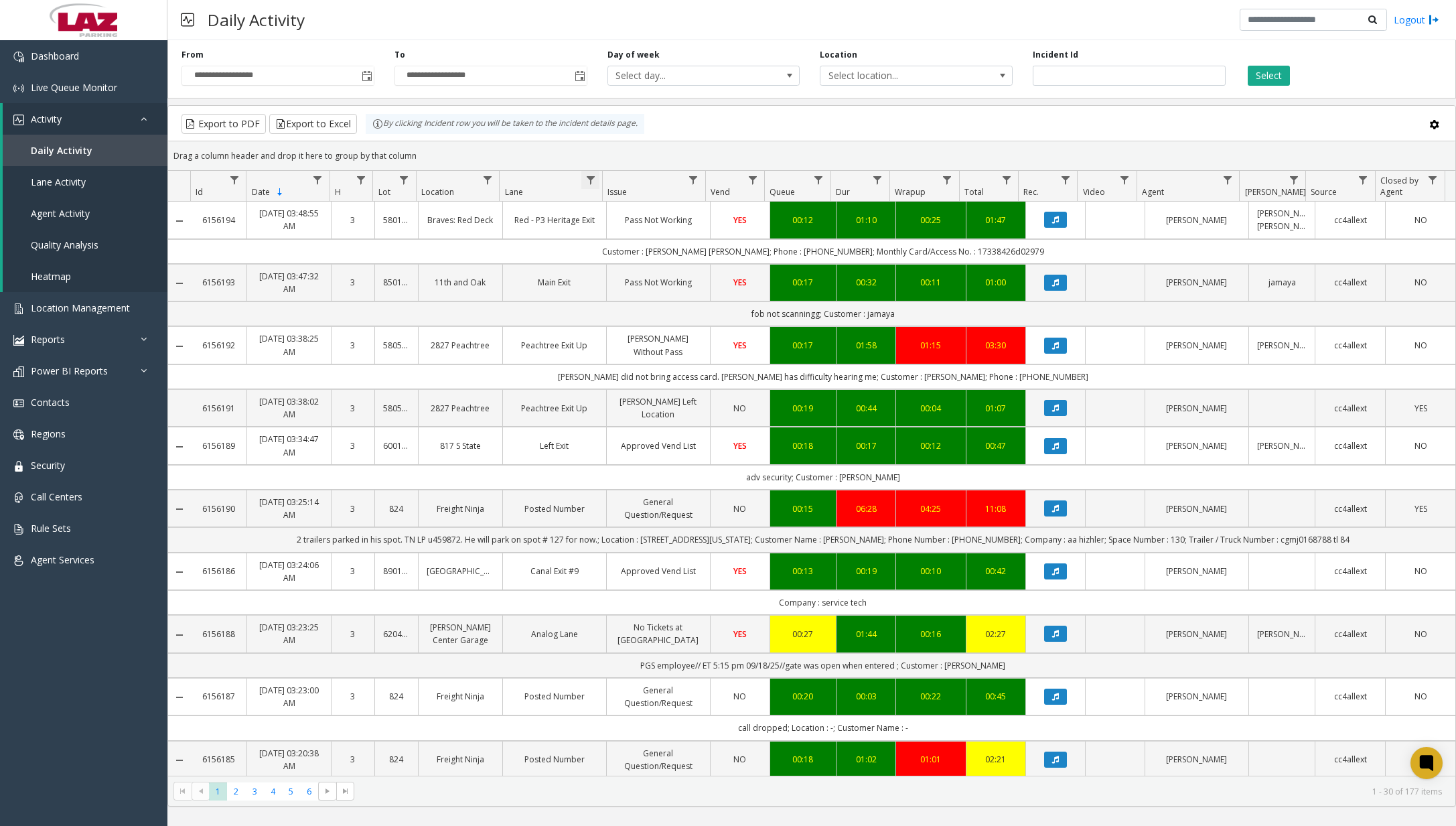
click at [588, 183] on span "Data table" at bounding box center [591, 181] width 11 height 11
click at [484, 179] on span "Data table" at bounding box center [488, 181] width 11 height 11
click at [506, 234] on input "Location Filter" at bounding box center [545, 238] width 114 height 23
type input "*******"
click at [594, 368] on button "Filter" at bounding box center [574, 362] width 55 height 30
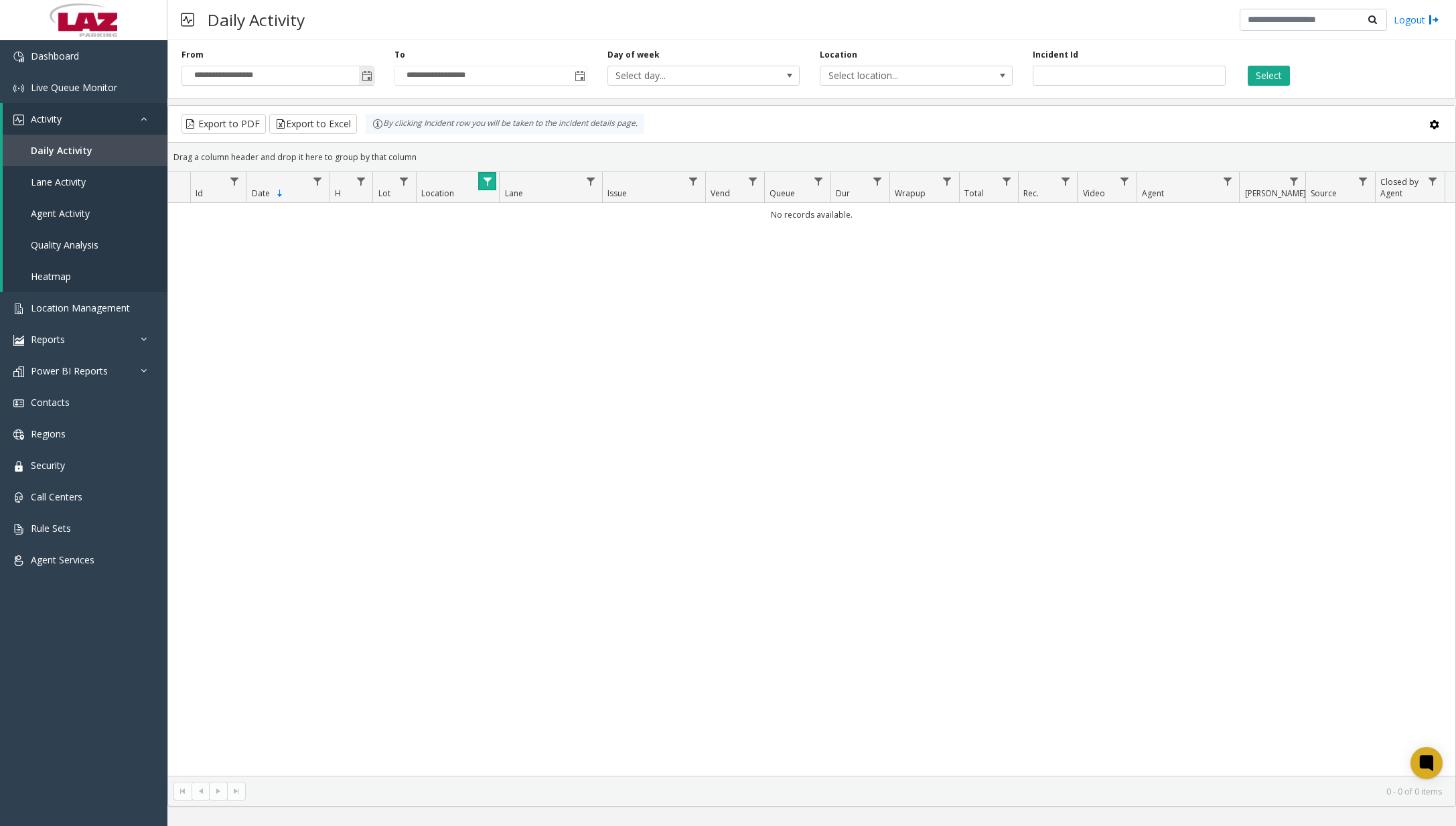
click at [363, 75] on span "Toggle popup" at bounding box center [367, 76] width 11 height 11
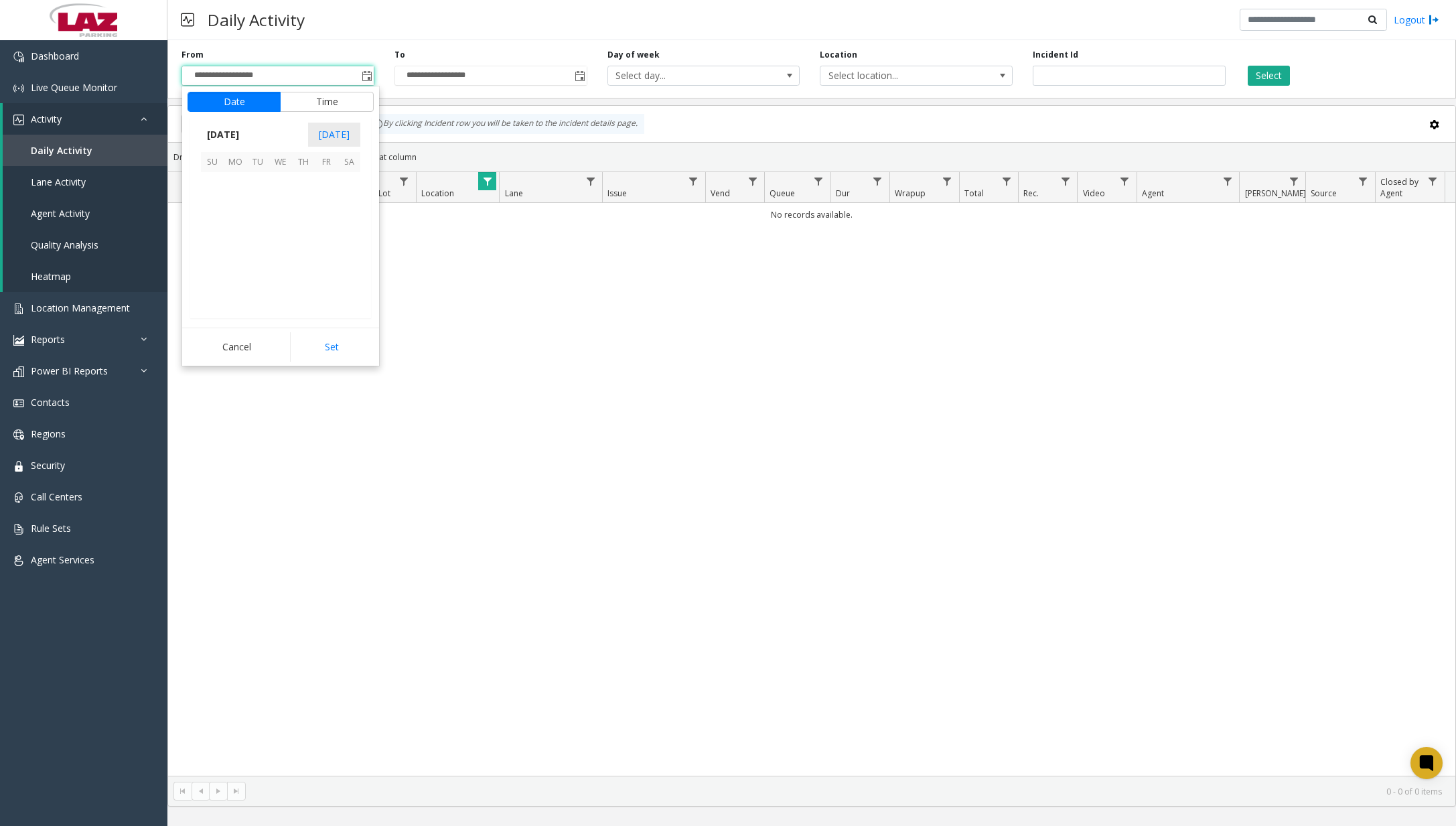
scroll to position [240433, 0]
click at [230, 181] on span "1" at bounding box center [235, 184] width 23 height 23
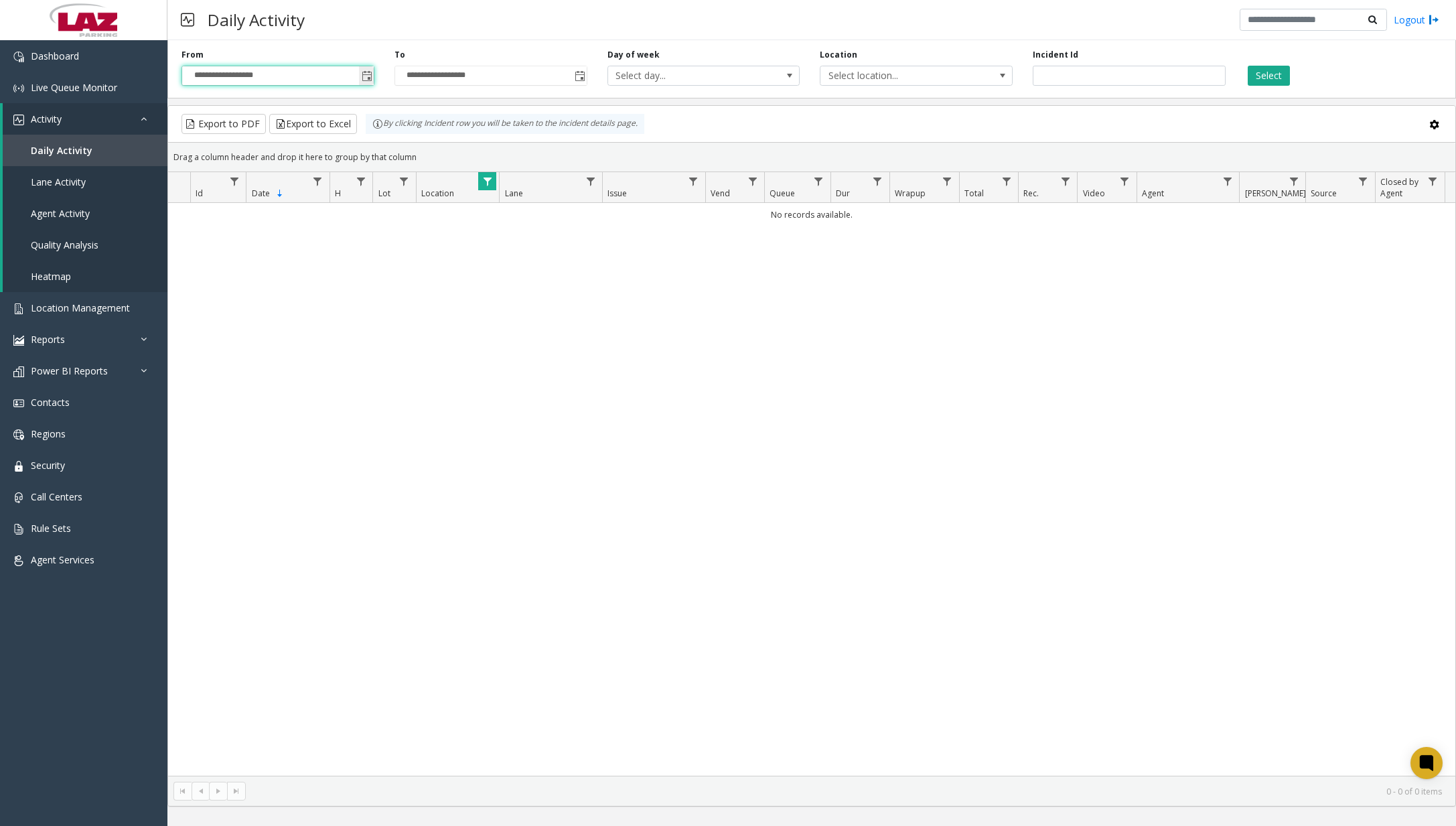
click at [369, 80] on span "Toggle popup" at bounding box center [367, 76] width 11 height 11
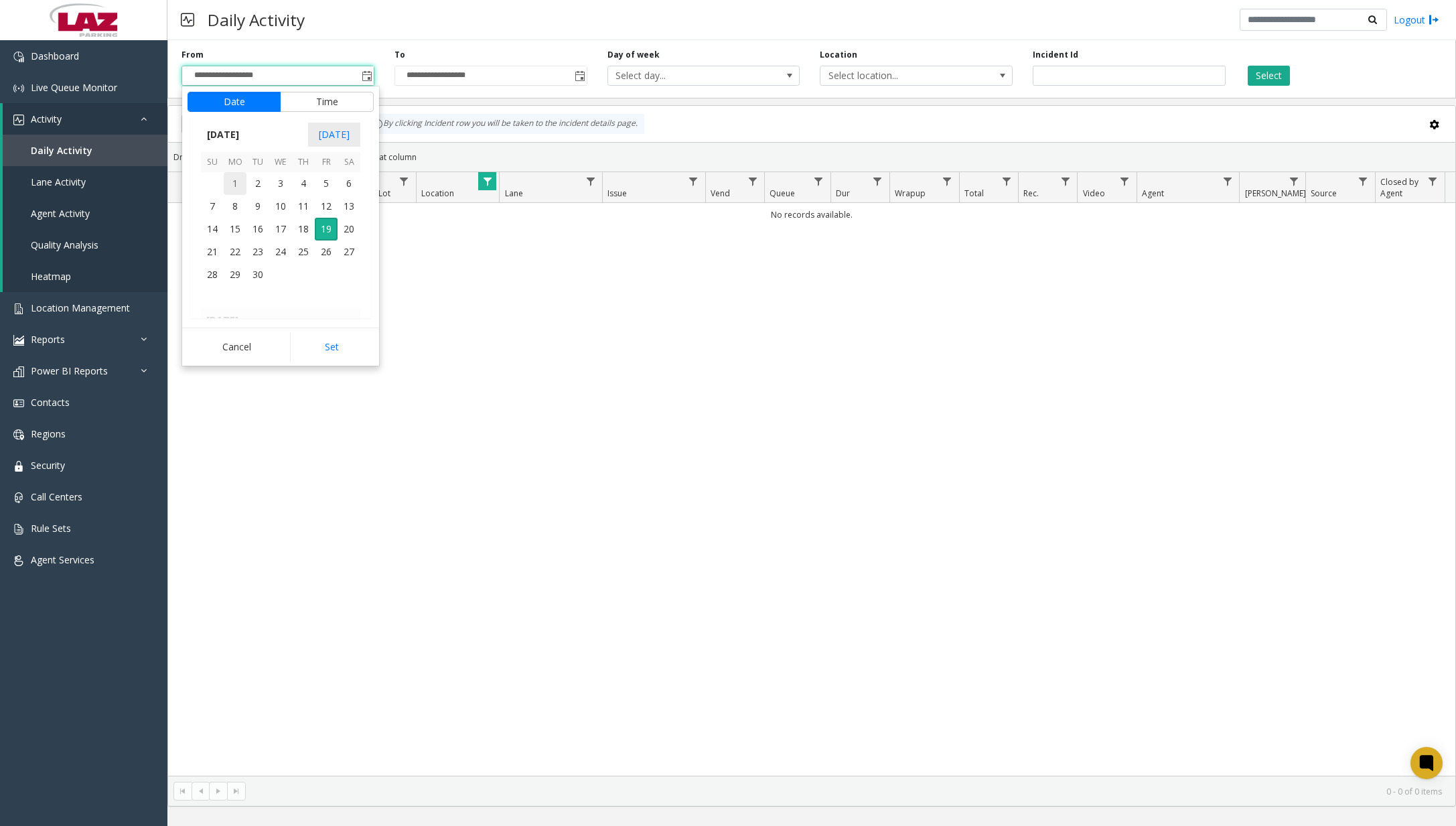
click at [233, 182] on span "1" at bounding box center [235, 184] width 23 height 23
drag, startPoint x: 218, startPoint y: 230, endPoint x: 253, endPoint y: 228, distance: 35.1
click at [219, 230] on span "12" at bounding box center [220, 232] width 11 height 13
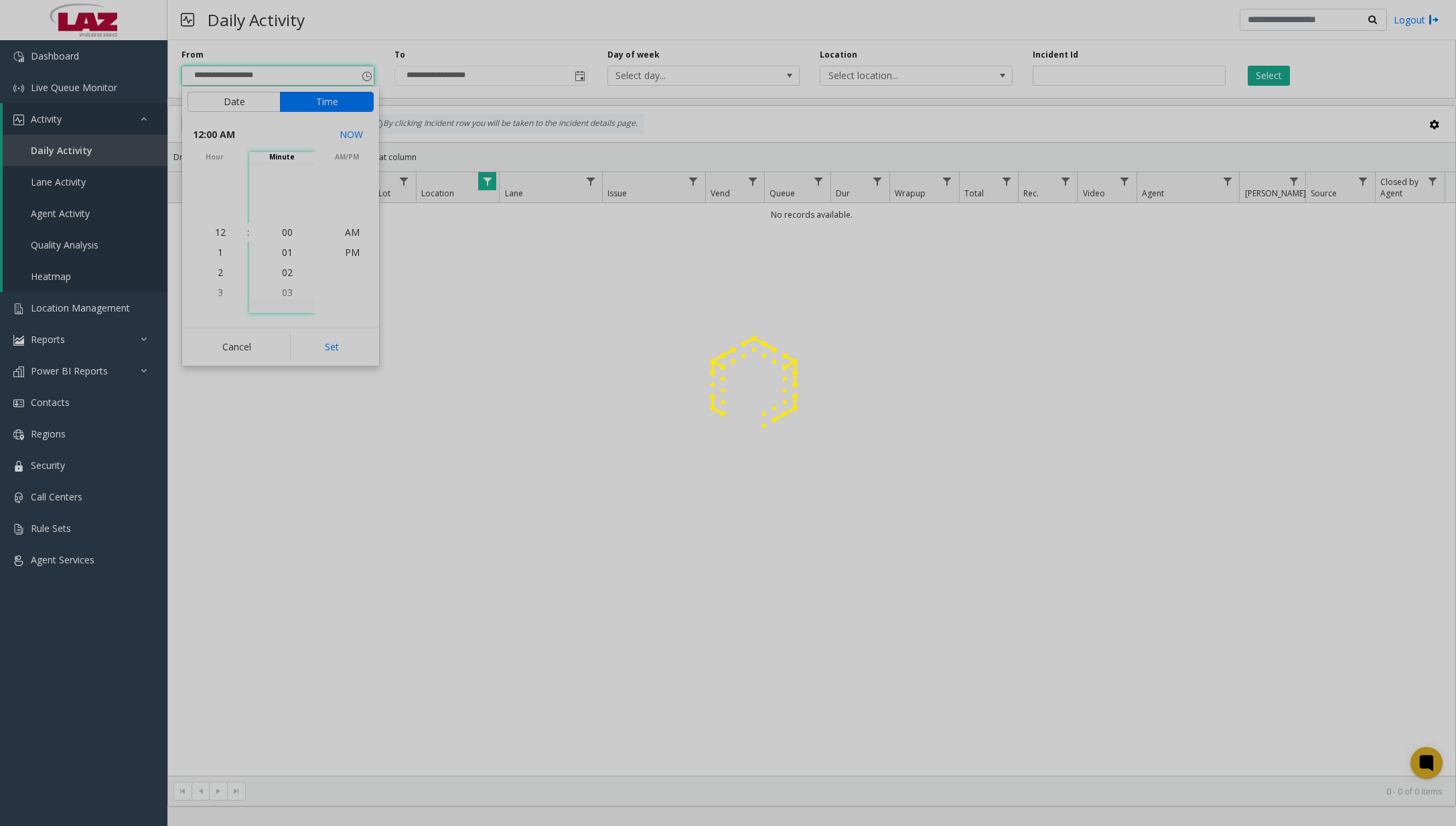
drag, startPoint x: 279, startPoint y: 230, endPoint x: 302, endPoint y: 232, distance: 23.1
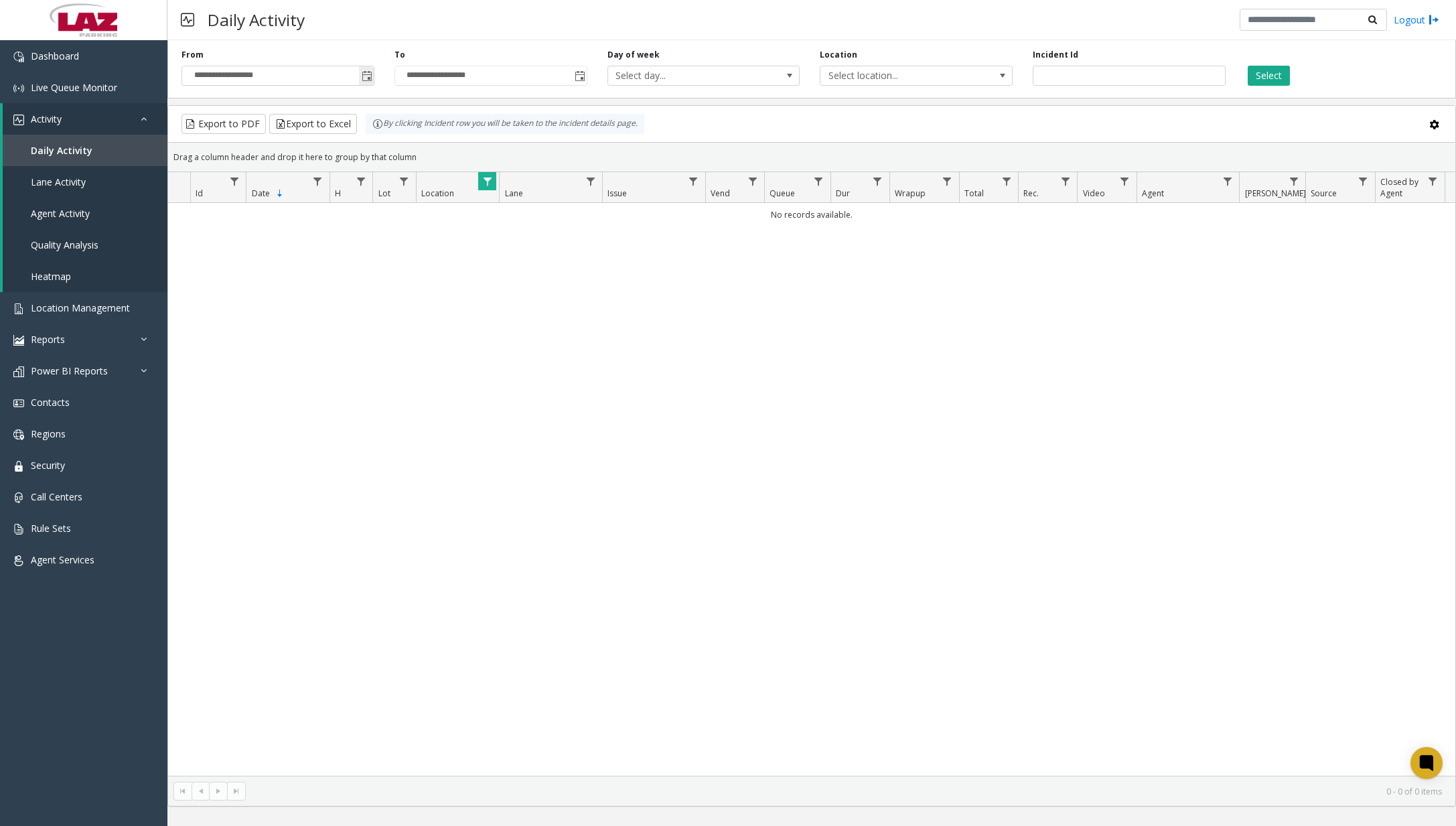
click at [366, 77] on span "Toggle popup" at bounding box center [367, 76] width 11 height 11
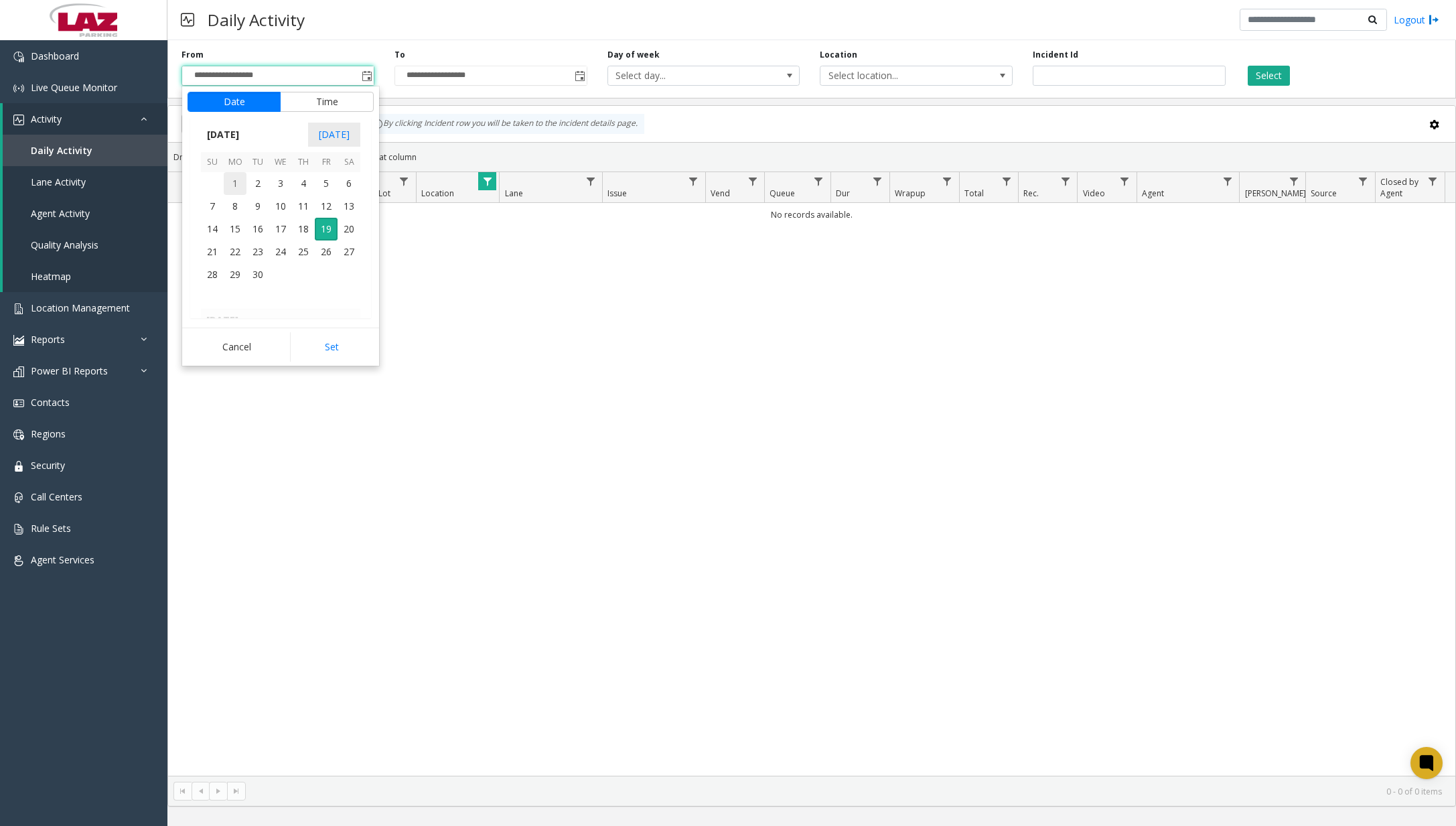
click at [235, 186] on span "1" at bounding box center [235, 184] width 23 height 23
click at [216, 232] on span "12" at bounding box center [220, 232] width 11 height 13
click at [285, 232] on span "00" at bounding box center [288, 232] width 11 height 13
click at [345, 230] on span "AM" at bounding box center [352, 232] width 15 height 13
drag, startPoint x: 317, startPoint y: 350, endPoint x: 343, endPoint y: 326, distance: 35.4
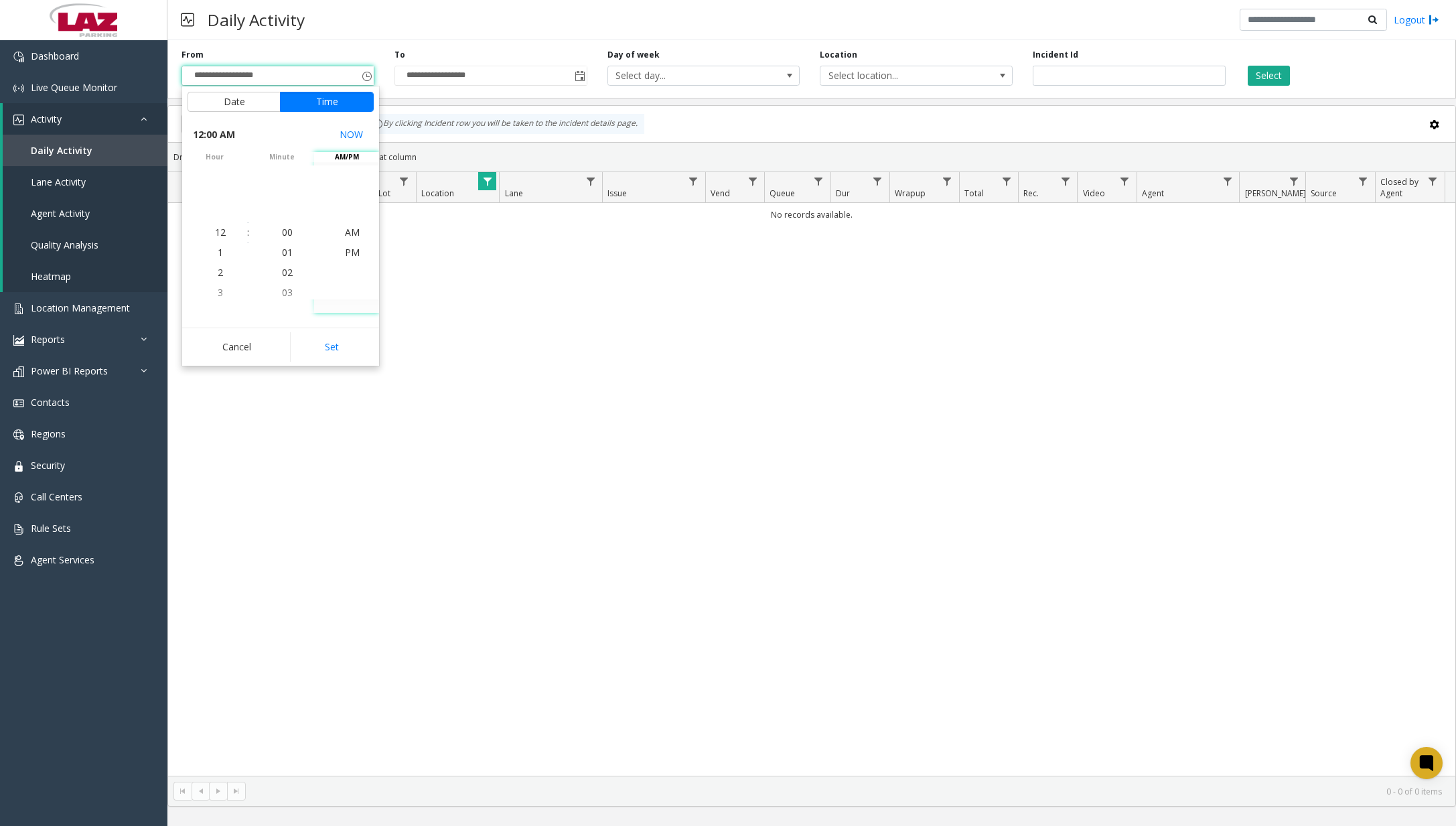
click at [318, 350] on button "Set" at bounding box center [332, 347] width 84 height 30
type input "**********"
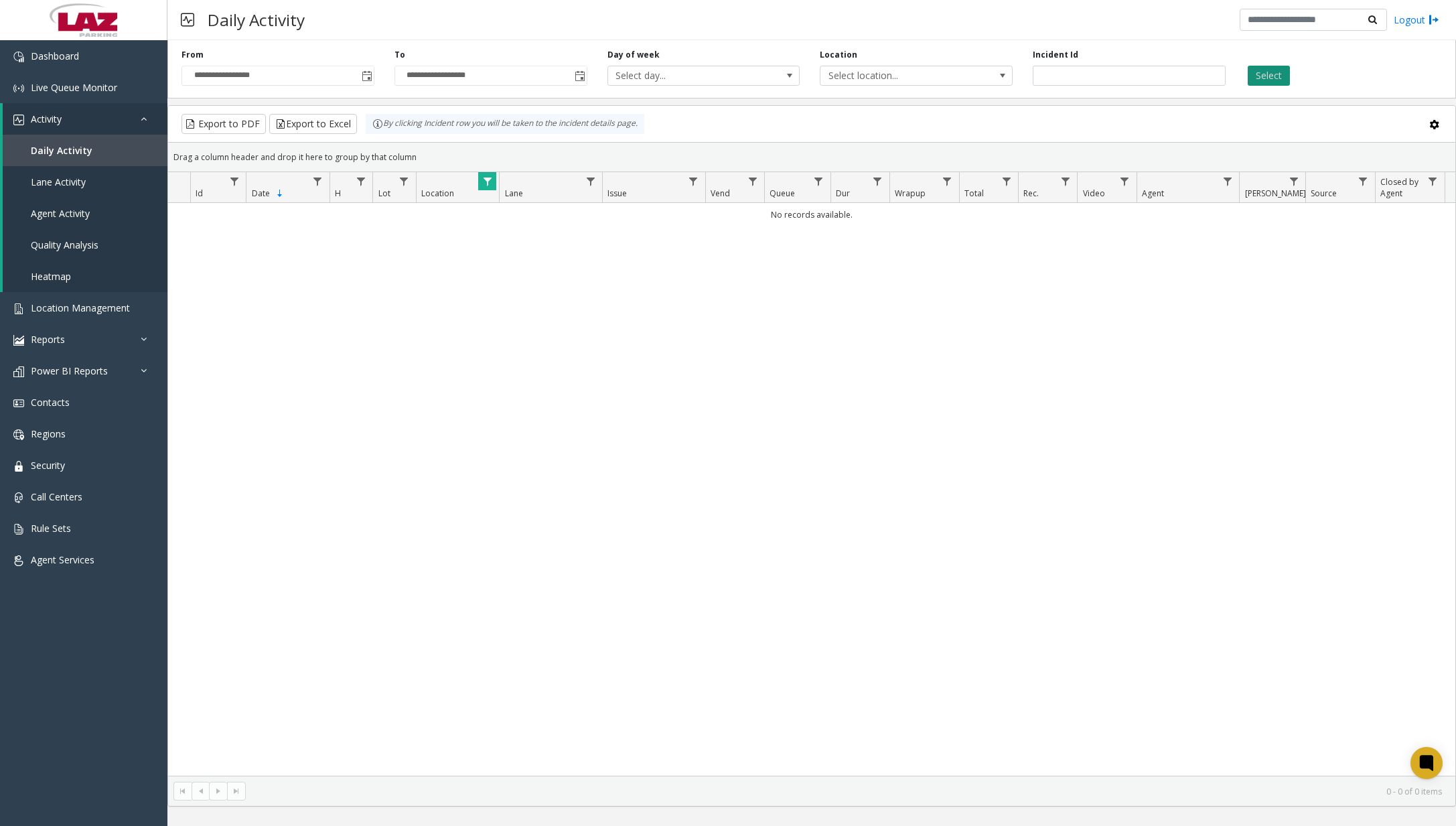
click at [1276, 76] on button "Select" at bounding box center [1268, 75] width 42 height 20
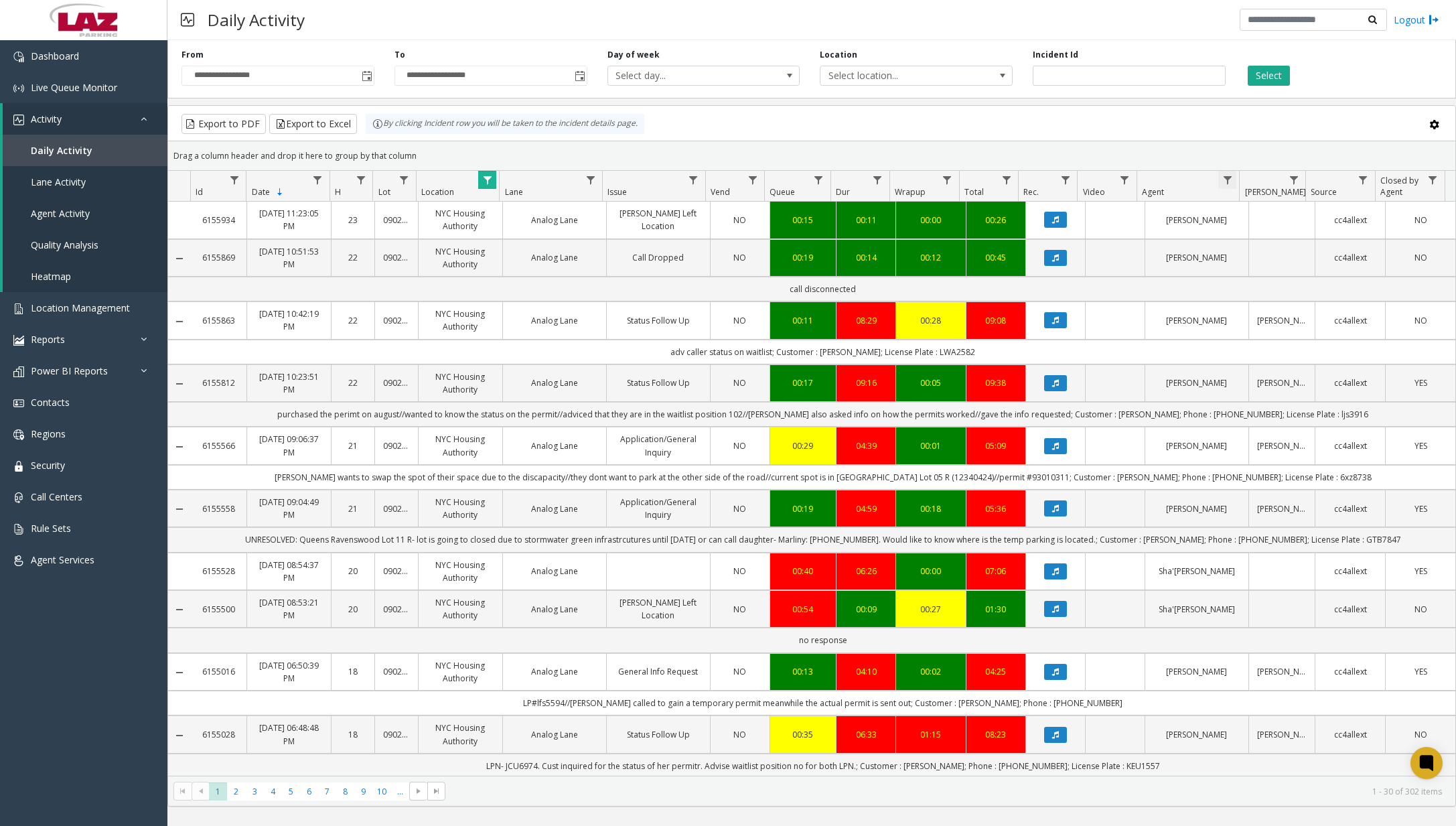
click at [1226, 183] on span "Data table" at bounding box center [1228, 181] width 11 height 11
click at [1242, 234] on input "Agent Filter" at bounding box center [1285, 238] width 114 height 23
type input "******"
click at [1300, 364] on button "Filter" at bounding box center [1315, 362] width 55 height 30
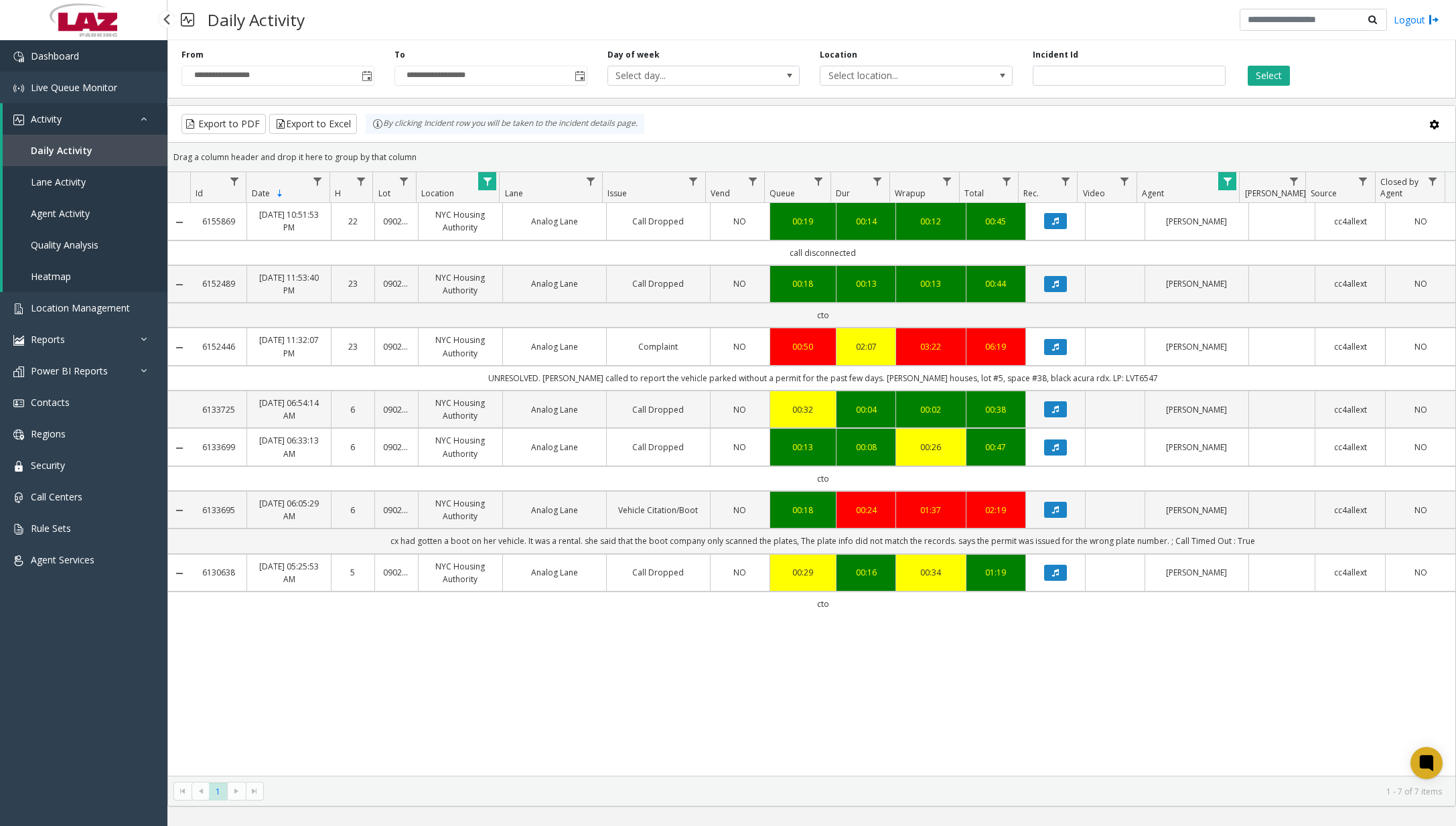
click at [114, 62] on link "Dashboard" at bounding box center [84, 56] width 168 height 32
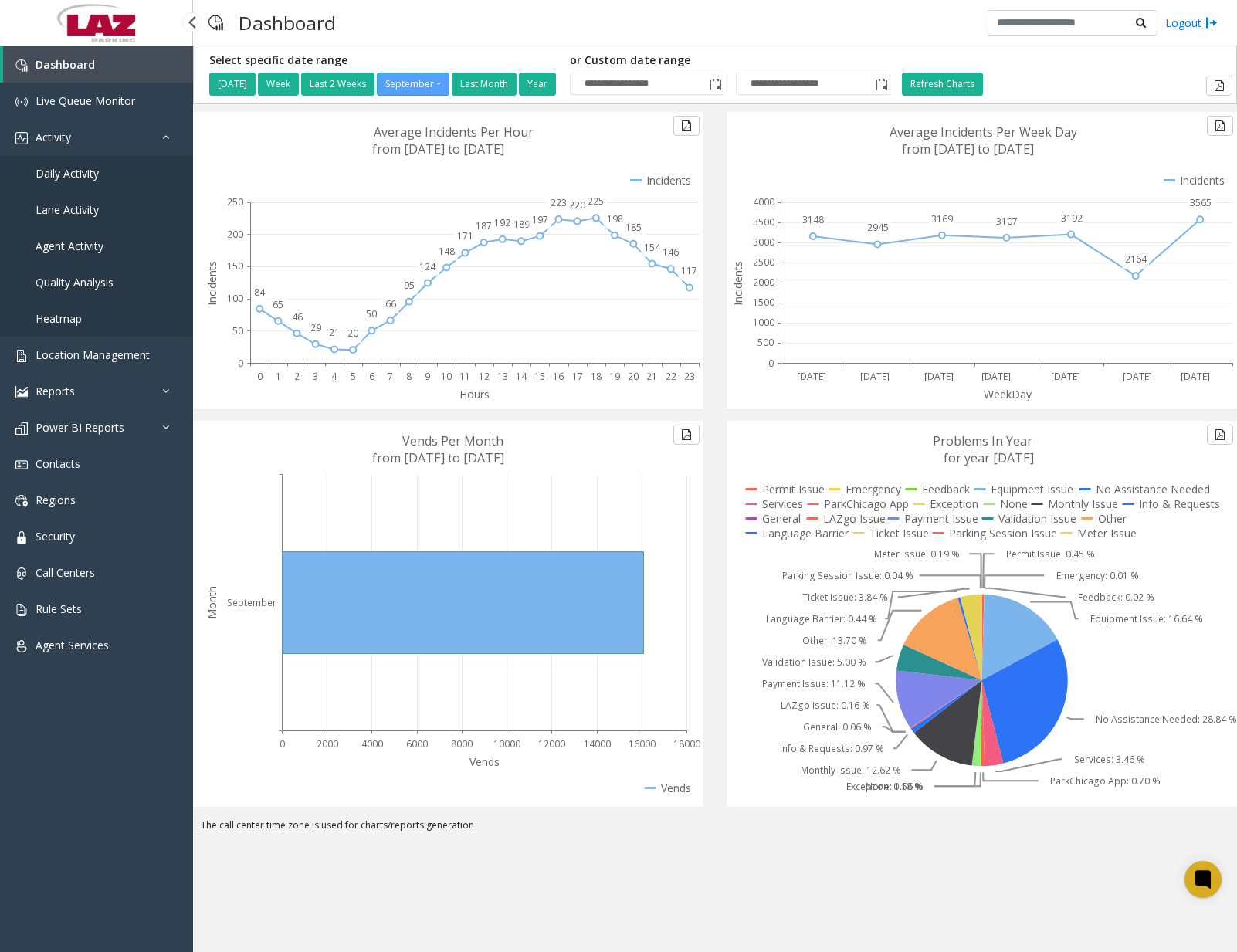
click at [77, 179] on span "Daily Activity" at bounding box center [68, 173] width 64 height 15
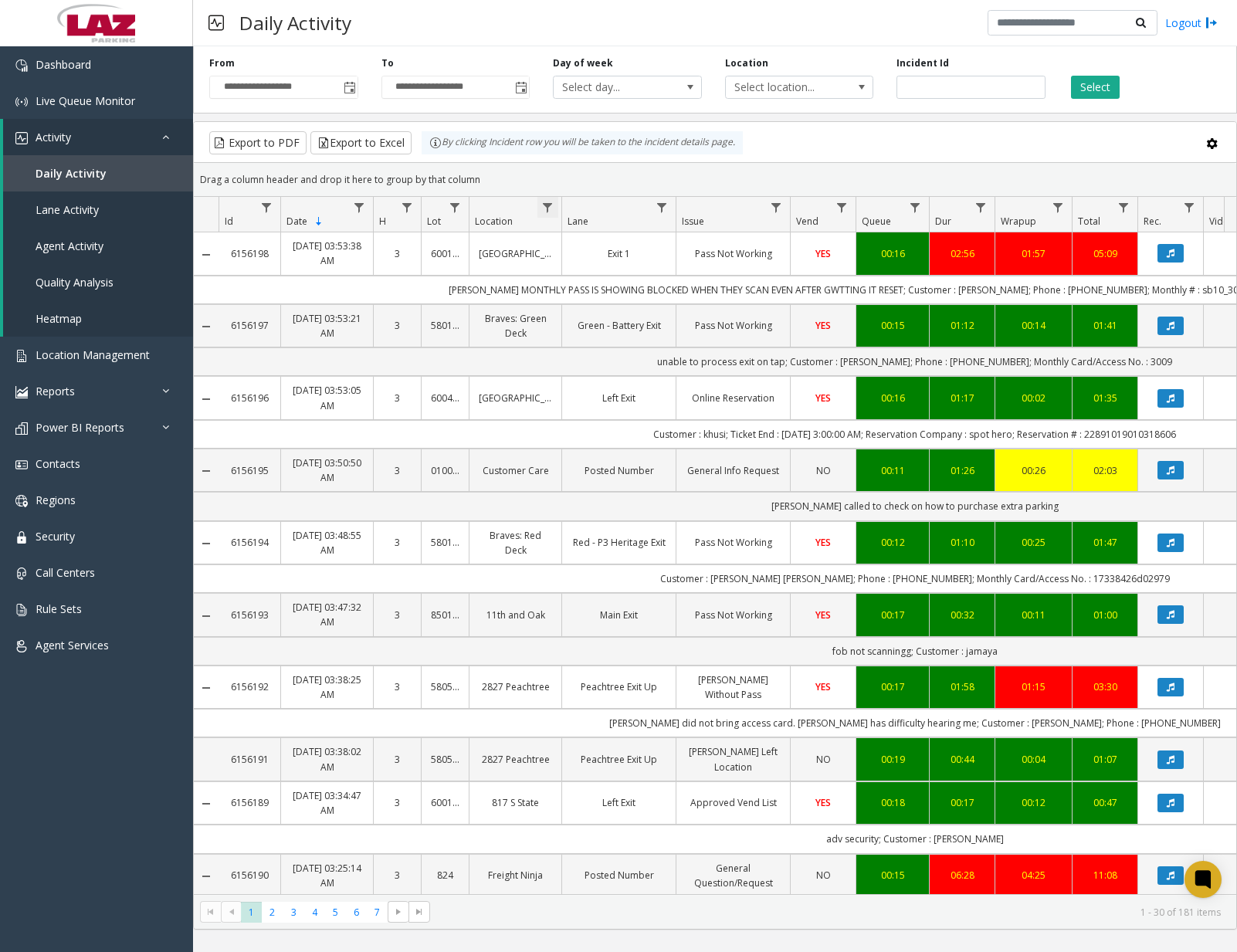
click at [546, 207] on span "Data table" at bounding box center [547, 208] width 12 height 12
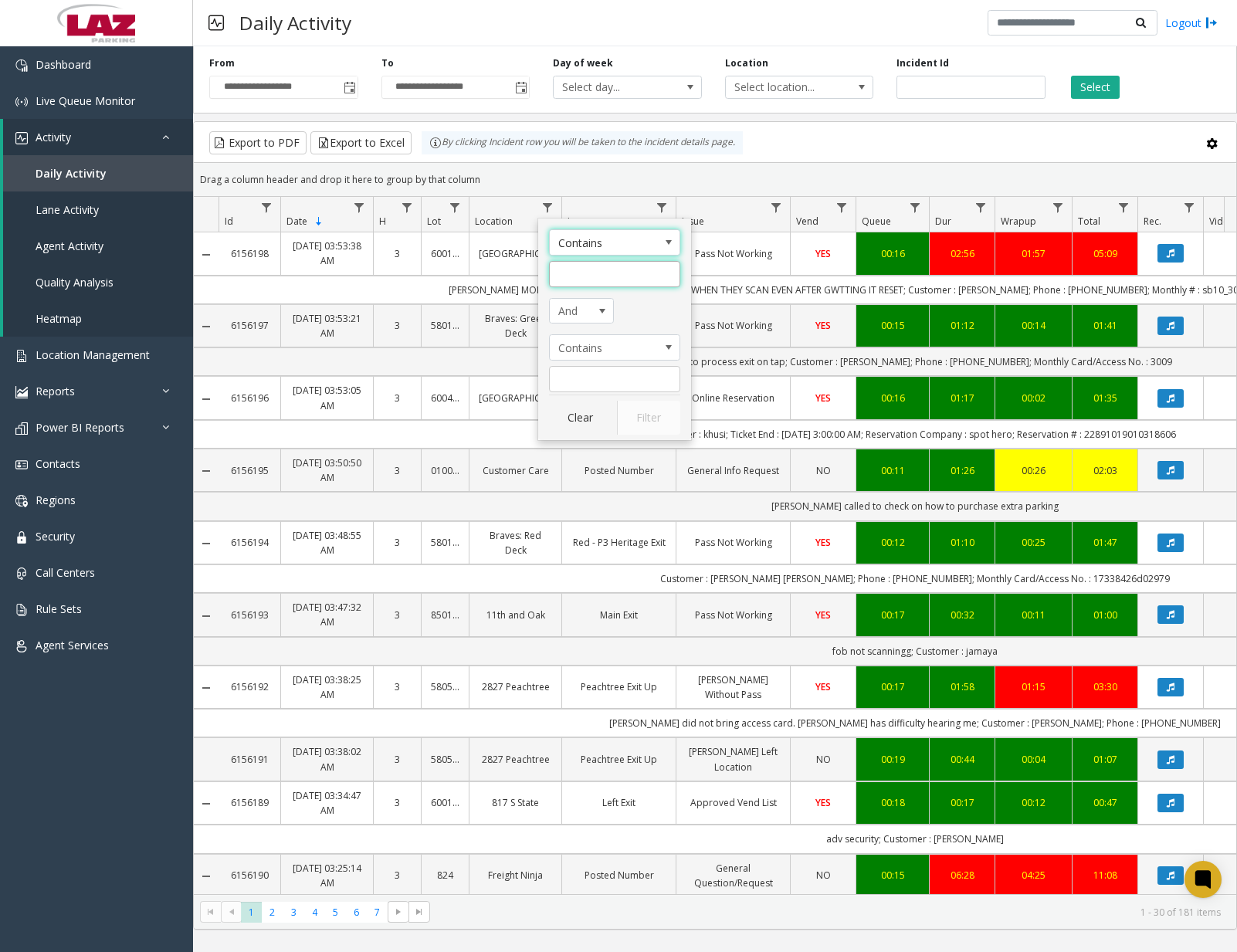
click at [613, 273] on input "Location Filter" at bounding box center [614, 274] width 131 height 26
type input "*****"
click at [662, 415] on button "Filter" at bounding box center [648, 418] width 64 height 34
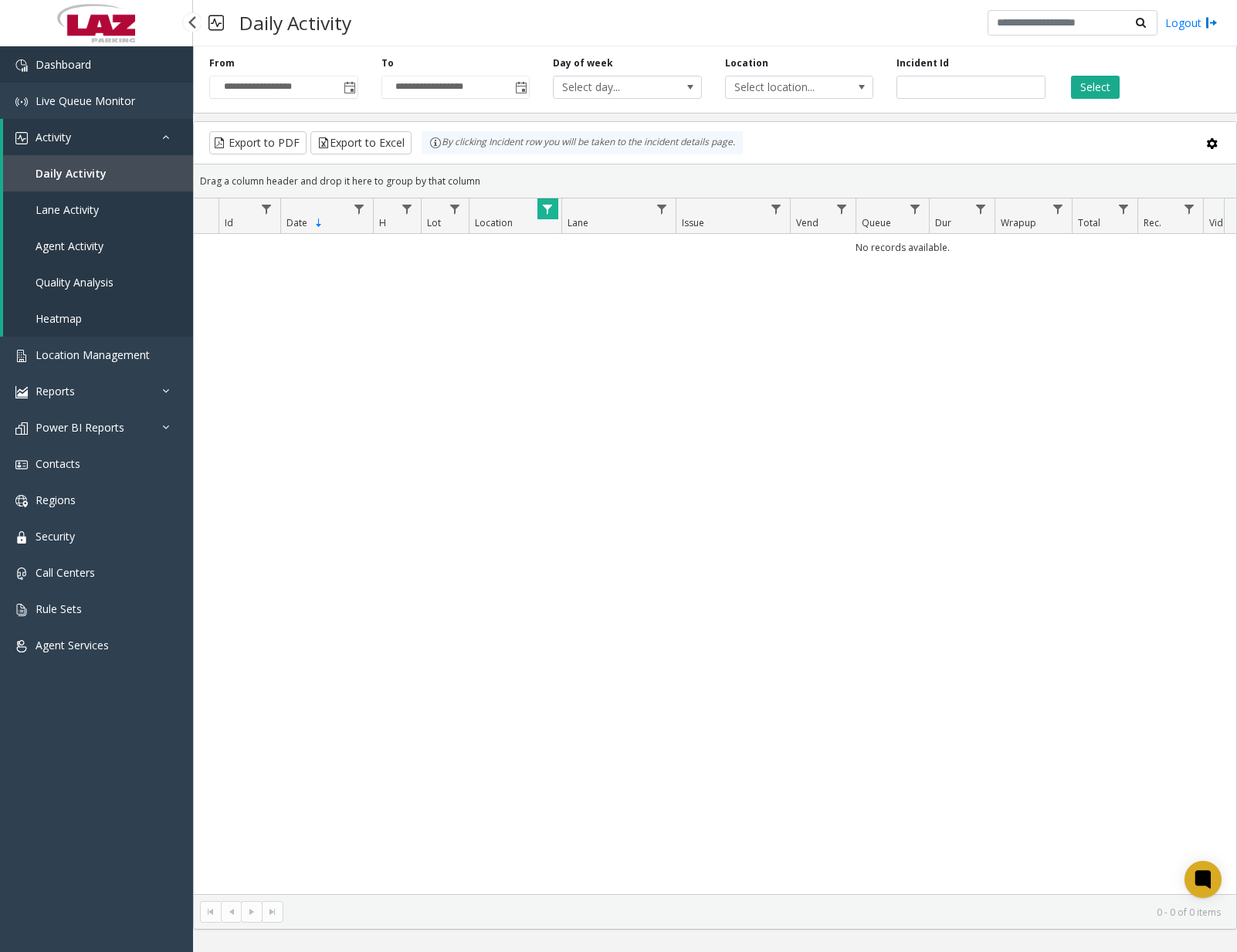
click at [80, 76] on link "Dashboard" at bounding box center [96, 64] width 193 height 36
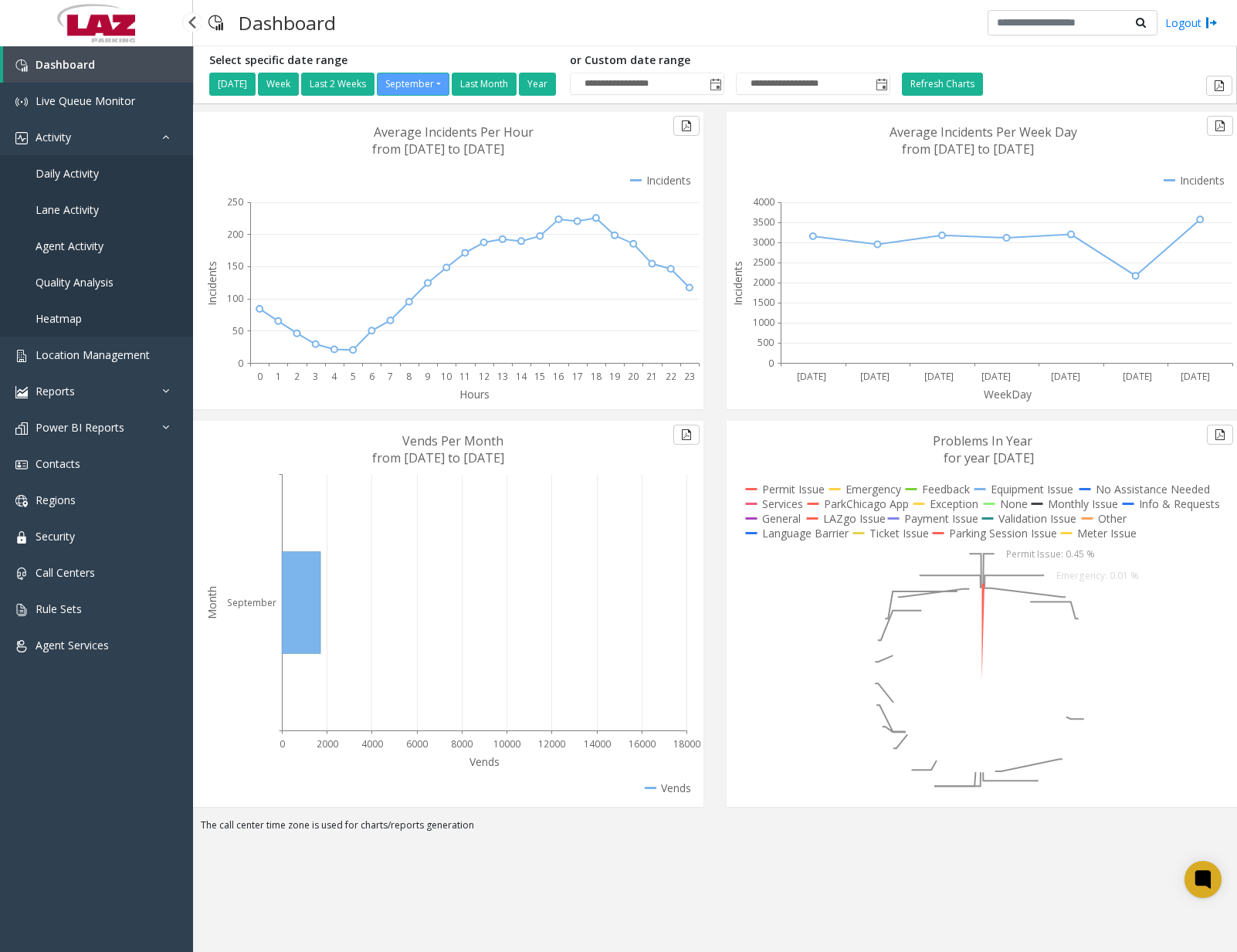
click at [90, 179] on span "Daily Activity" at bounding box center [68, 173] width 64 height 15
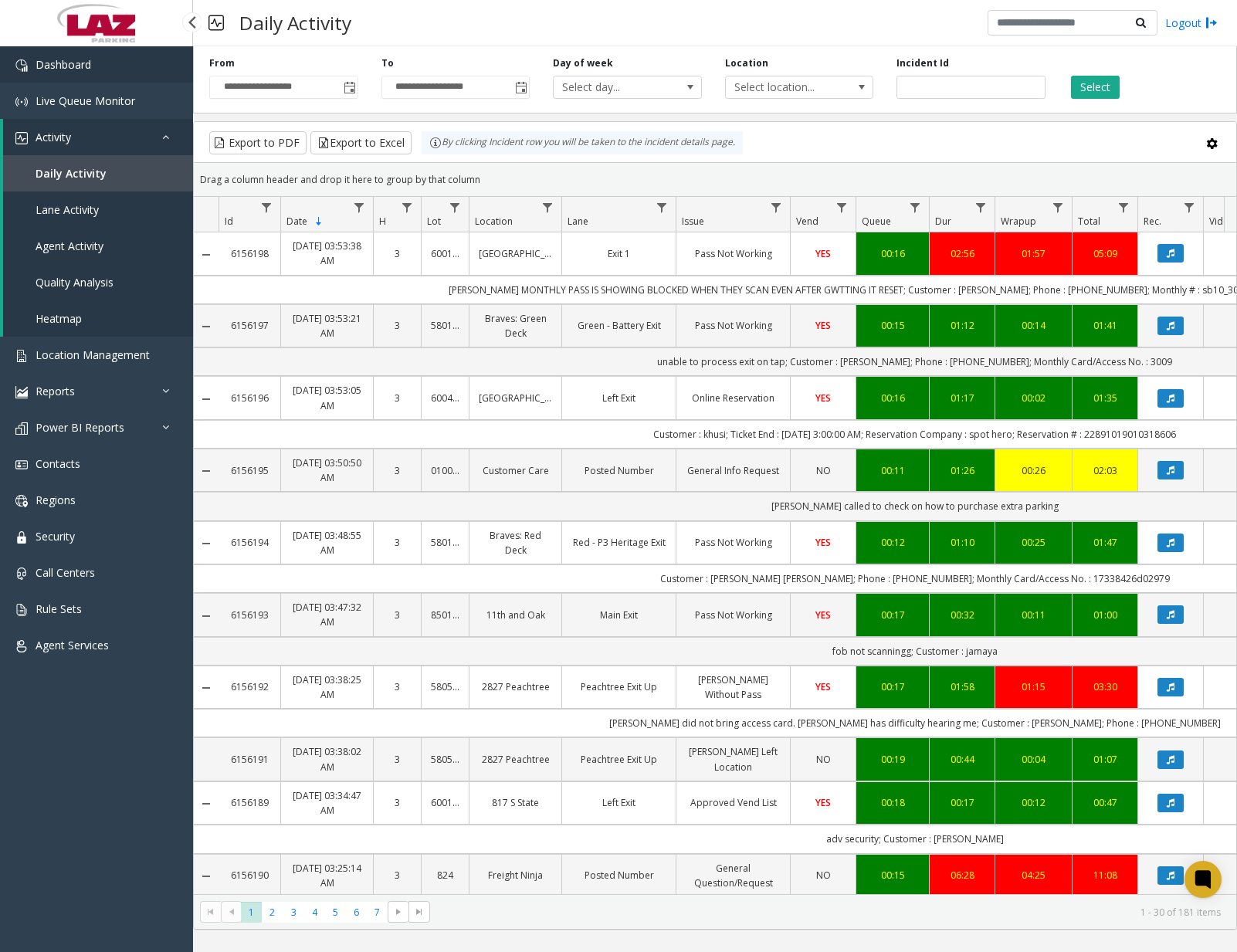
click at [134, 68] on link "Dashboard" at bounding box center [96, 64] width 193 height 36
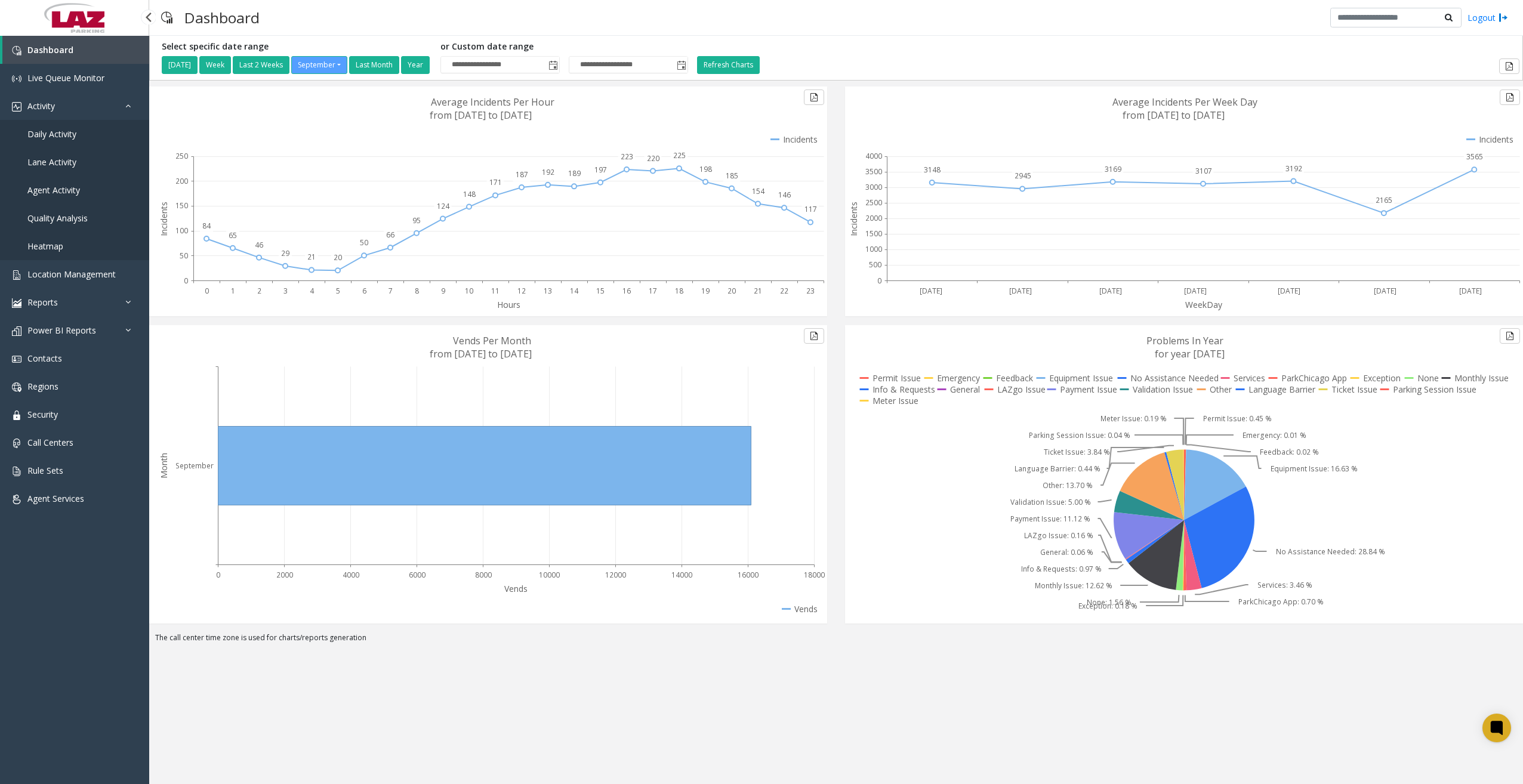
click at [79, 134] on link "Daily Activity" at bounding box center [74, 134] width 149 height 28
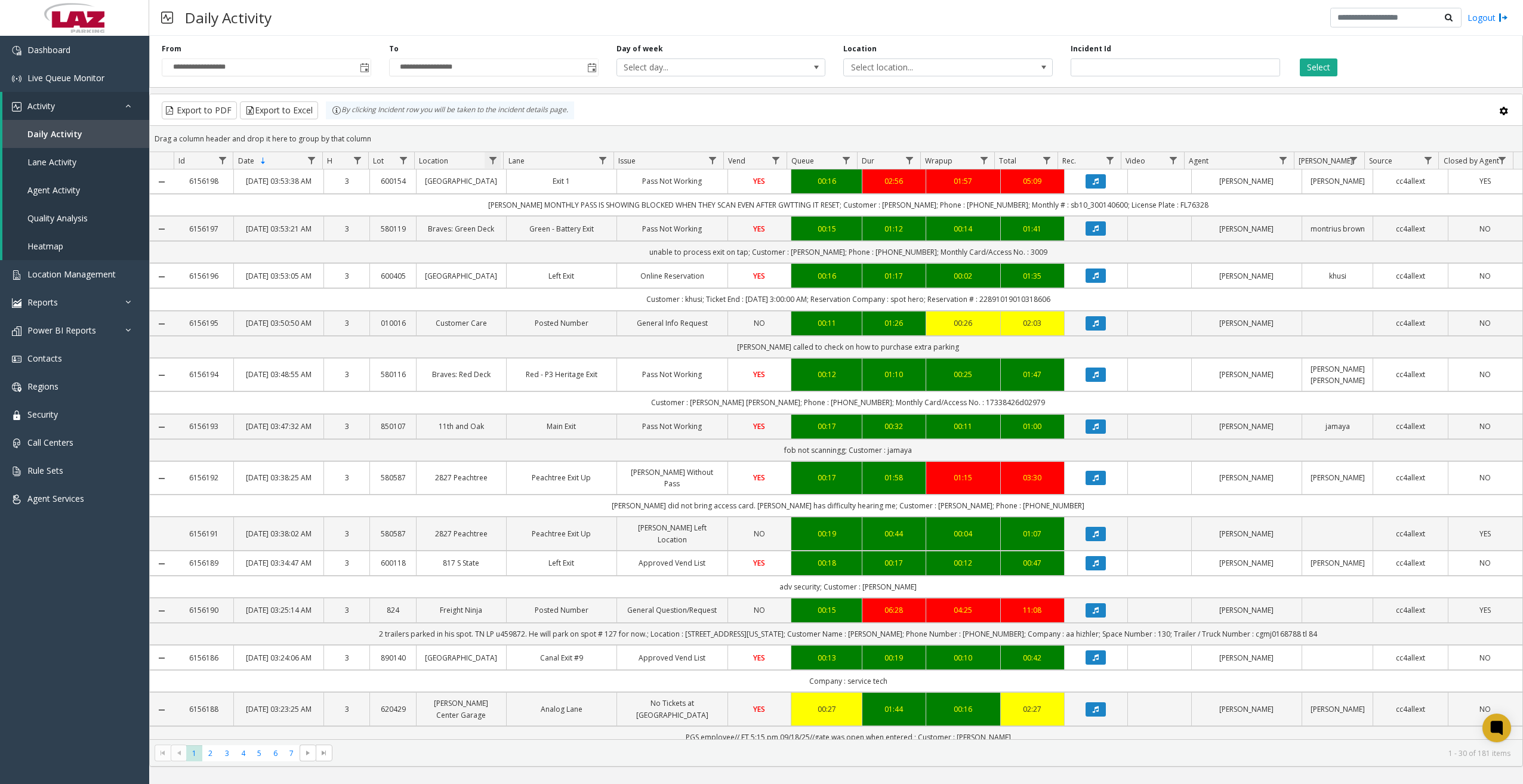
click at [497, 158] on span "Data table" at bounding box center [493, 161] width 10 height 10
click at [531, 203] on input "Location Filter" at bounding box center [544, 212] width 101 height 20
type input "******"
click at [565, 320] on button "Filter" at bounding box center [571, 323] width 49 height 26
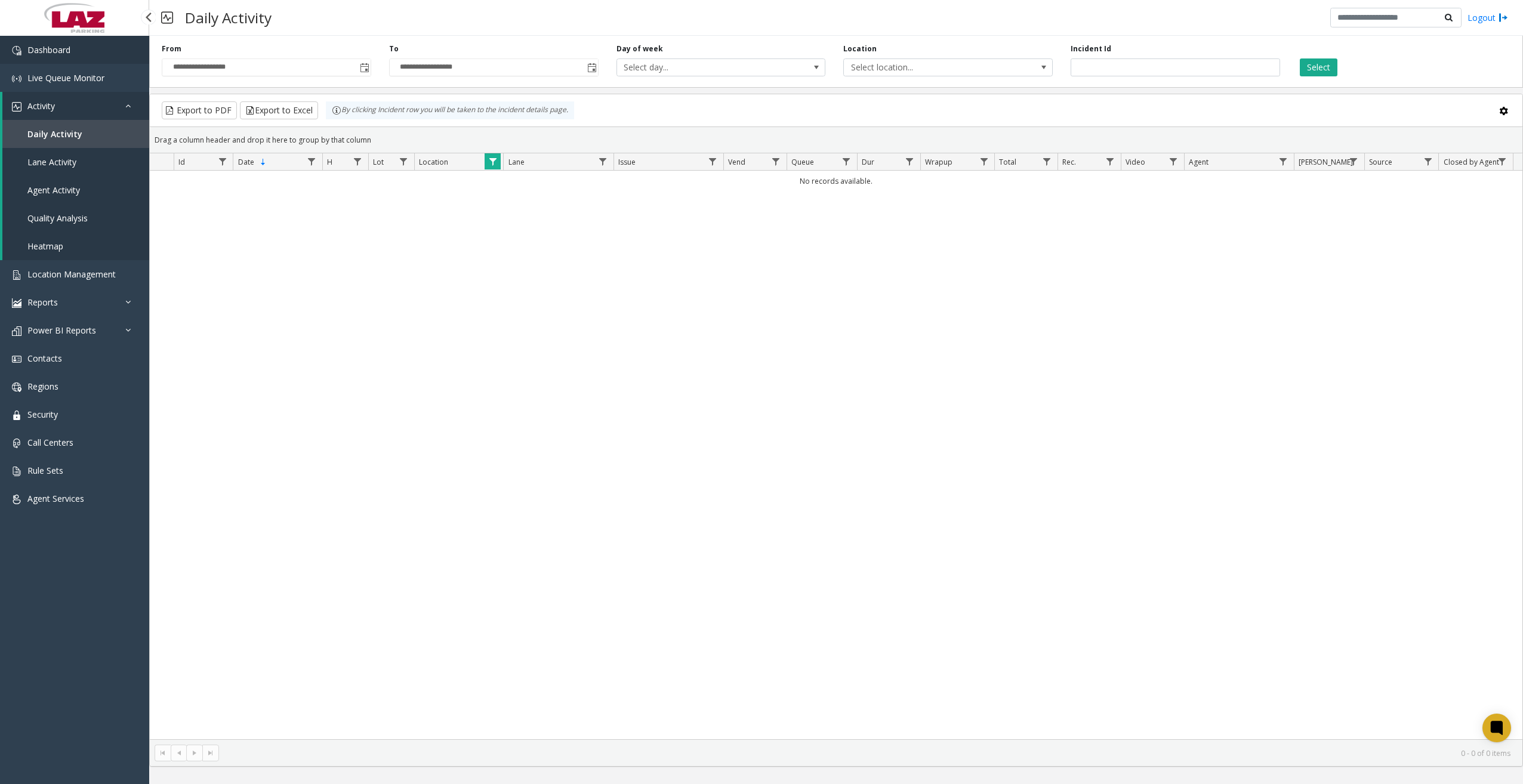
click at [79, 46] on link "Dashboard" at bounding box center [74, 50] width 149 height 28
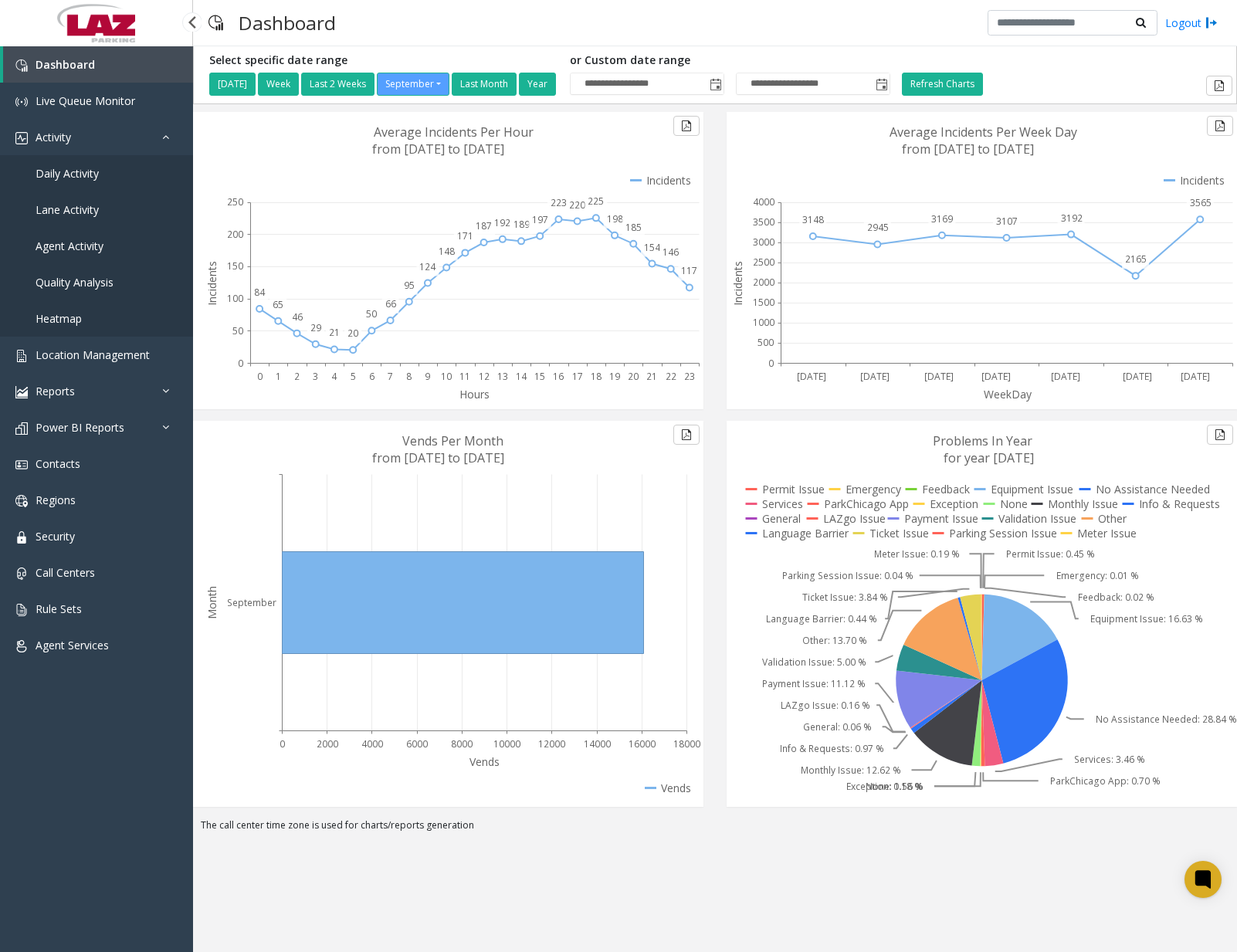
click at [80, 176] on span "Daily Activity" at bounding box center [68, 173] width 64 height 15
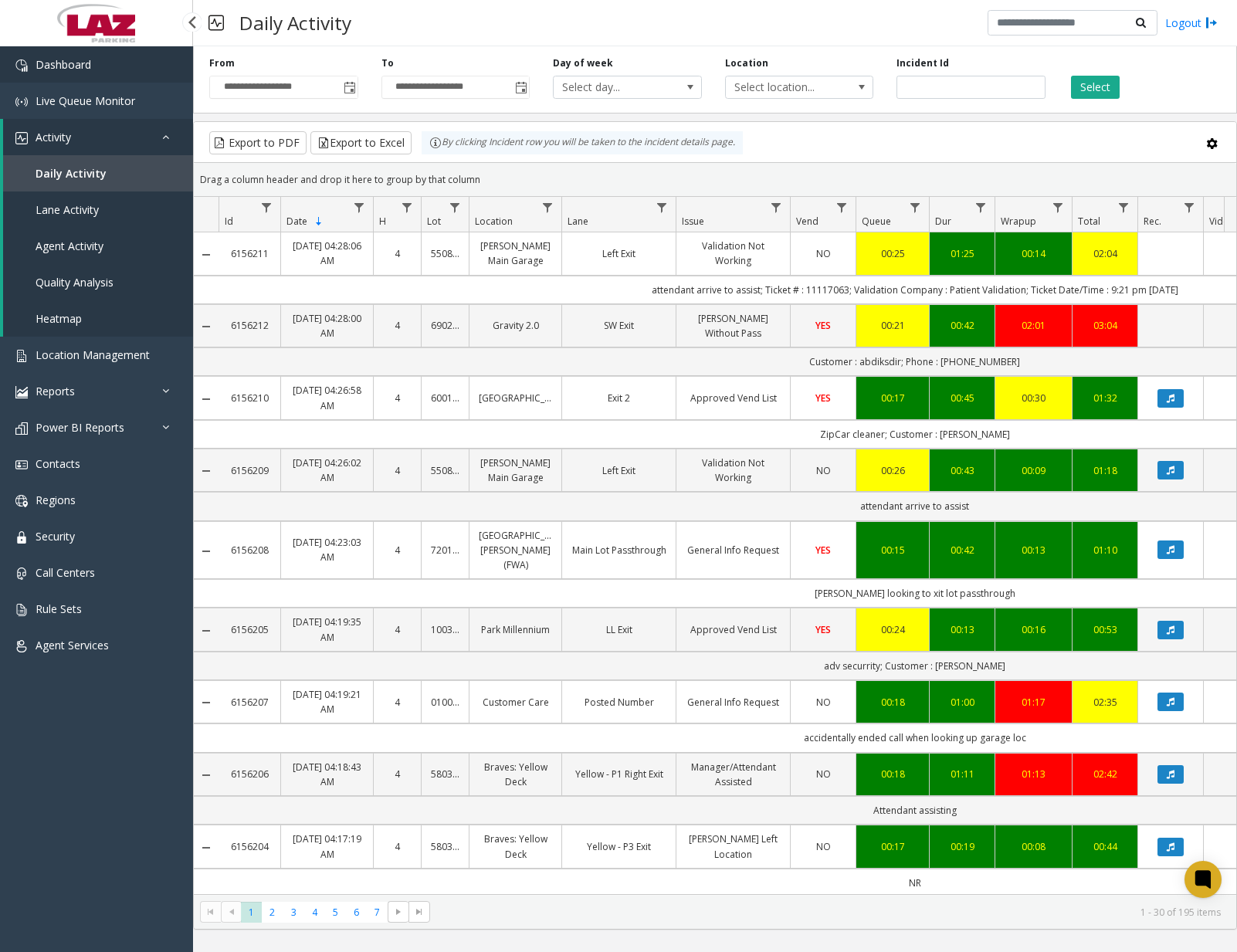
click at [120, 78] on link "Dashboard" at bounding box center [96, 64] width 193 height 36
